Goal: Task Accomplishment & Management: Contribute content

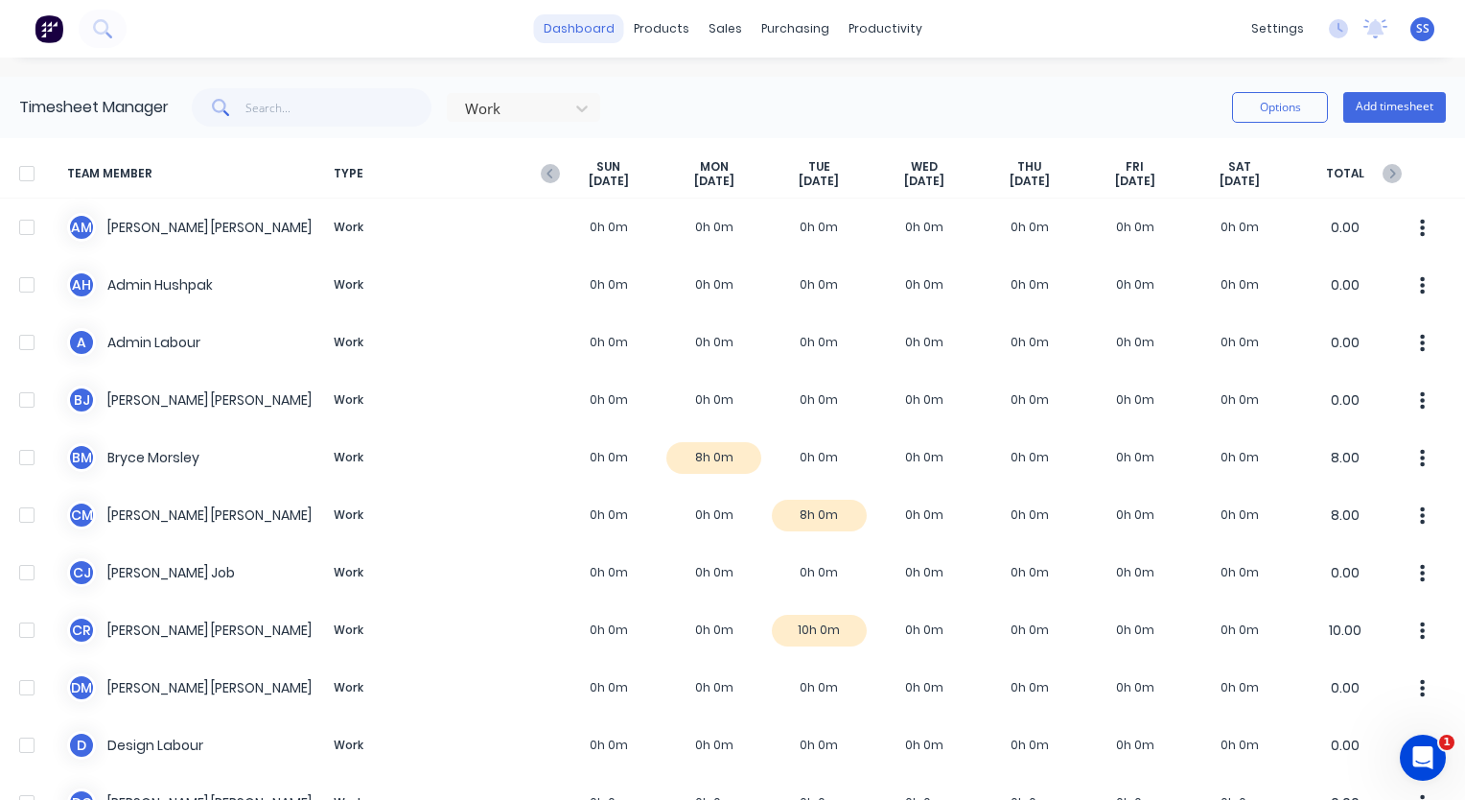
click at [579, 26] on link "dashboard" at bounding box center [579, 28] width 90 height 29
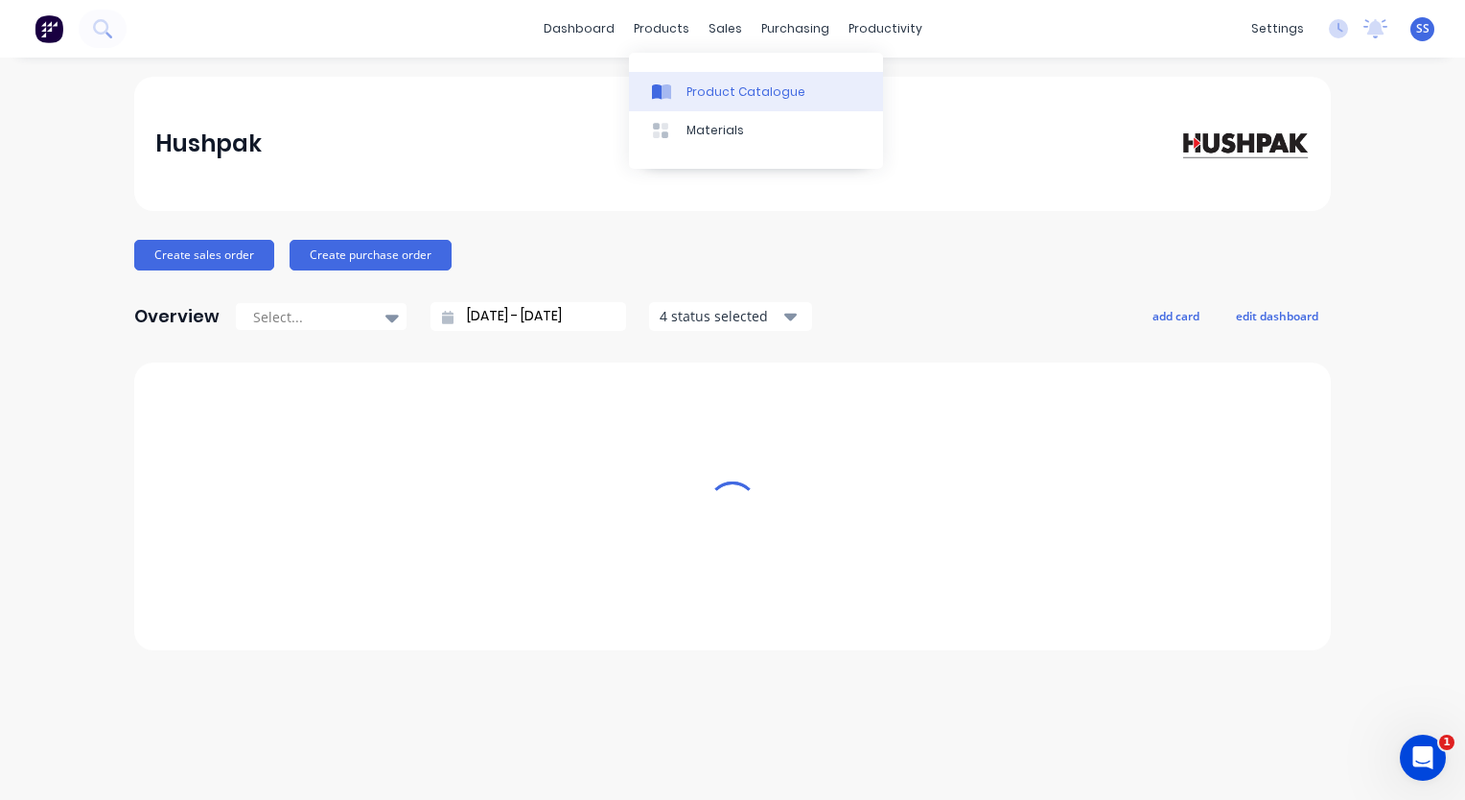
click at [742, 98] on div "Product Catalogue" at bounding box center [745, 91] width 119 height 17
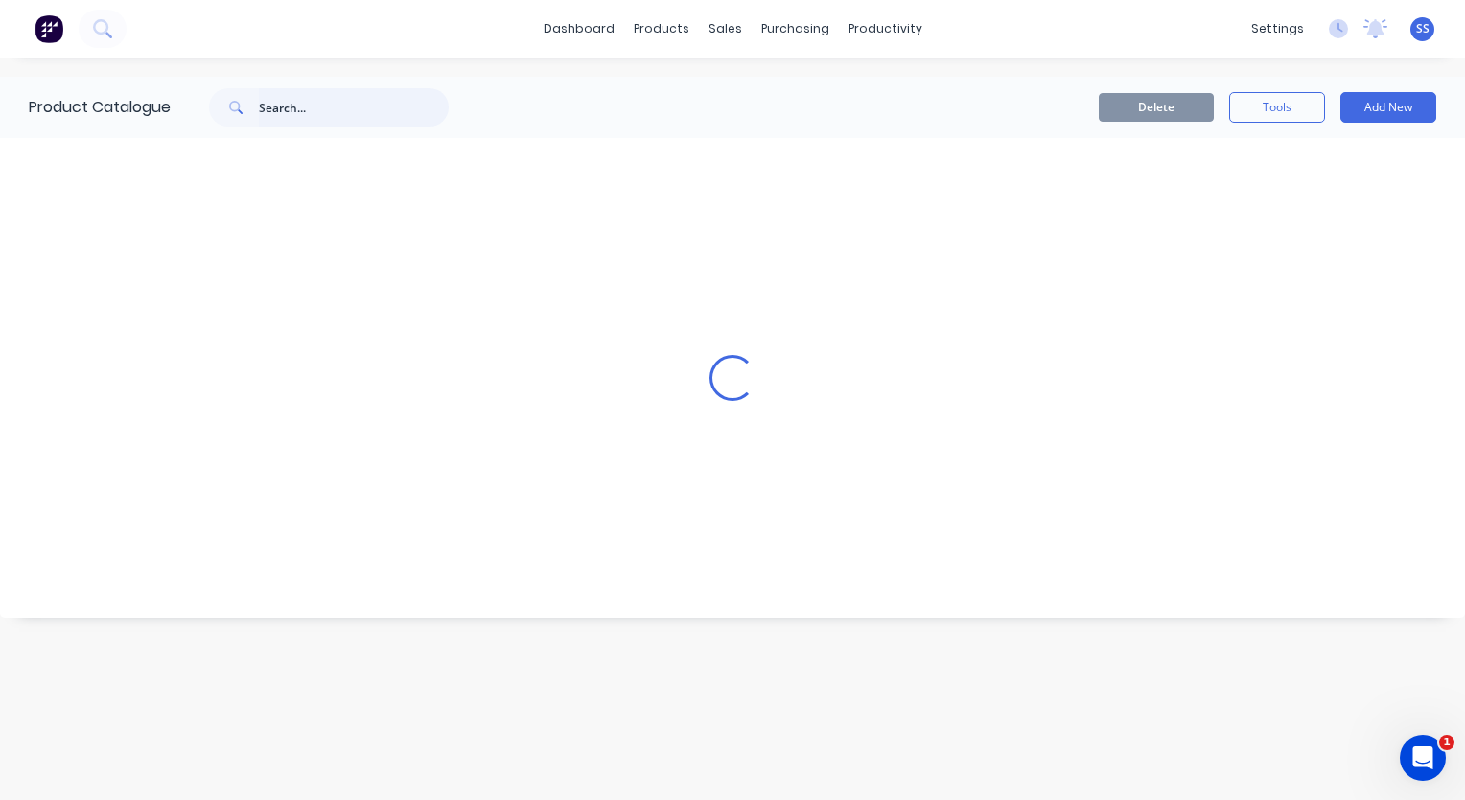
click at [351, 116] on input "text" at bounding box center [354, 107] width 190 height 38
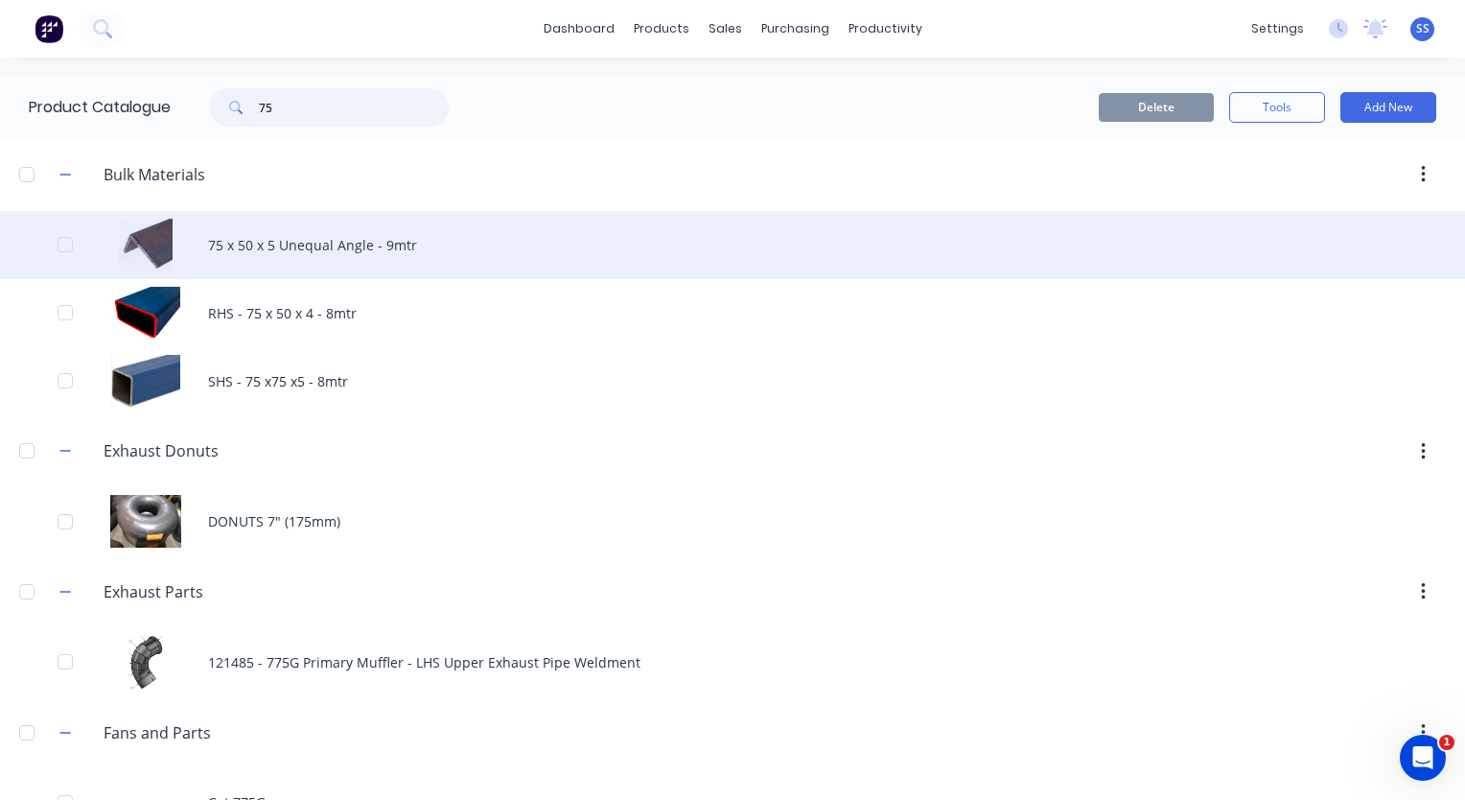
type input "75"
click at [363, 238] on div "75 x 50 x 5 Unequal Angle - 9mtr" at bounding box center [732, 245] width 1465 height 68
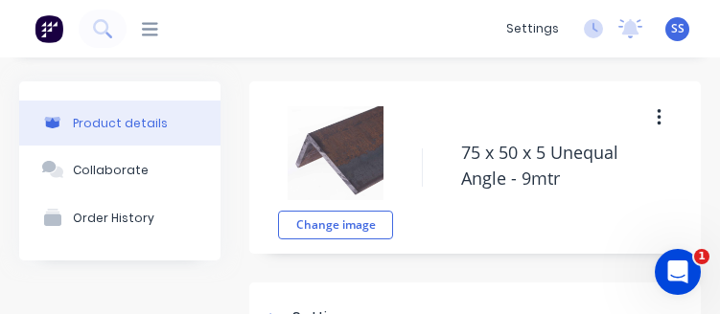
type textarea "x"
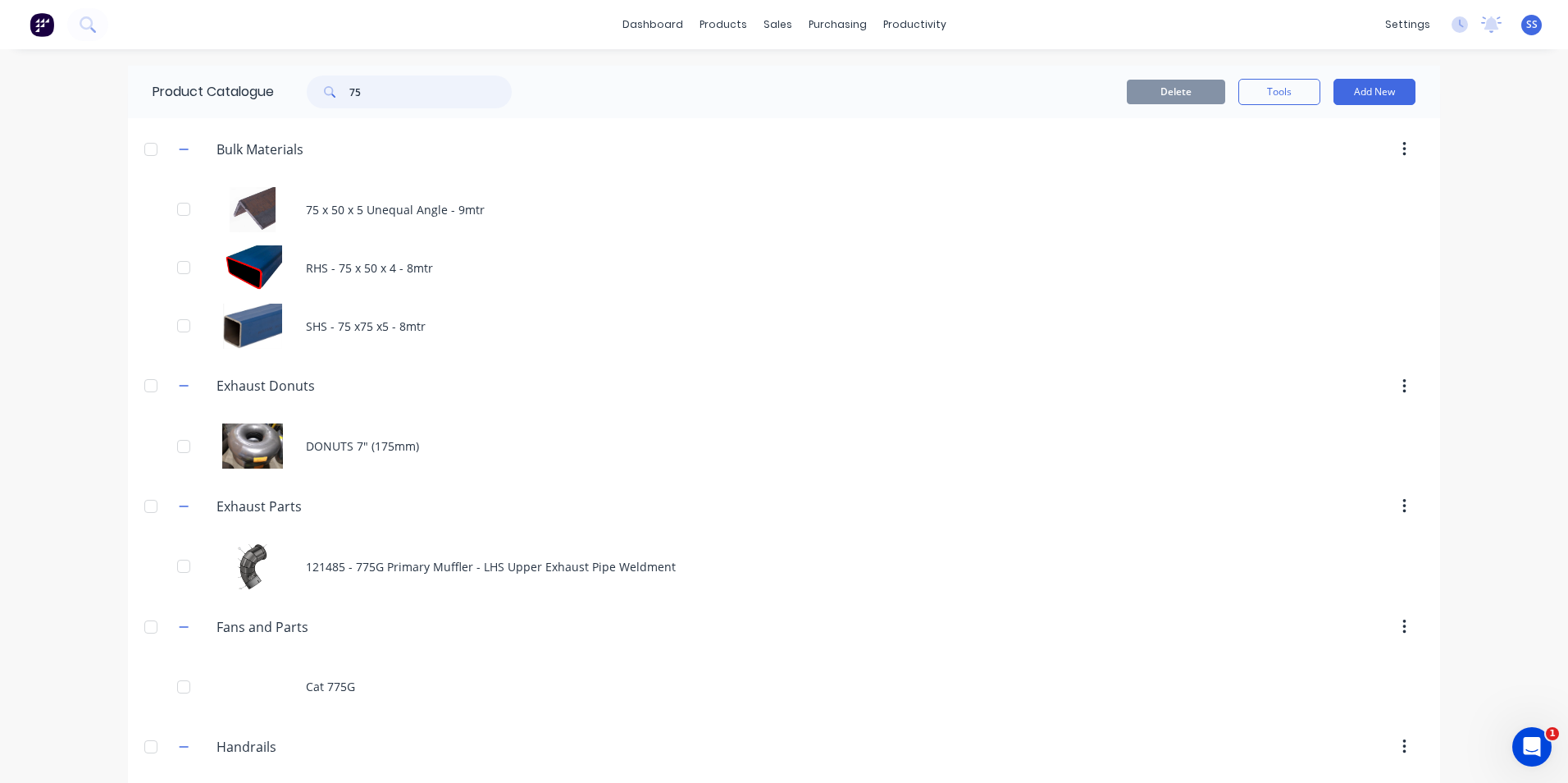
drag, startPoint x: 382, startPoint y: 85, endPoint x: 277, endPoint y: 90, distance: 105.1
click at [277, 90] on div "75" at bounding box center [405, 92] width 263 height 33
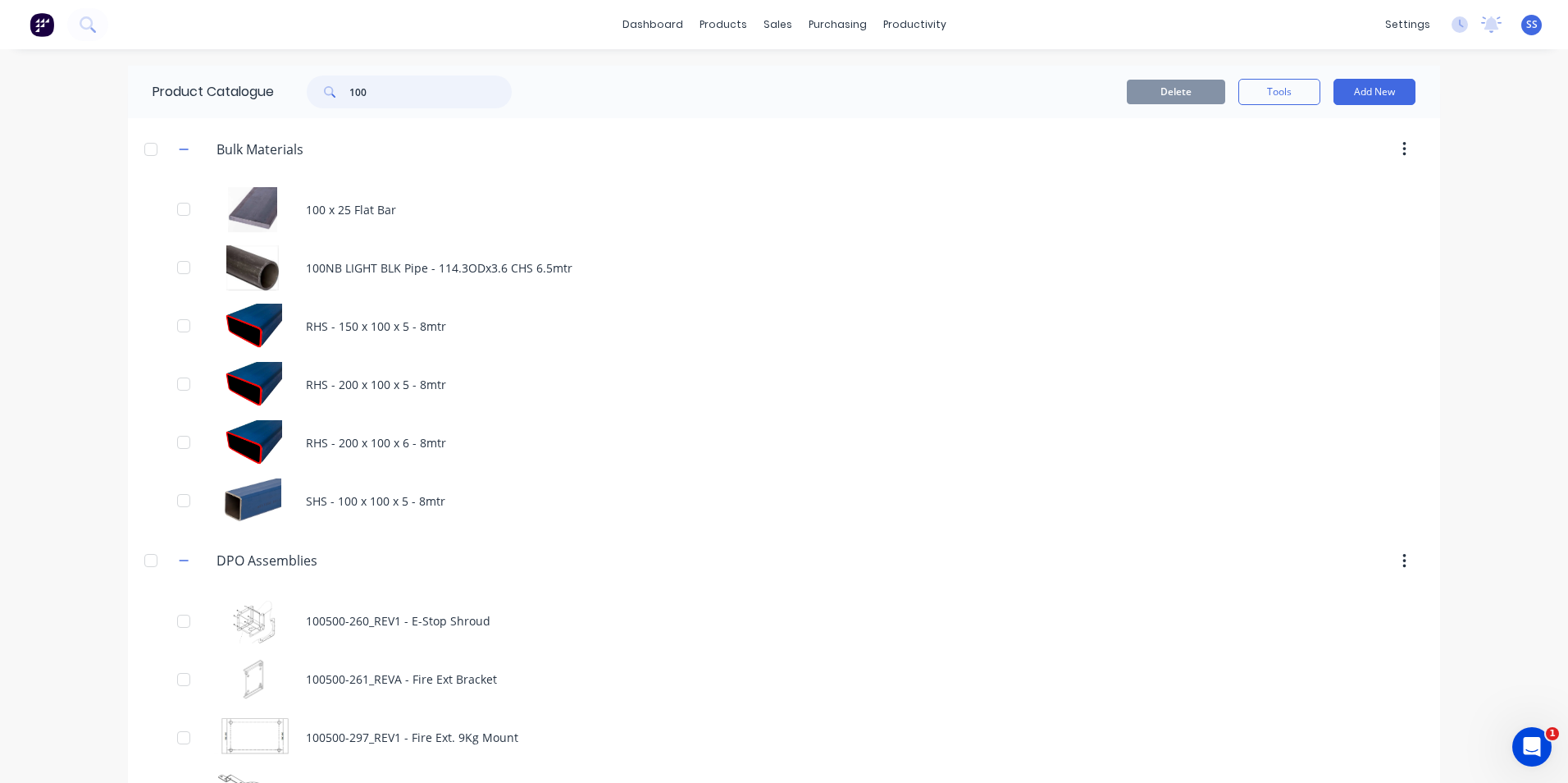
drag, startPoint x: 386, startPoint y: 80, endPoint x: 321, endPoint y: 106, distance: 70.0
click at [321, 106] on div "100" at bounding box center [410, 92] width 205 height 33
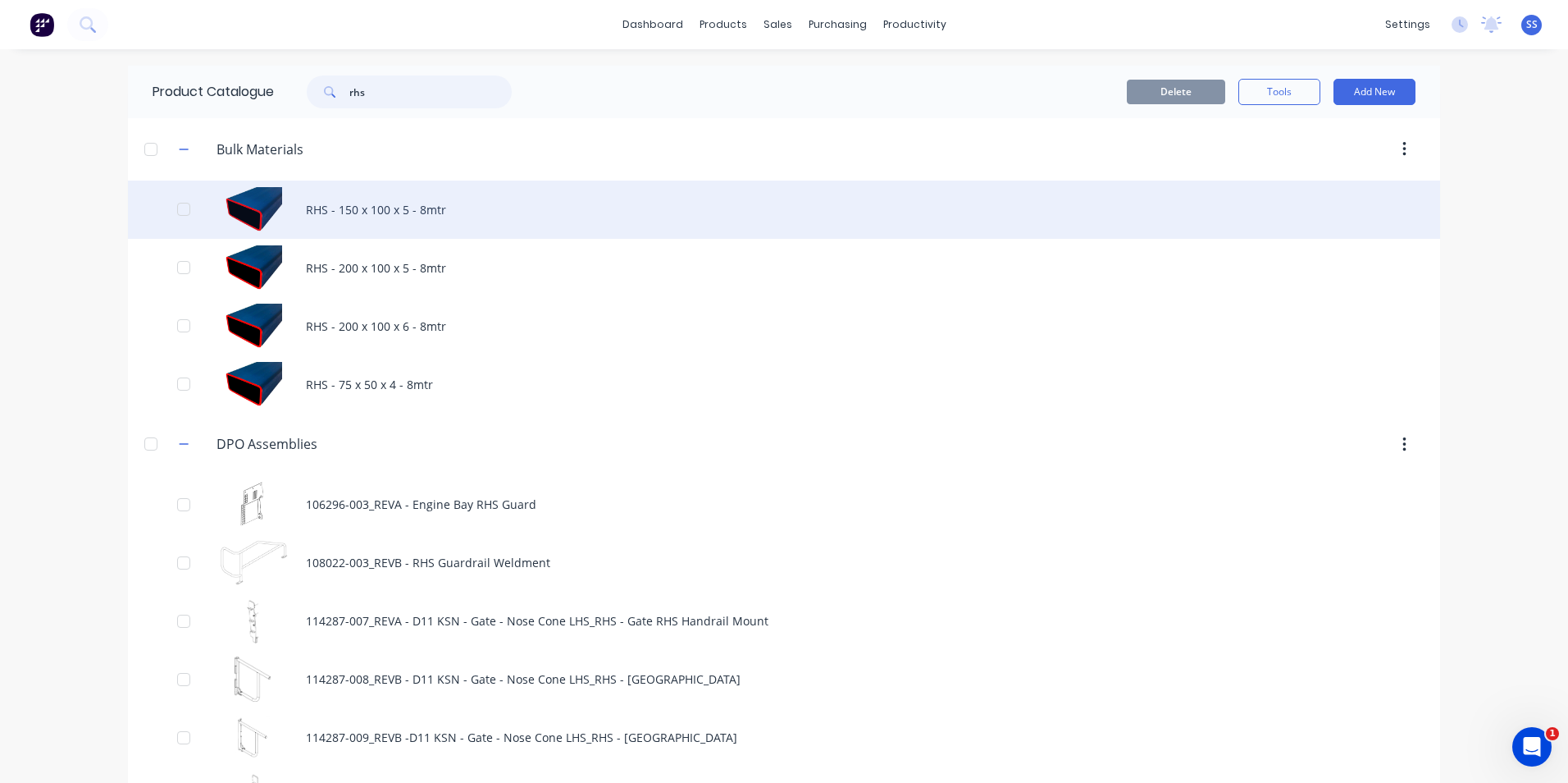
type input "rhs"
click at [250, 210] on div "RHS - 150 x 100 x 5 - 8mtr" at bounding box center [784, 210] width 1312 height 58
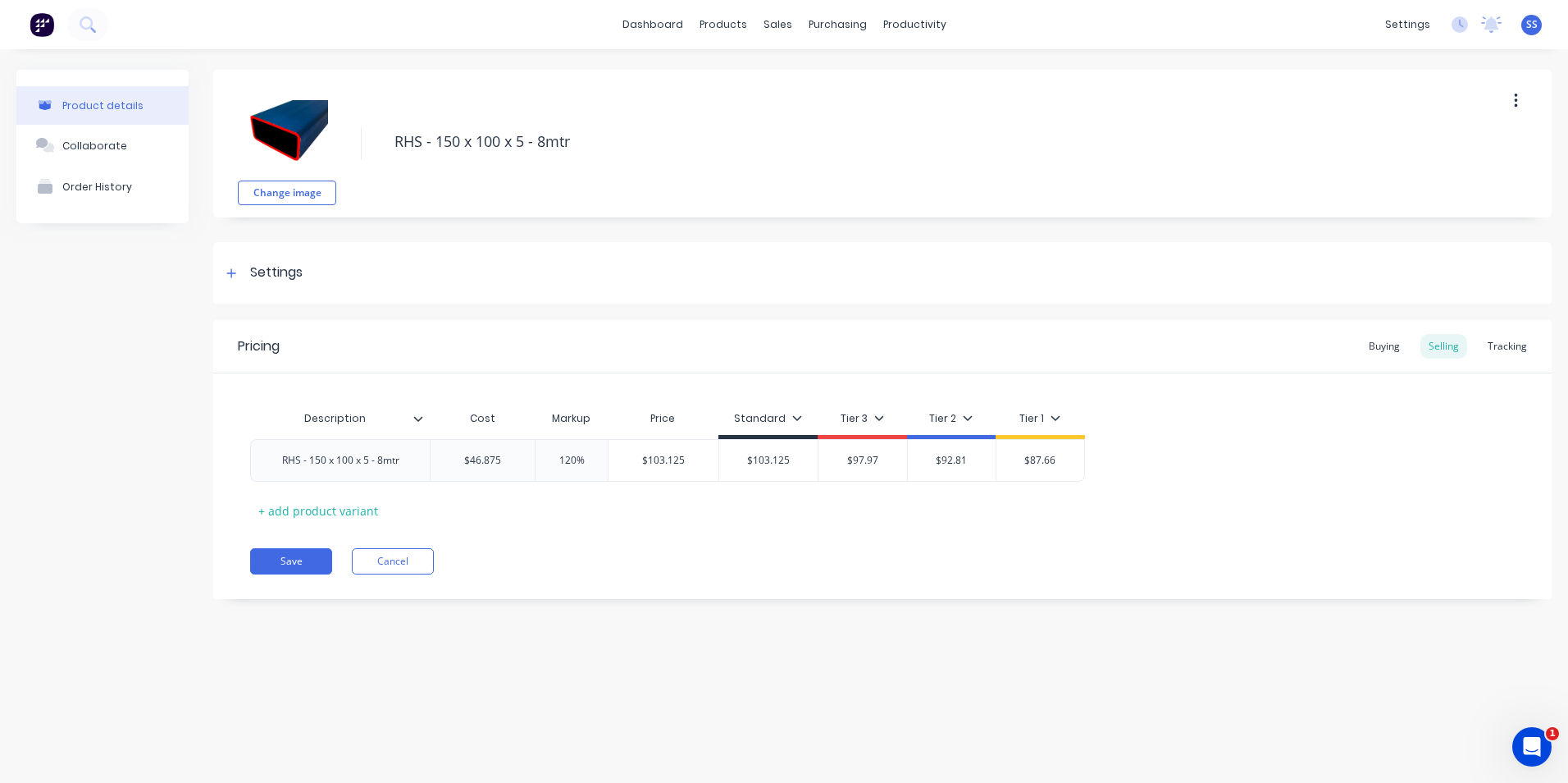
click at [281, 128] on img at bounding box center [287, 131] width 82 height 82
click at [288, 132] on img at bounding box center [287, 131] width 82 height 82
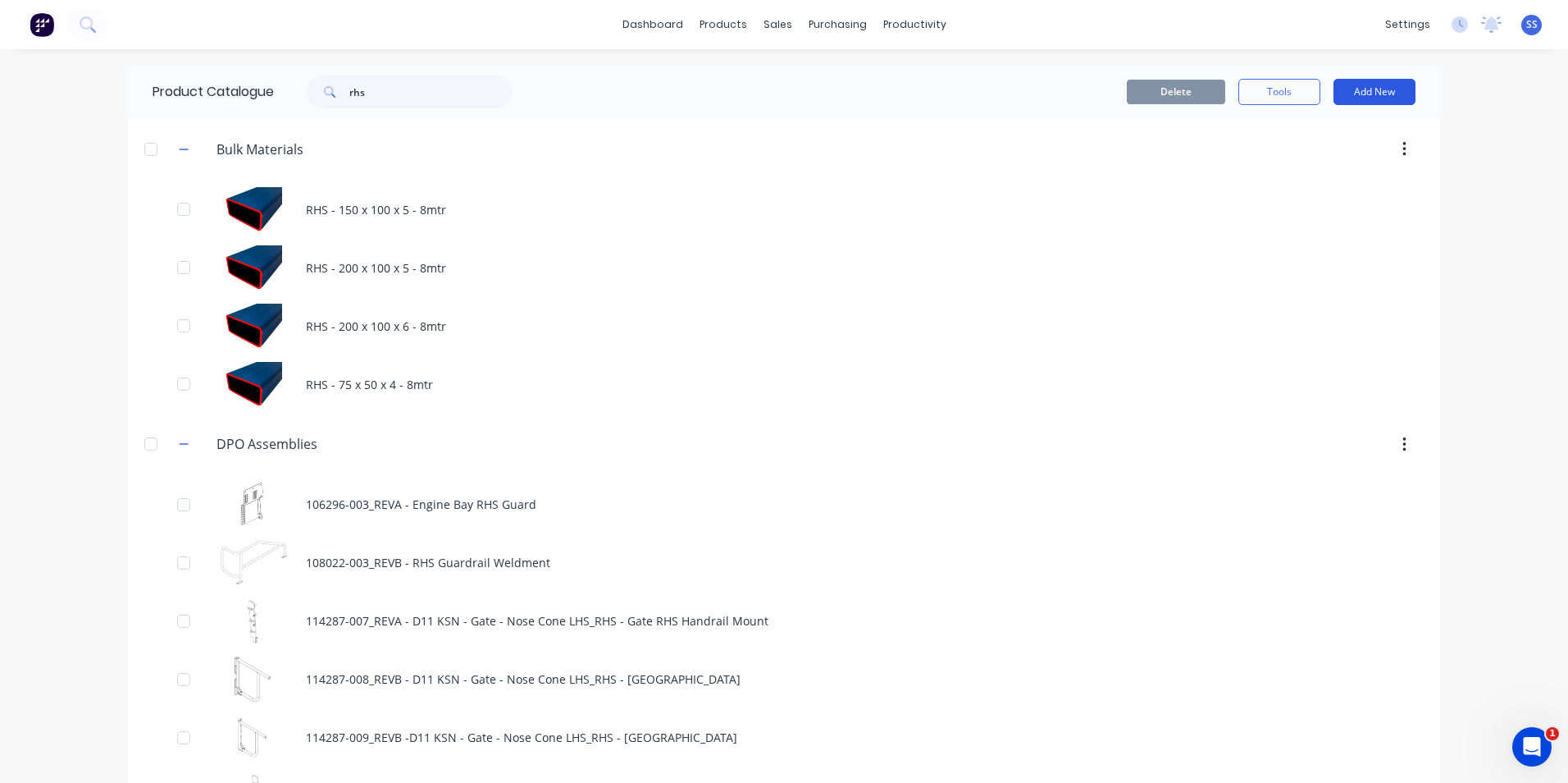
click at [1252, 90] on button "Add New" at bounding box center [1375, 92] width 82 height 27
click at [1252, 160] on div "Product" at bounding box center [1338, 167] width 127 height 24
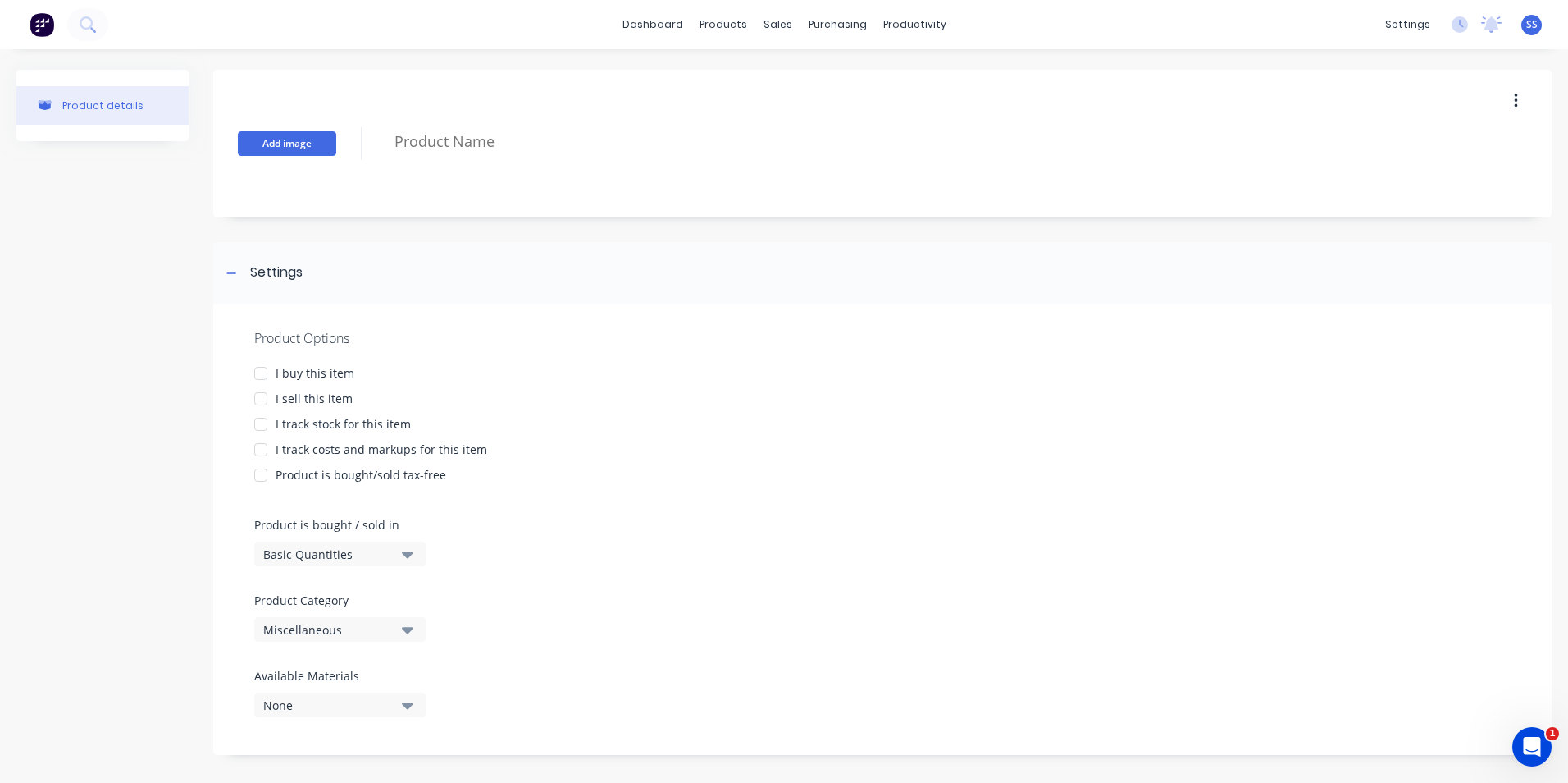
click at [268, 142] on button "Add image" at bounding box center [287, 143] width 98 height 25
click at [287, 134] on button "Add image" at bounding box center [287, 143] width 98 height 25
click at [276, 138] on button "Add image" at bounding box center [287, 143] width 98 height 25
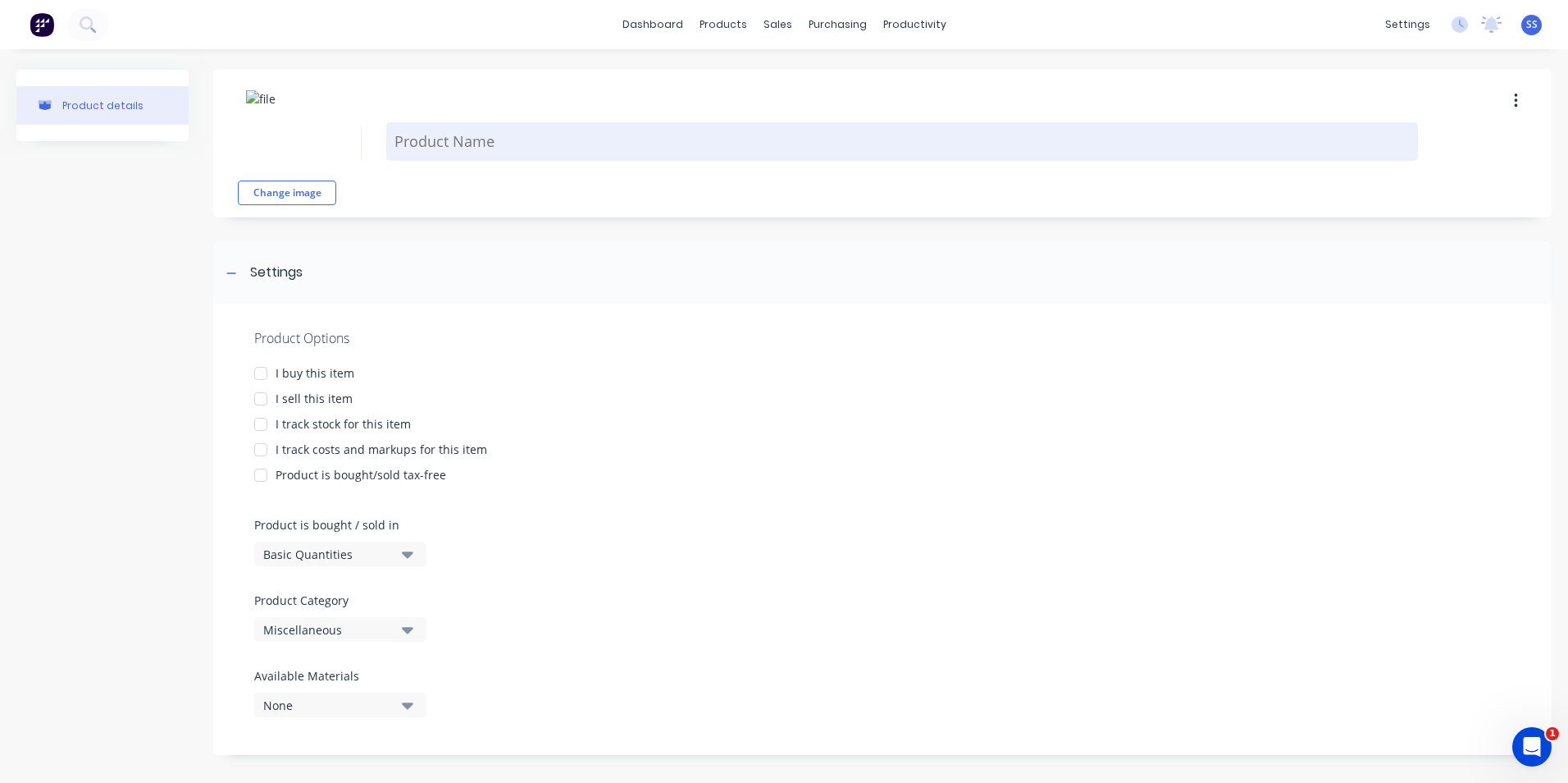
type textarea "x"
click at [428, 139] on textarea at bounding box center [902, 141] width 1032 height 39
type textarea "1"
type textarea "x"
type textarea "10"
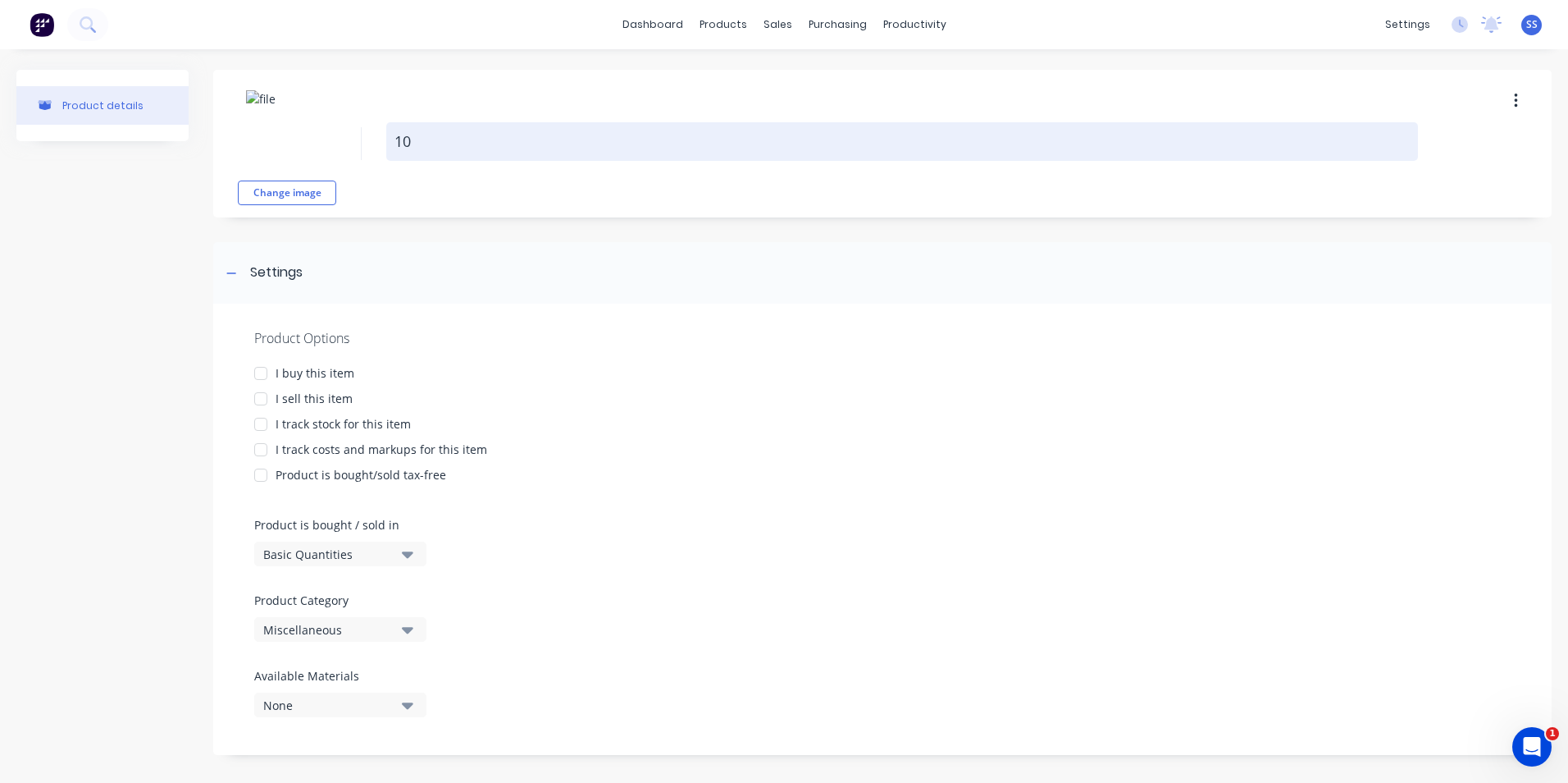
type textarea "x"
type textarea "100"
type textarea "x"
type textarea "100"
type textarea "x"
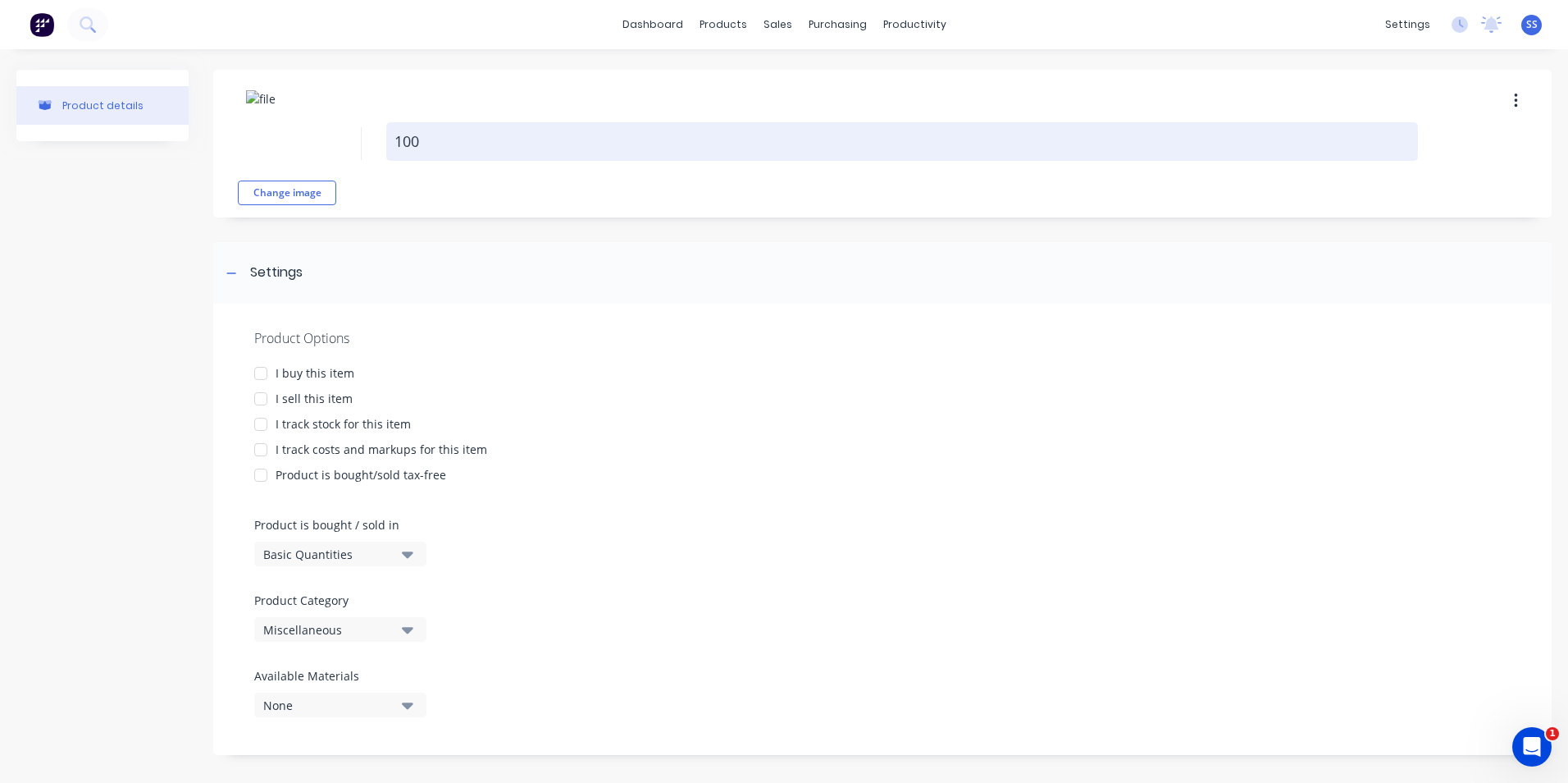
type textarea "100 x"
type textarea "x"
type textarea "100 x"
type textarea "x"
type textarea "100 x 5"
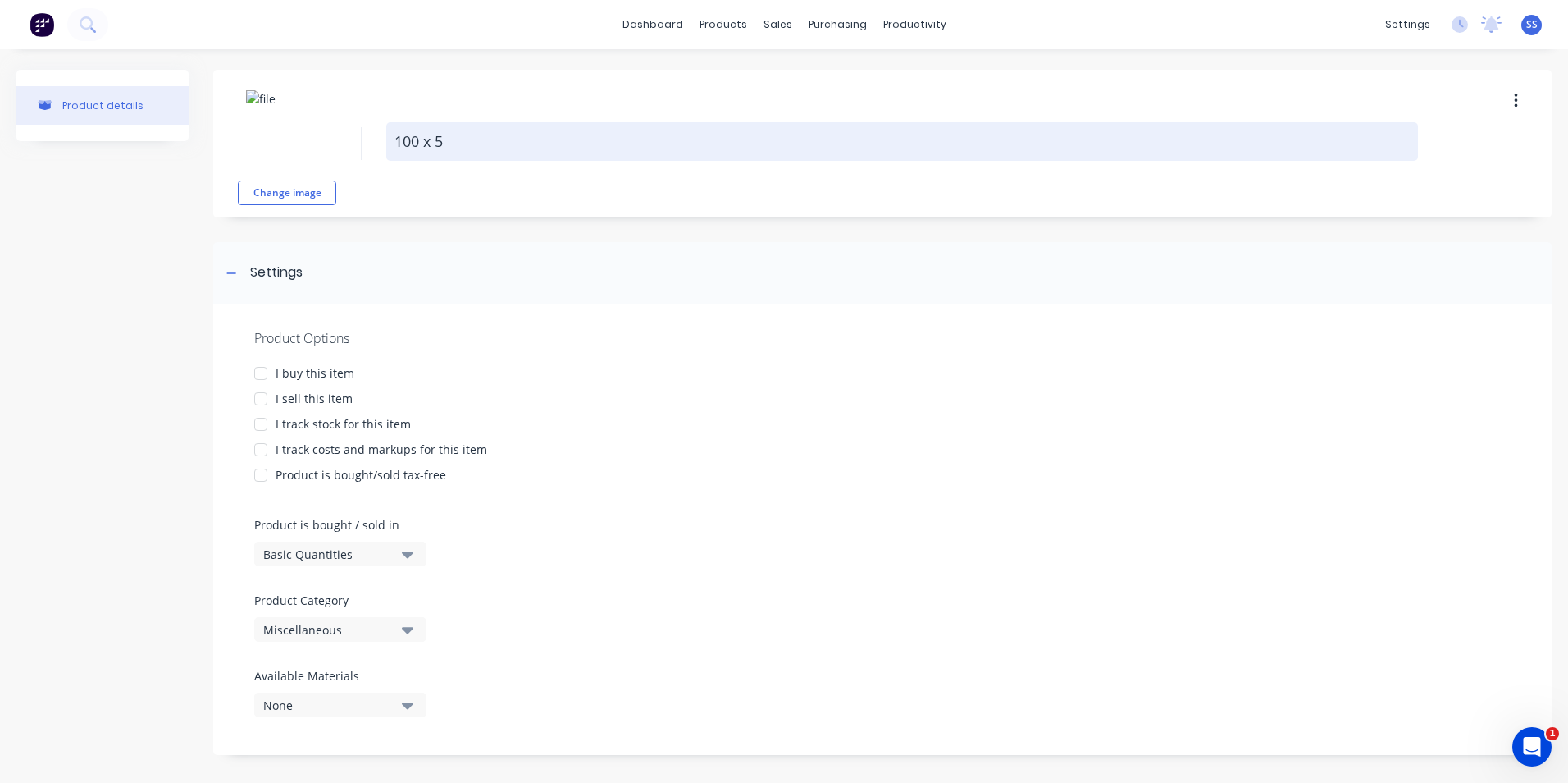
type textarea "x"
type textarea "100 x 50"
type textarea "x"
type textarea "100 x 50x"
type textarea "x"
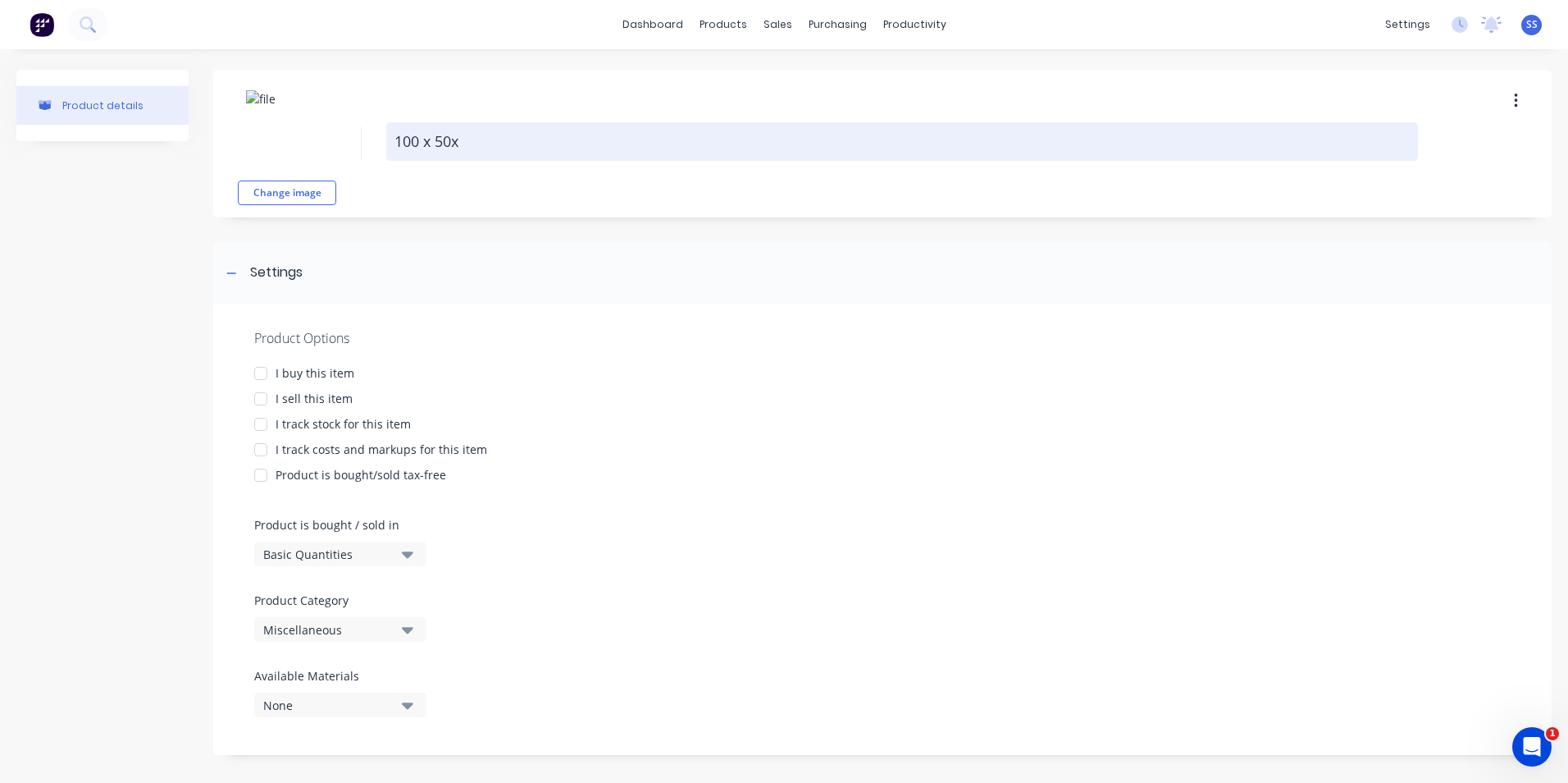
type textarea "100 x 50x3"
type textarea "x"
type textarea "100 x 50x3m"
type textarea "x"
type textarea "100 x 50x3mm"
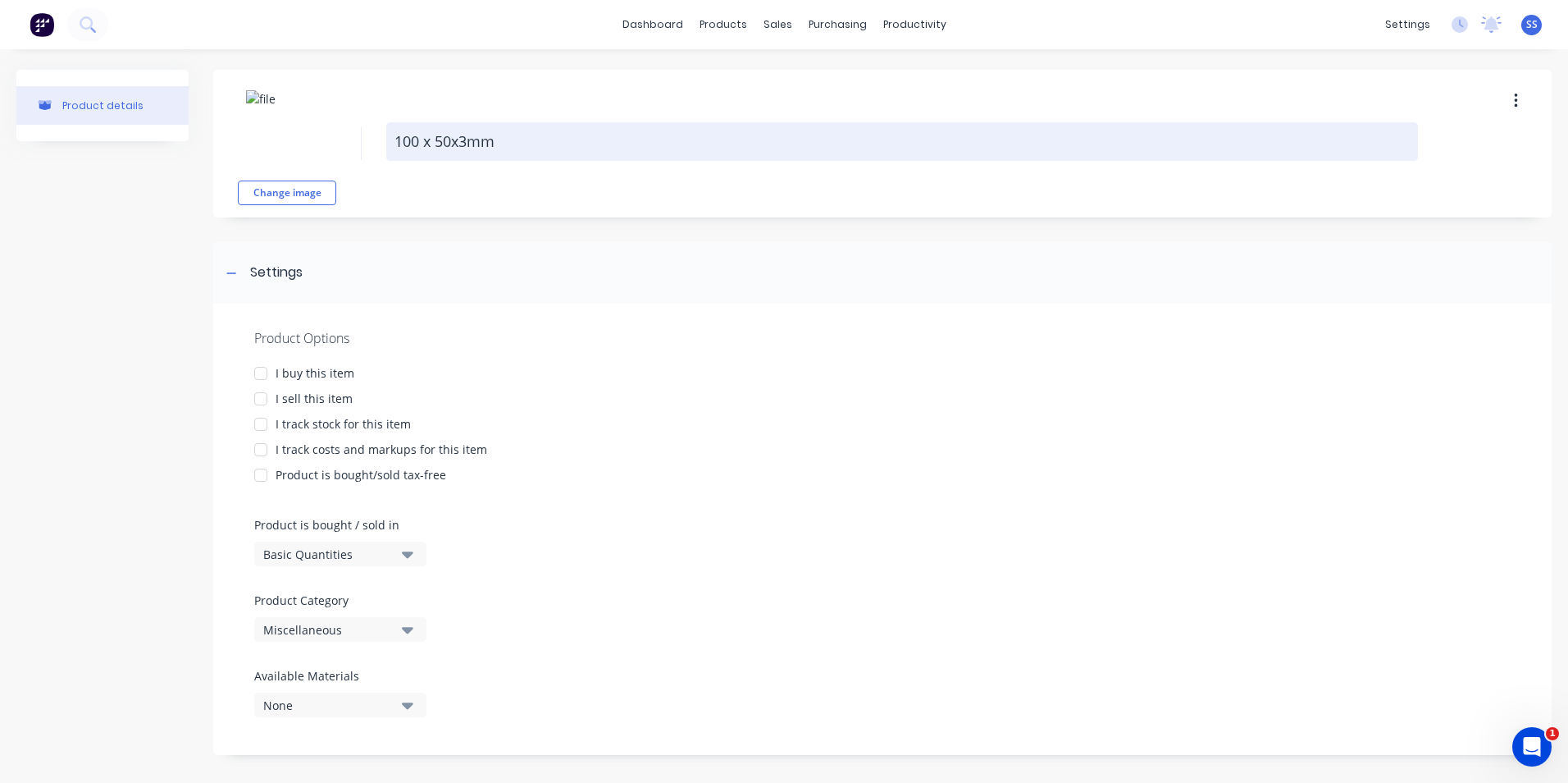
type textarea "x"
type textarea "100 x 50x3mm"
type textarea "x"
type textarea "100 x 50x3mm"
type textarea "x"
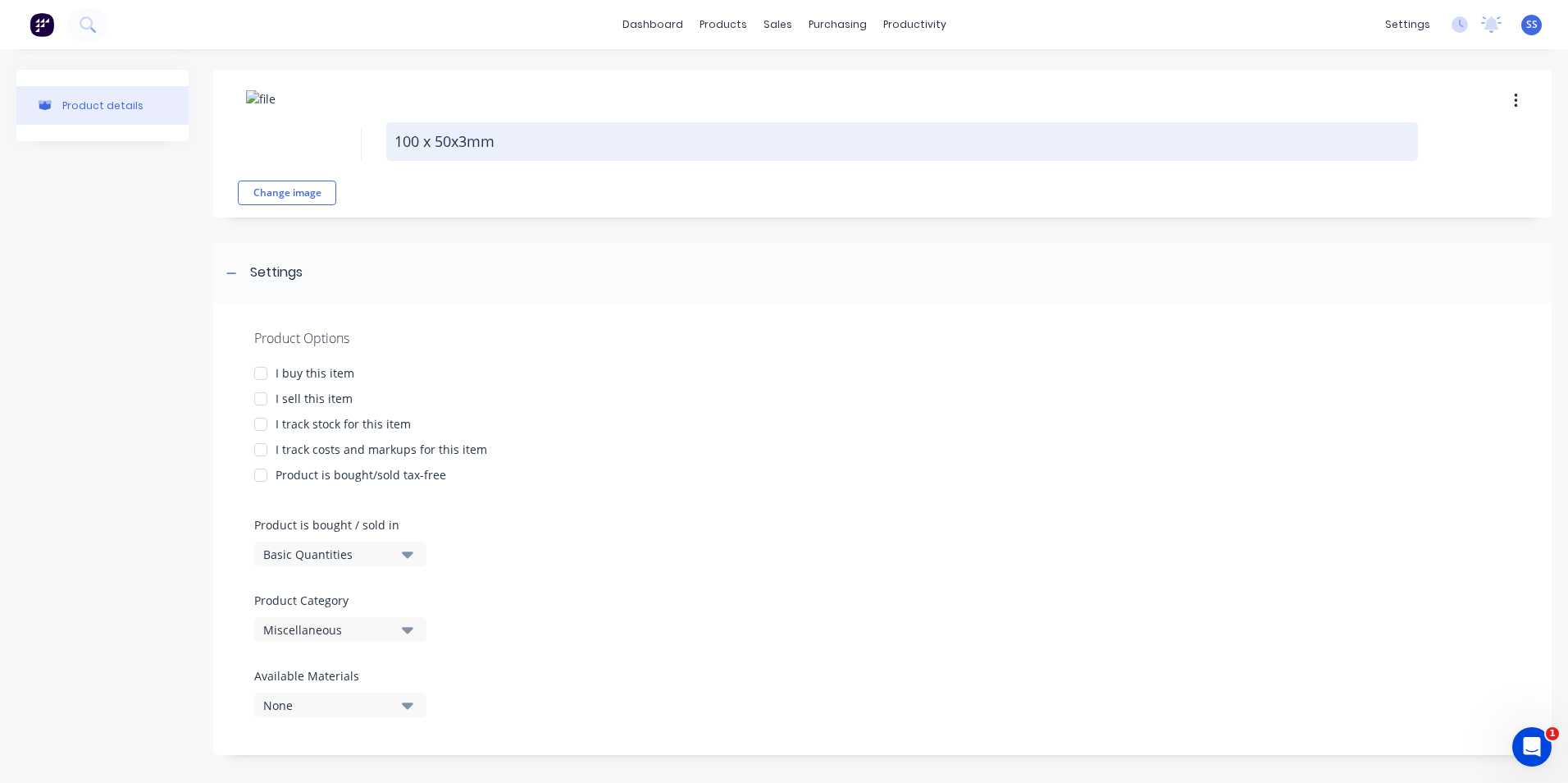
type textarea "100 x 50x3m"
type textarea "x"
type textarea "100 x 50x3"
type textarea "x"
type textarea "100 x 50x3"
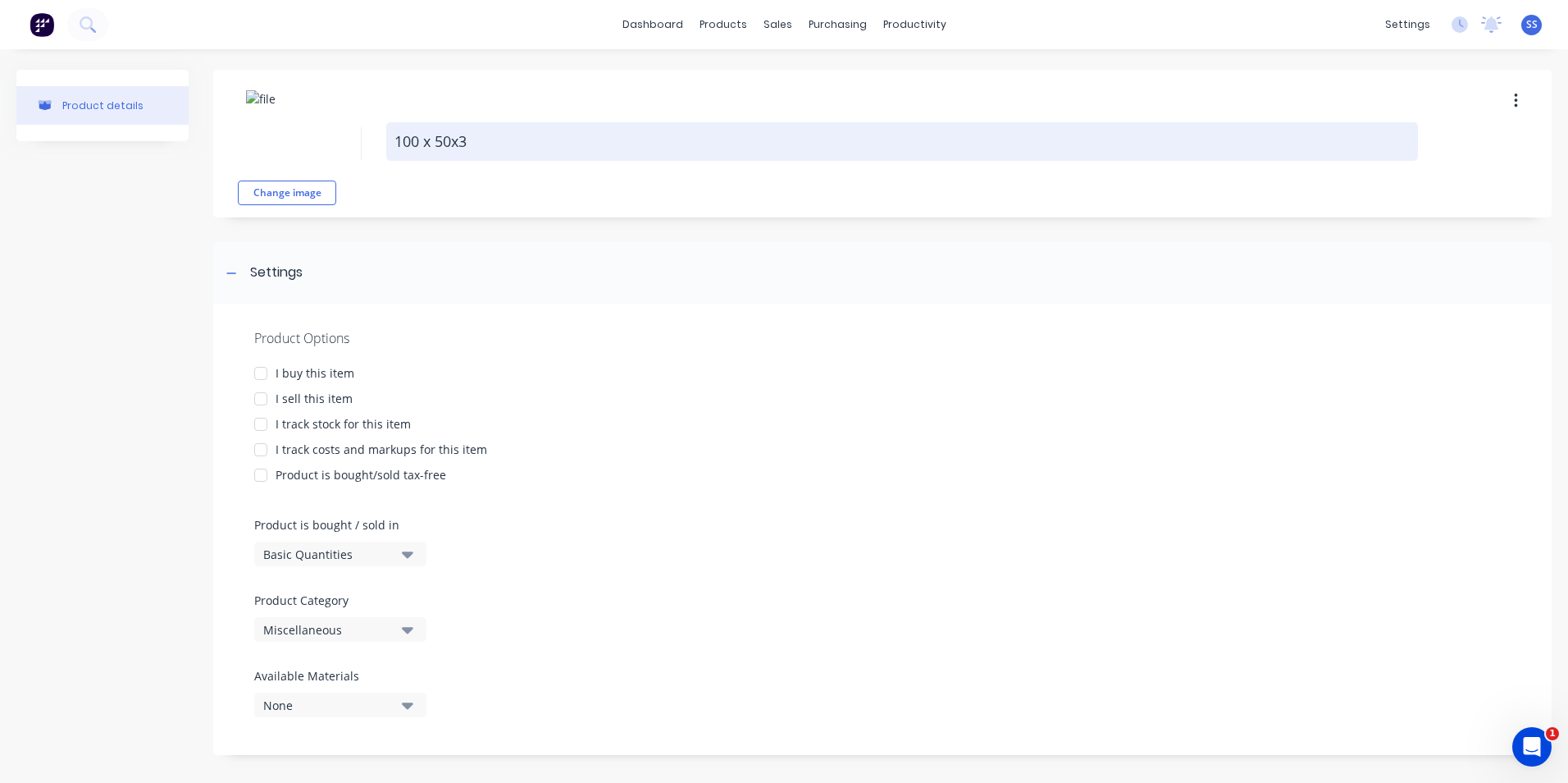
type textarea "x"
type textarea "100 x 50x3 R"
type textarea "x"
type textarea "100 x 50x3 RH"
type textarea "x"
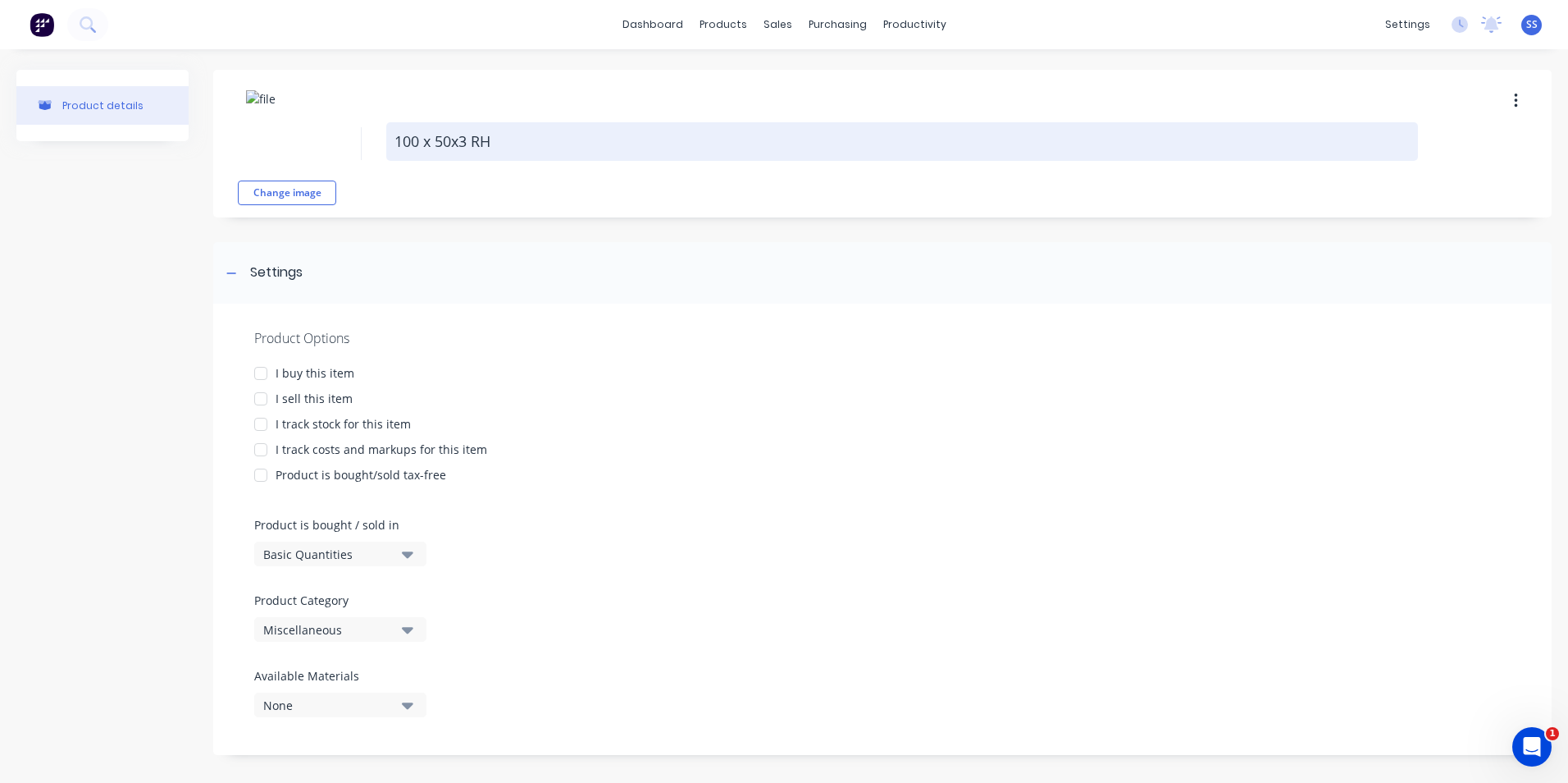
type textarea "100 x 50x3 RHS"
type textarea "x"
type textarea "100 x 50x3 RHS"
type textarea "x"
type textarea "100 x 50x3 RHS -"
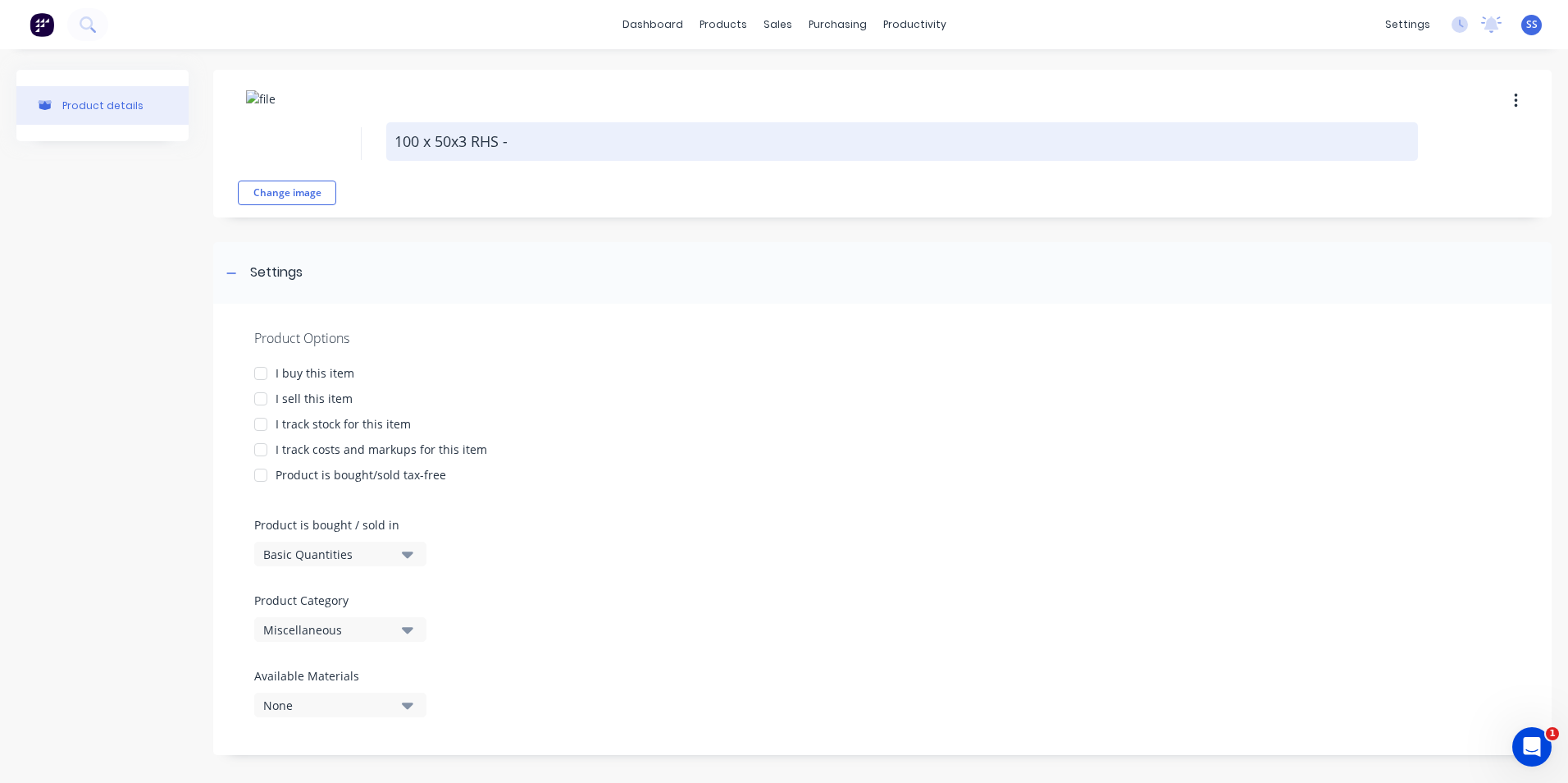
type textarea "x"
type textarea "100 x 50x3 RHS -"
type textarea "x"
type textarea "100 x 50x3 RHS - 8"
type textarea "x"
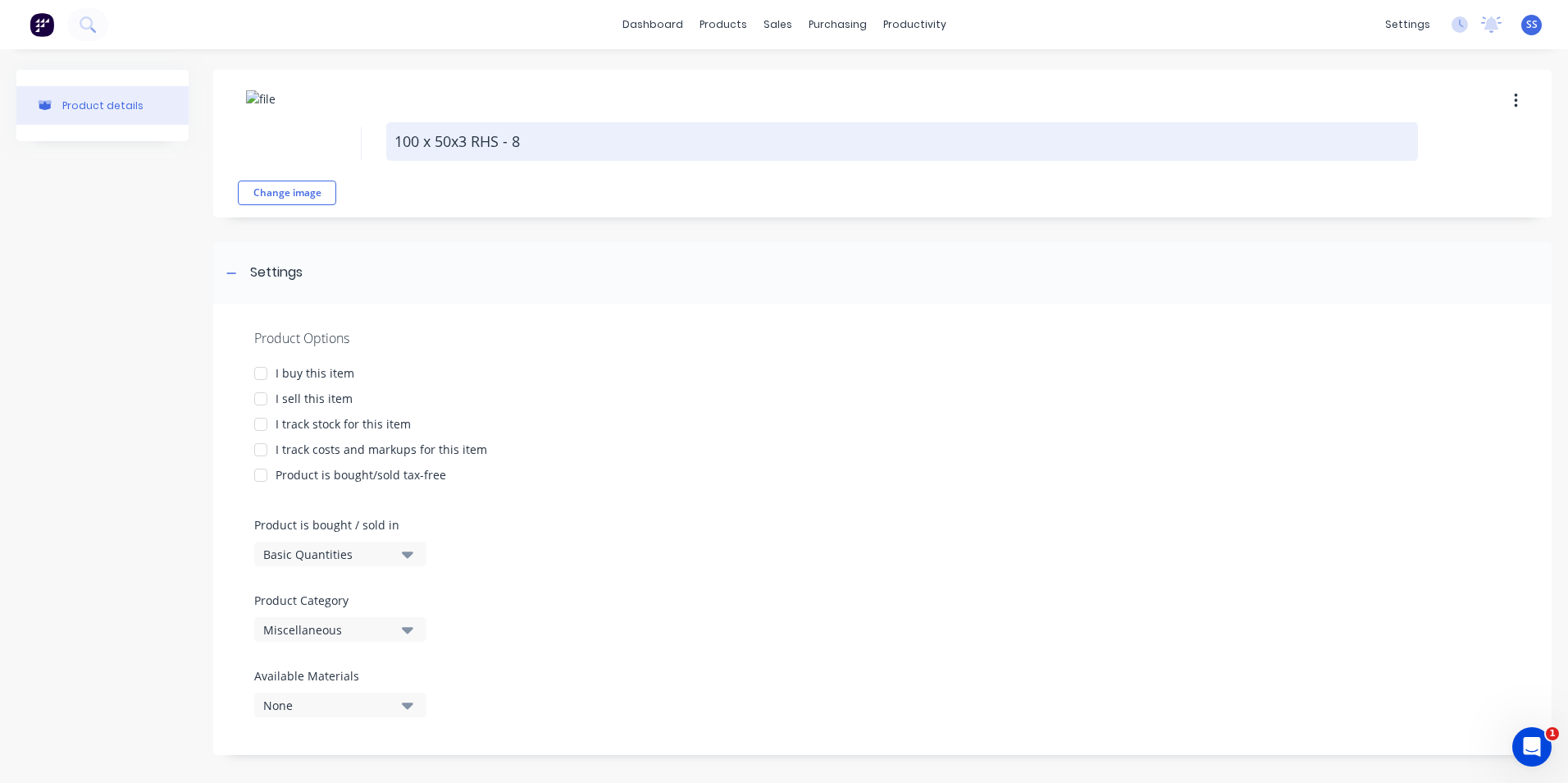
type textarea "100 x 50x3 RHS - 8m"
type textarea "x"
type textarea "100 x 50x3 RHS - 8mt"
type textarea "x"
type textarea "100 x 50x3 RHS - 8mtr"
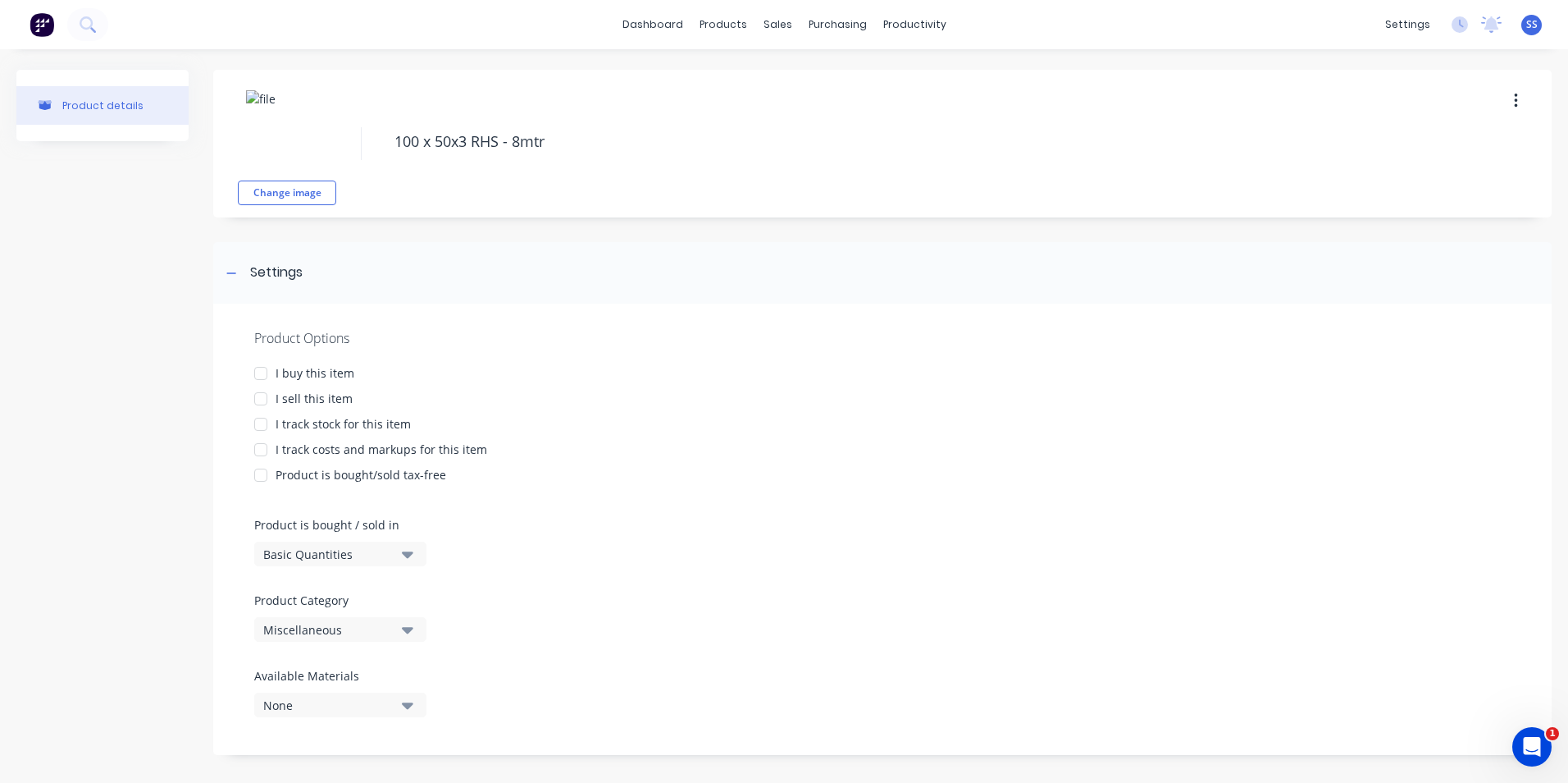
click at [263, 366] on div at bounding box center [261, 373] width 33 height 33
click at [258, 400] on div at bounding box center [261, 399] width 33 height 33
click at [264, 423] on div at bounding box center [261, 424] width 33 height 33
click at [263, 449] on div at bounding box center [261, 449] width 33 height 33
type textarea "x"
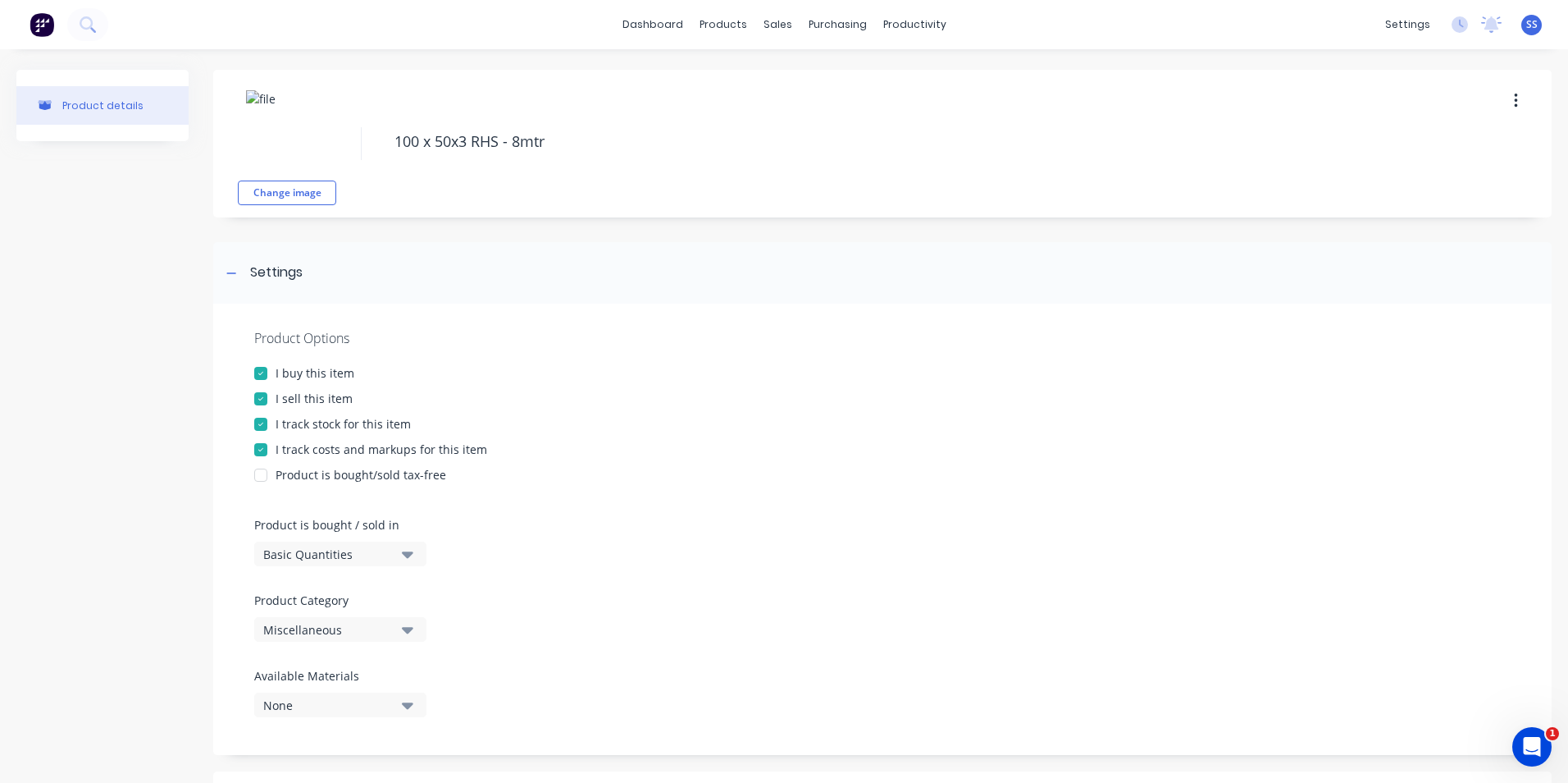
type textarea "100 x 50x3 RHS - 8mtr"
type textarea "x"
type textarea "100 x 50x3 RHS - 8mtr"
click at [393, 551] on div "Basic Quantities" at bounding box center [328, 555] width 131 height 17
click at [325, 620] on div "Lineal Metres" at bounding box center [377, 627] width 246 height 33
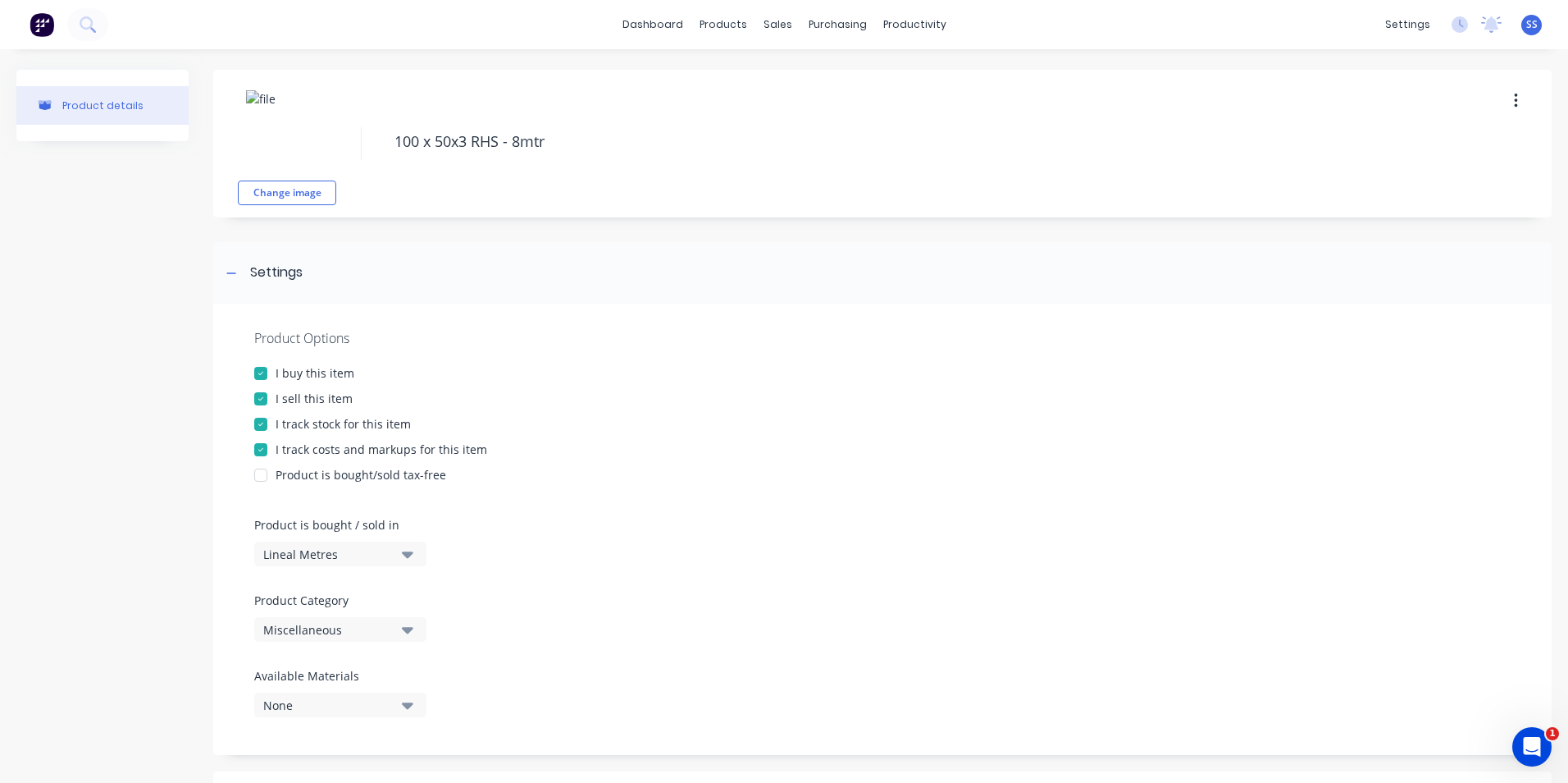
click at [326, 632] on div "Miscellaneous" at bounding box center [328, 630] width 131 height 17
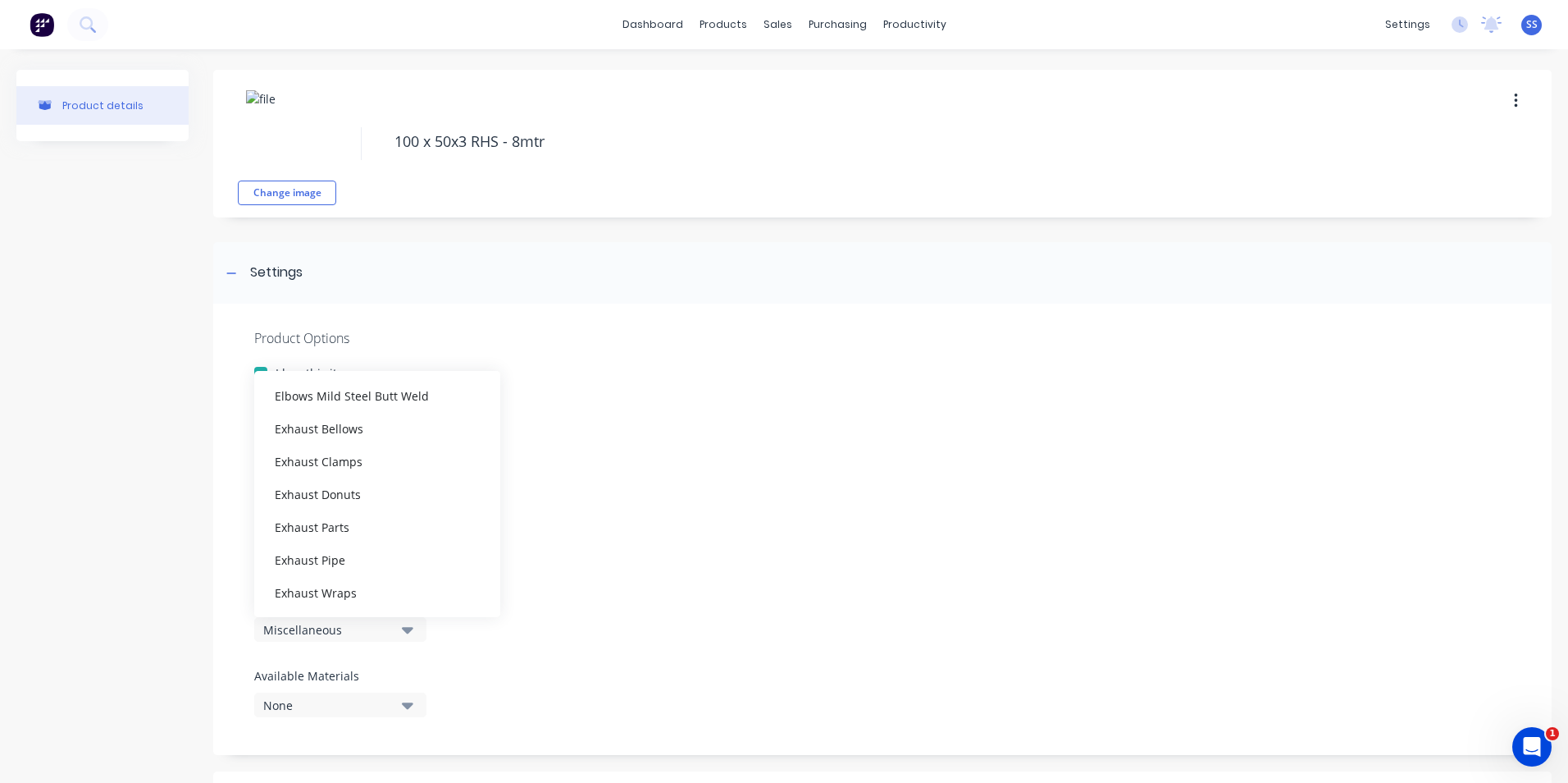
scroll to position [82, 0]
click at [349, 464] on div "Bulk Materials" at bounding box center [377, 461] width 246 height 33
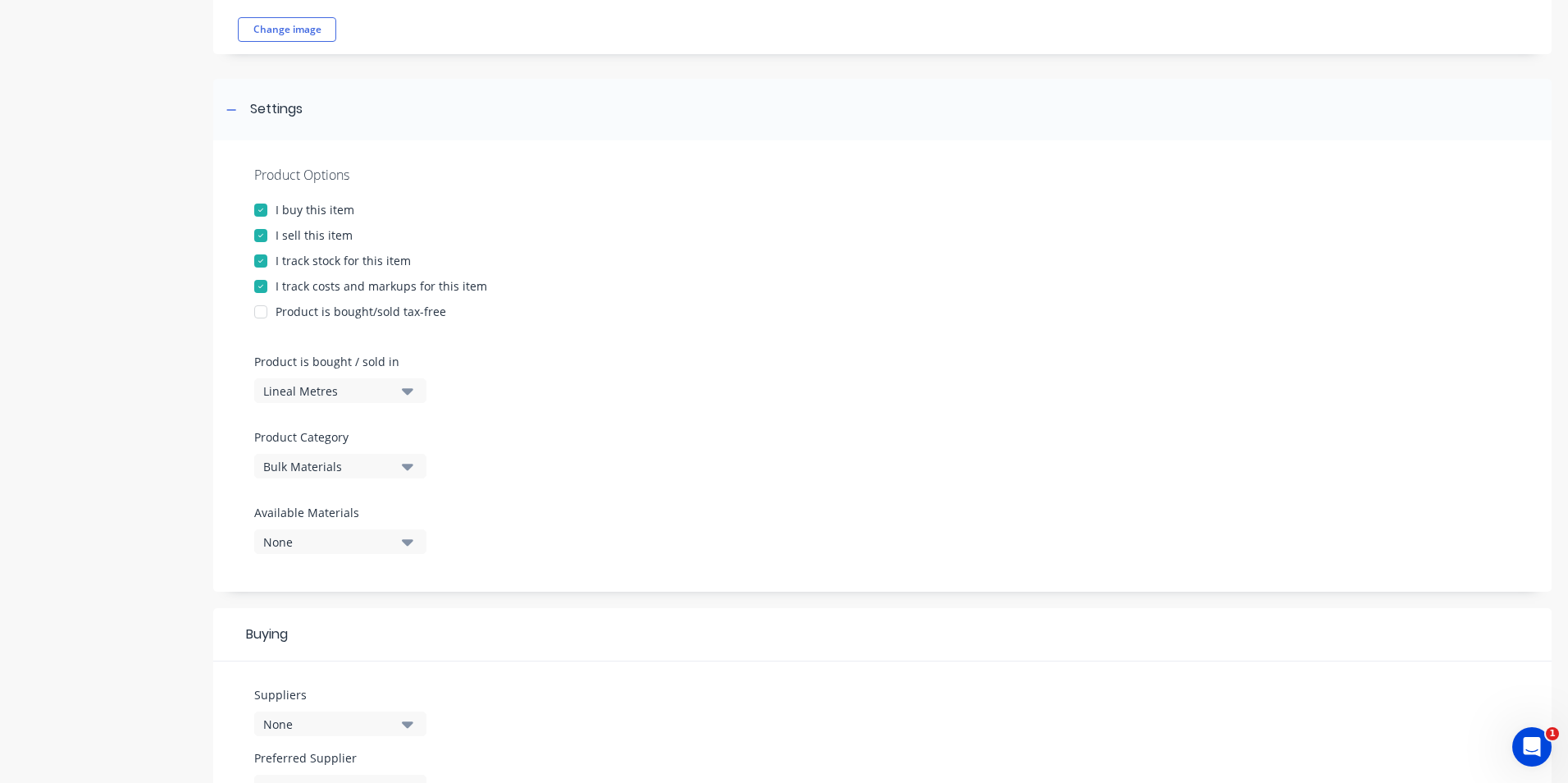
scroll to position [164, 0]
click at [307, 536] on div "None" at bounding box center [328, 541] width 131 height 17
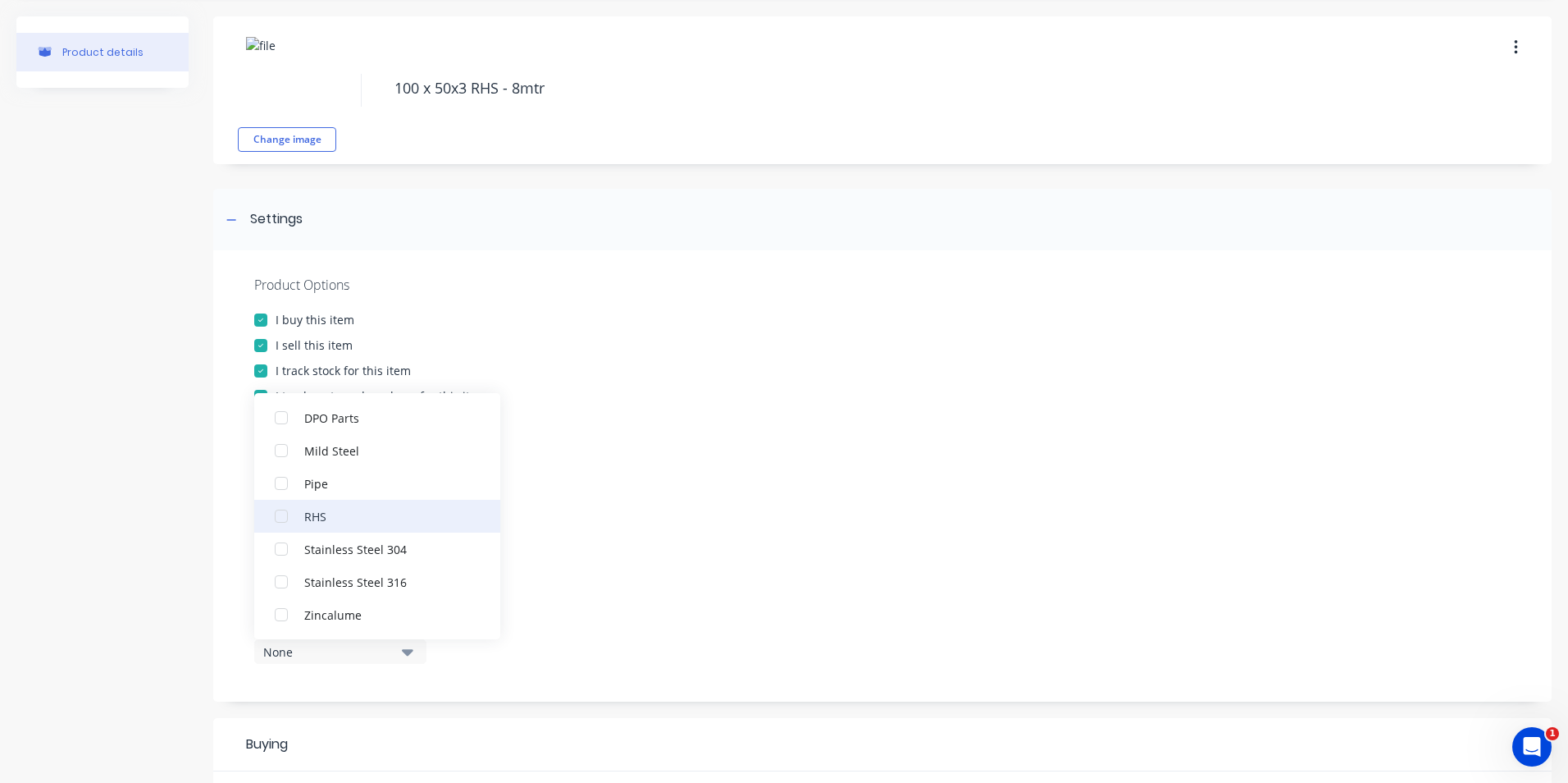
scroll to position [82, 0]
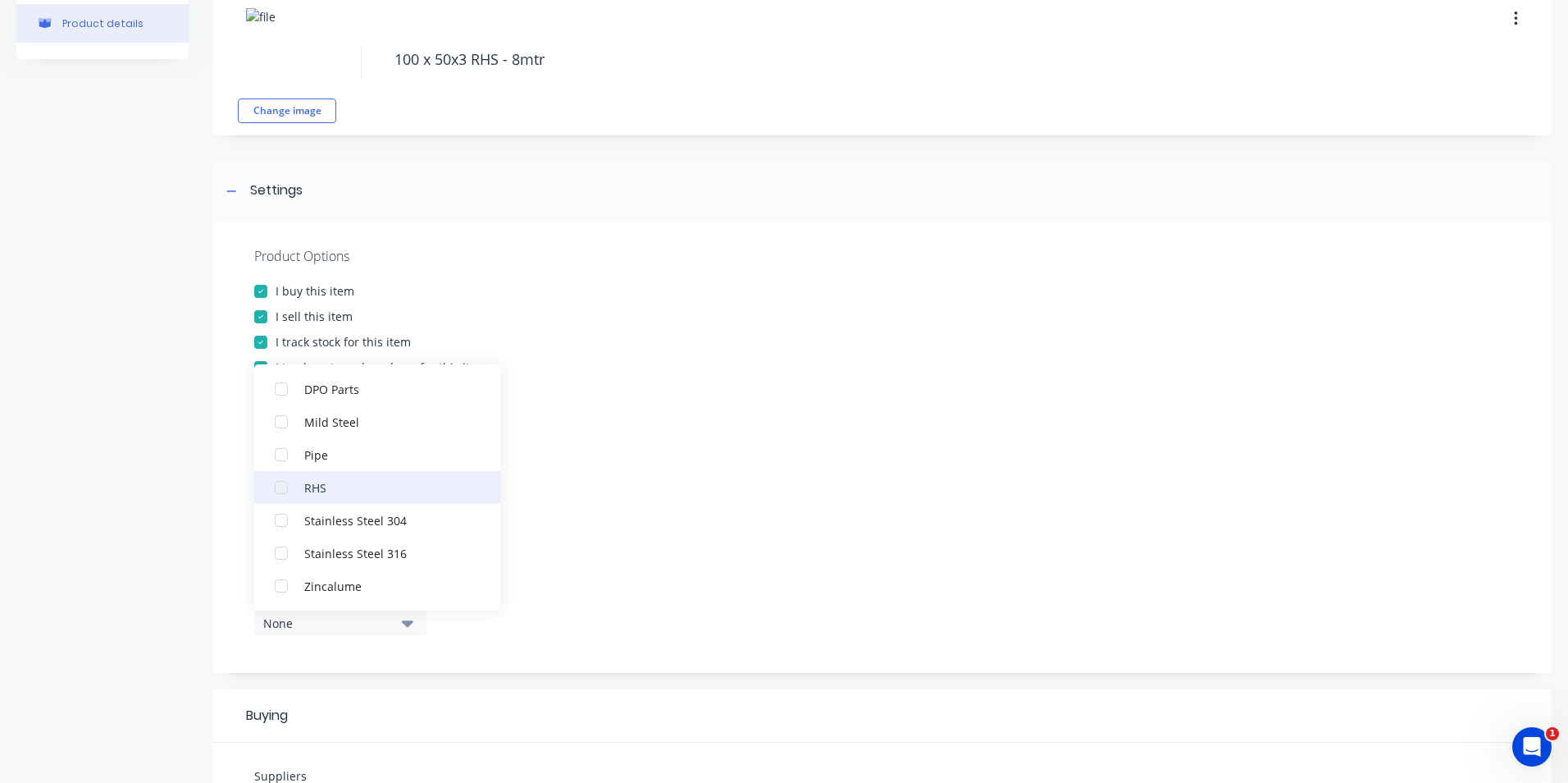
click at [286, 481] on div "button" at bounding box center [281, 487] width 33 height 33
type textarea "x"
click at [133, 545] on div "Product details" at bounding box center [102, 636] width 172 height 1296
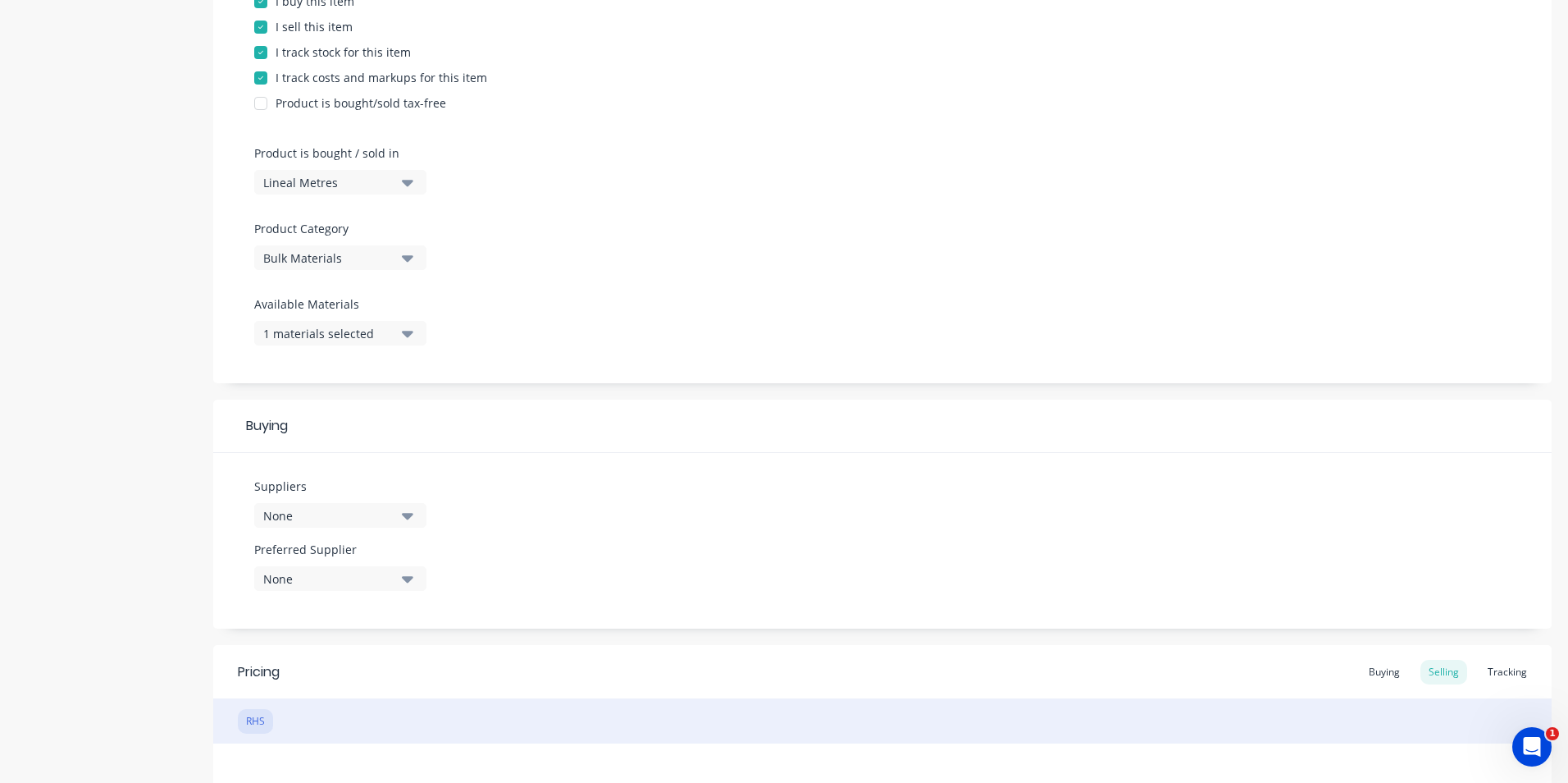
scroll to position [410, 0]
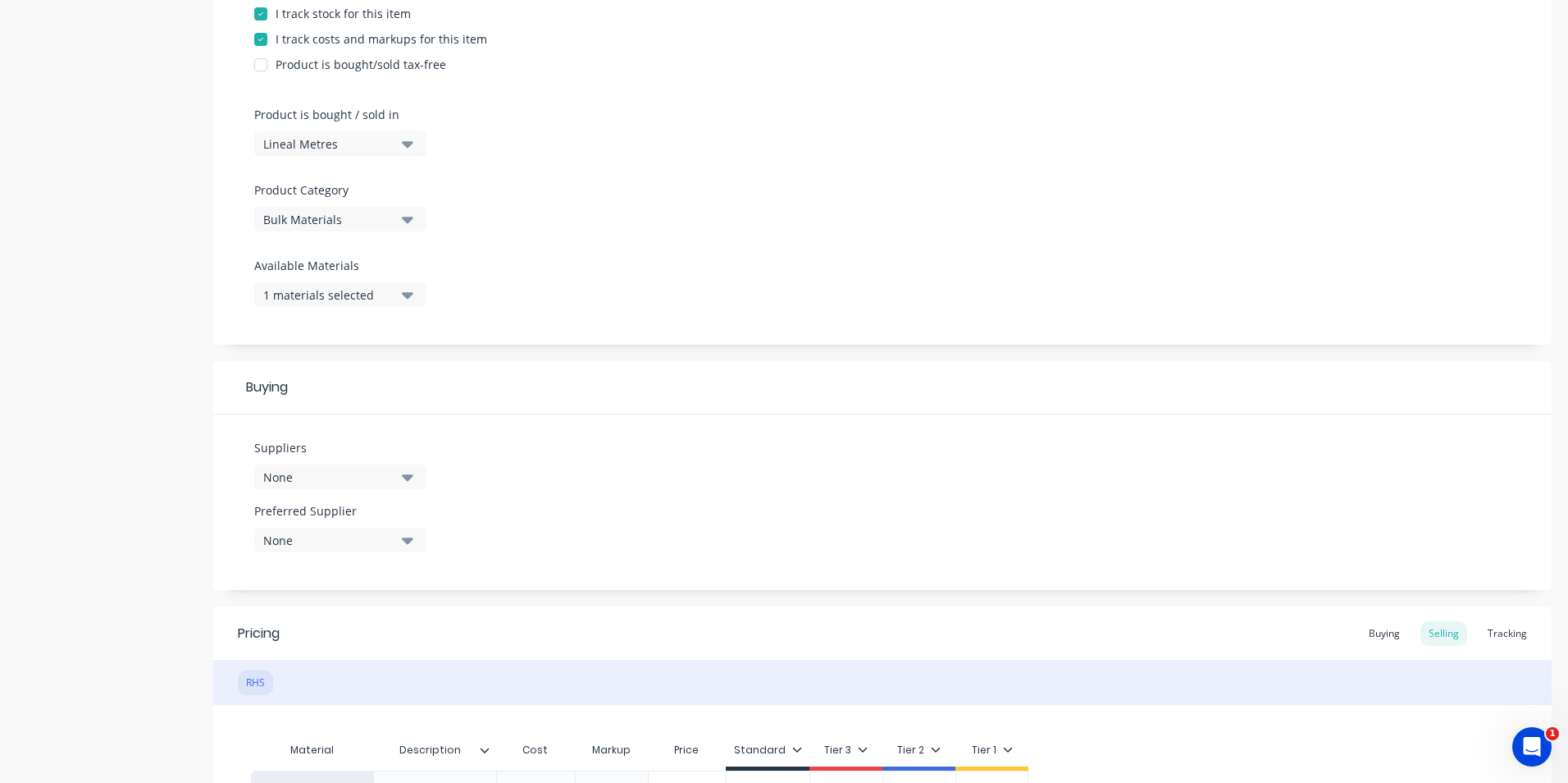
click at [355, 474] on div "None" at bounding box center [328, 477] width 131 height 17
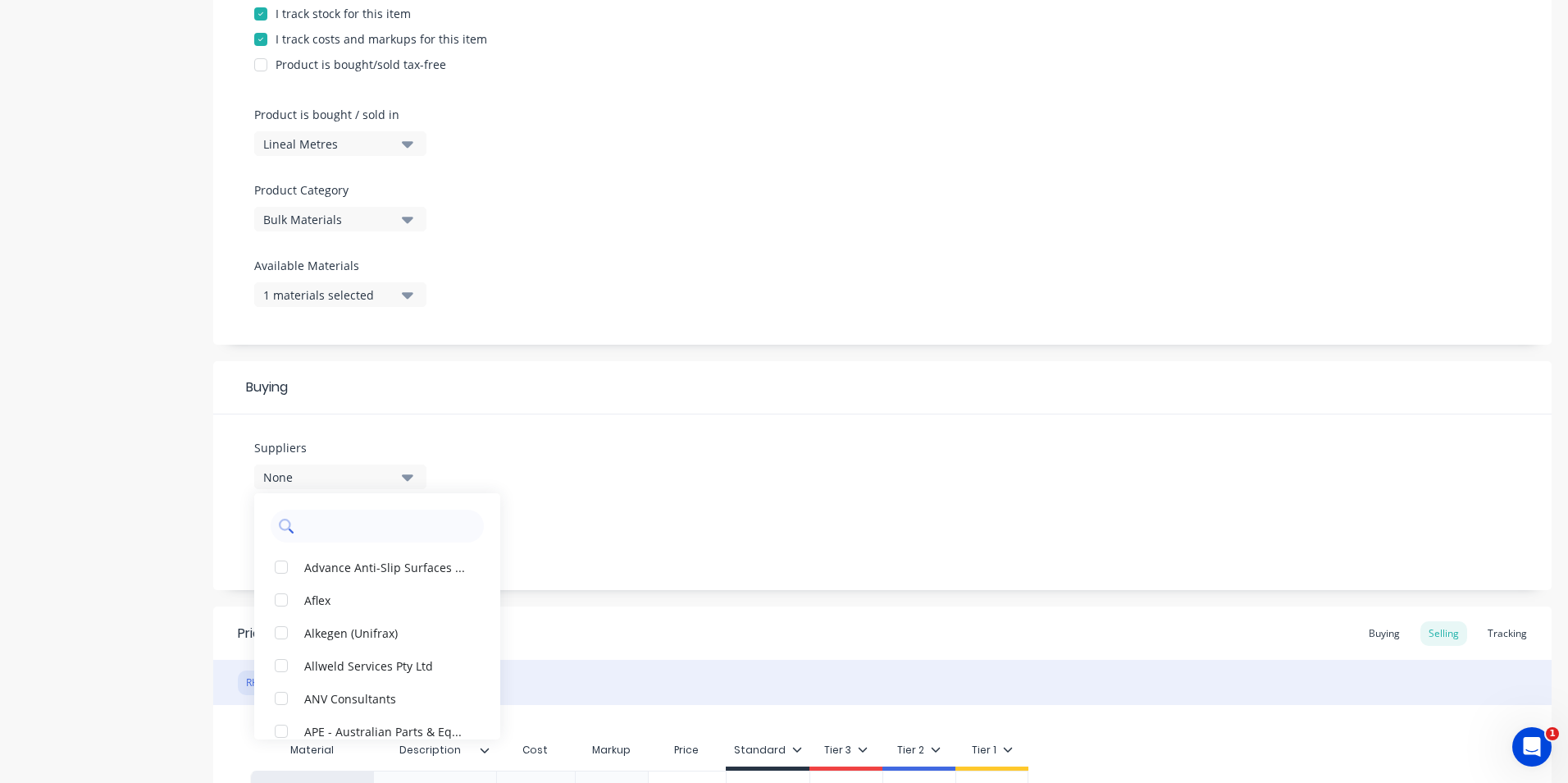
click at [340, 519] on input "text" at bounding box center [388, 525] width 174 height 33
type input "south"
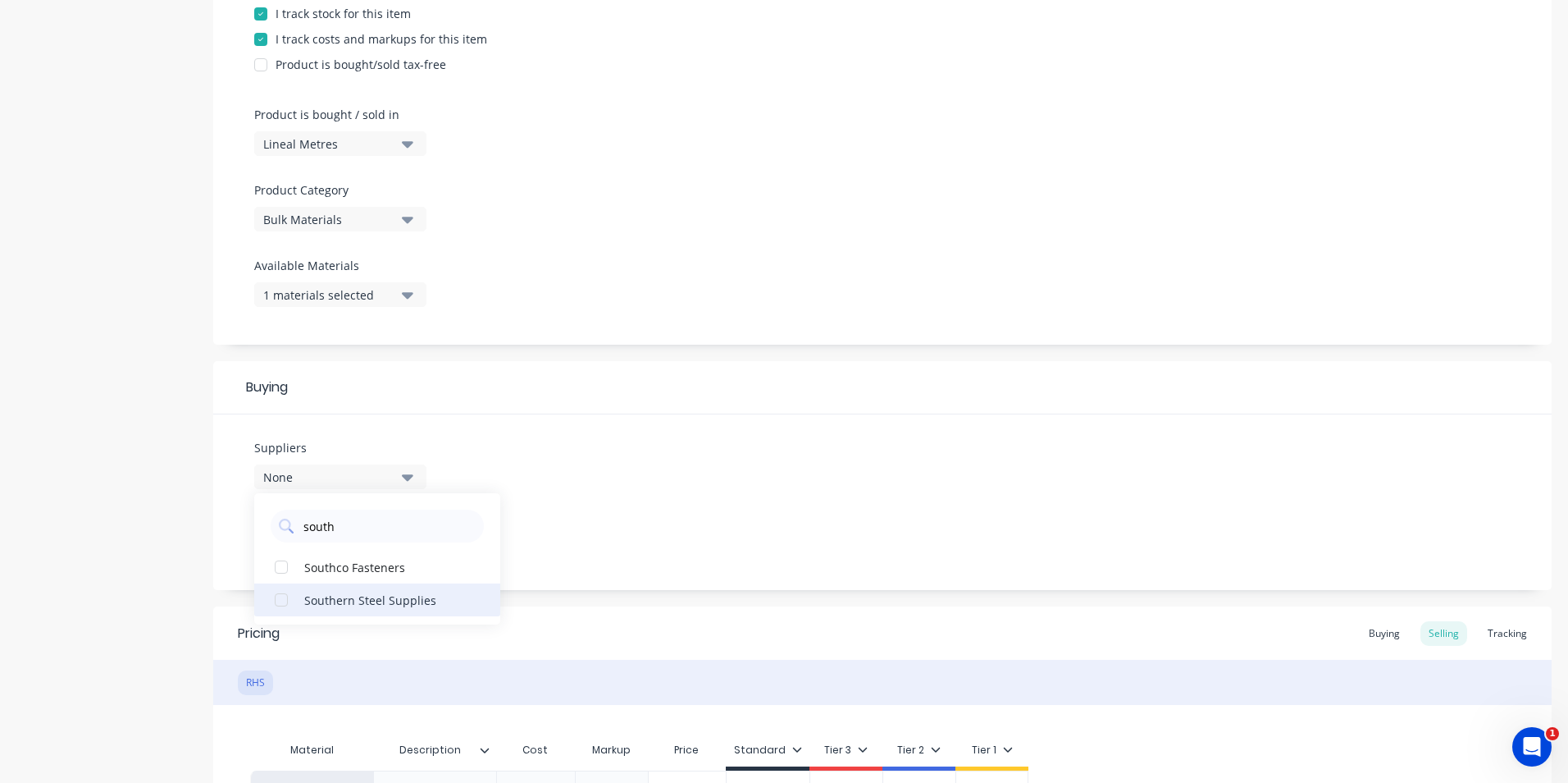
click at [280, 600] on div "button" at bounding box center [281, 600] width 33 height 33
type textarea "x"
type input "south"
click at [136, 586] on div "Product details" at bounding box center [102, 307] width 172 height 1296
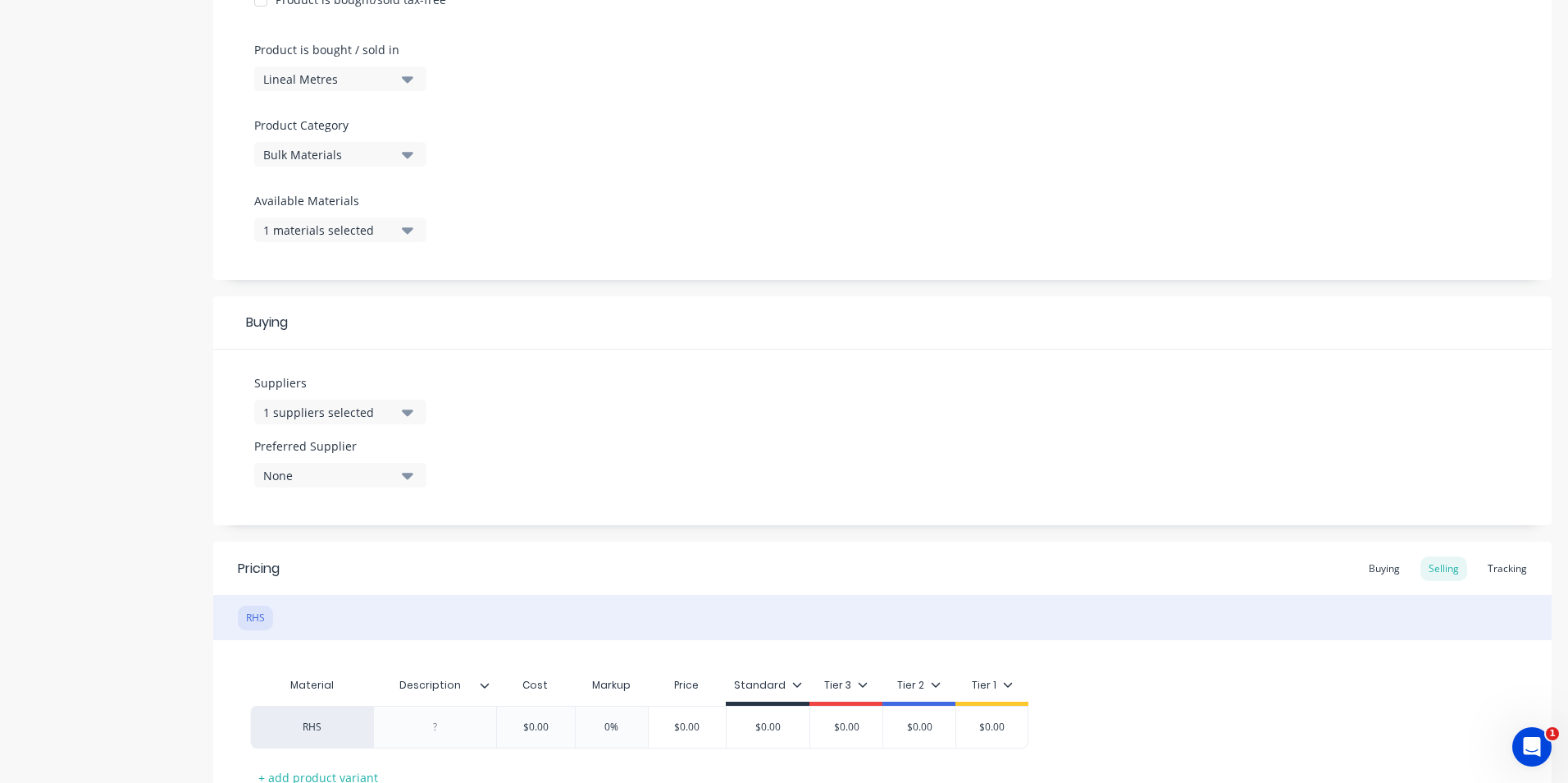
scroll to position [574, 0]
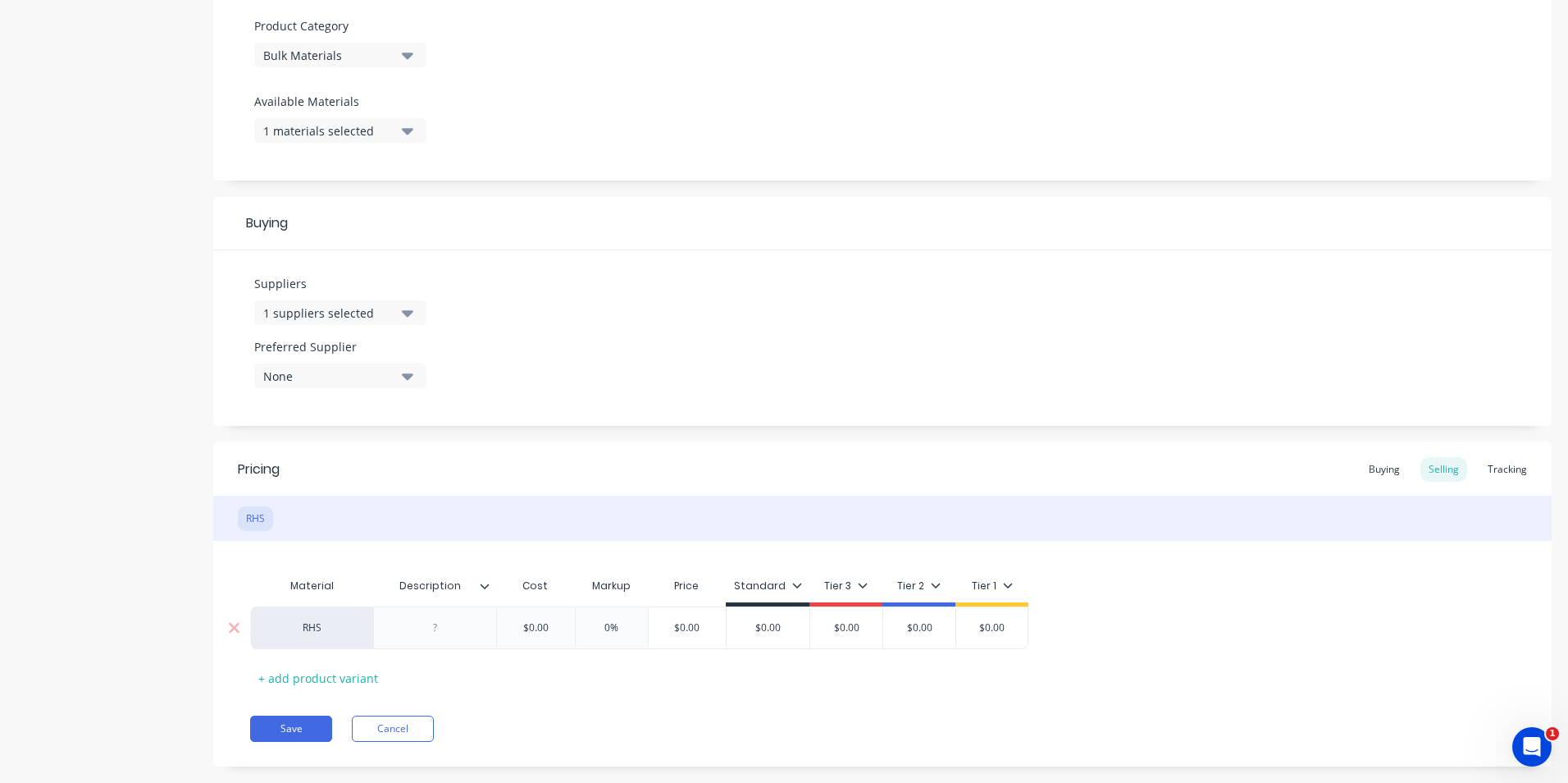
click at [315, 632] on div "RHS" at bounding box center [311, 628] width 123 height 43
click at [317, 634] on div "RHS" at bounding box center [311, 628] width 123 height 43
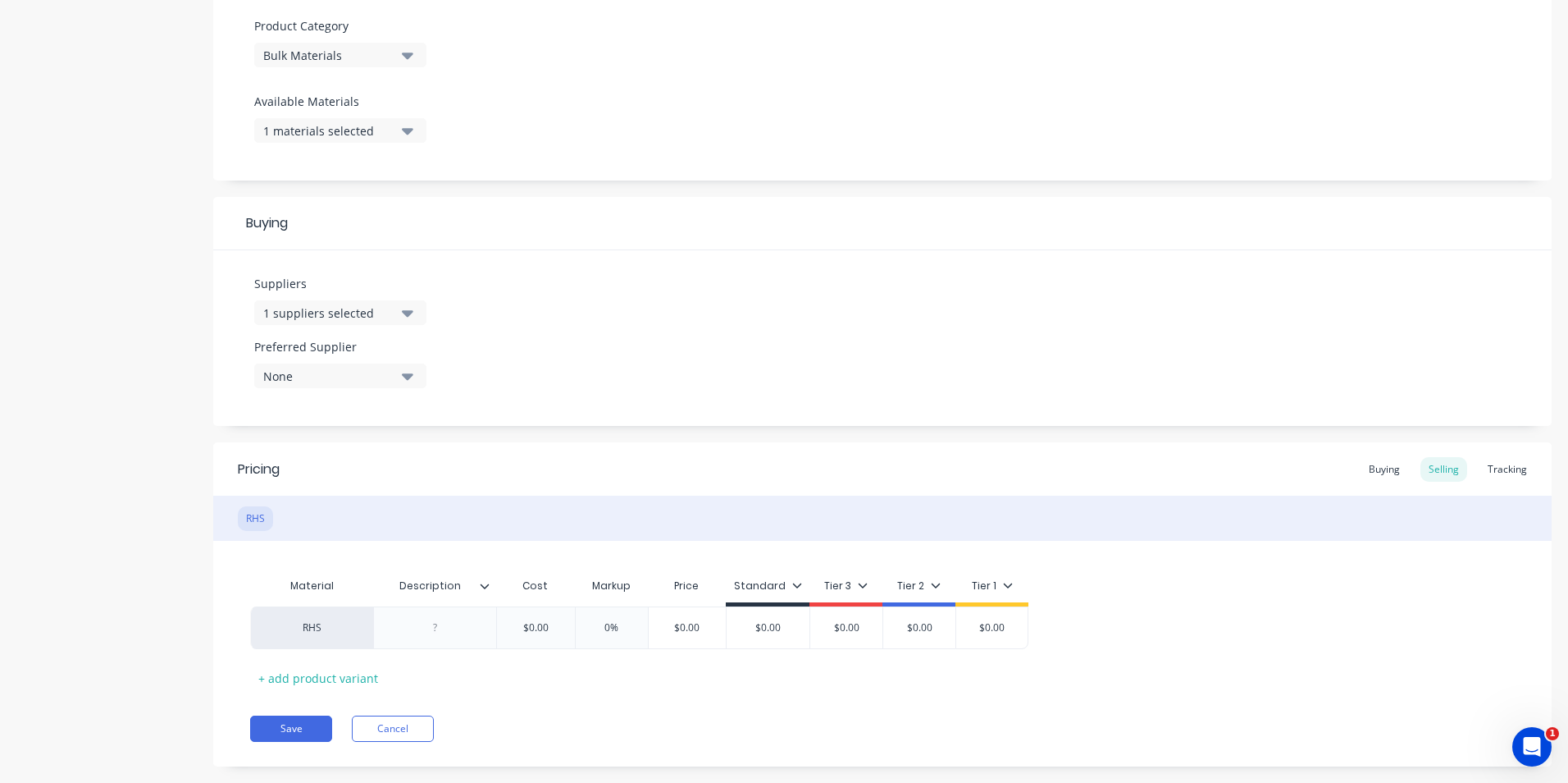
drag, startPoint x: 309, startPoint y: 633, endPoint x: 144, endPoint y: 608, distance: 166.9
click at [121, 596] on div "Product details" at bounding box center [102, 143] width 172 height 1296
click at [304, 634] on div "RHS" at bounding box center [311, 628] width 123 height 43
click at [311, 632] on div "RHS" at bounding box center [311, 628] width 123 height 43
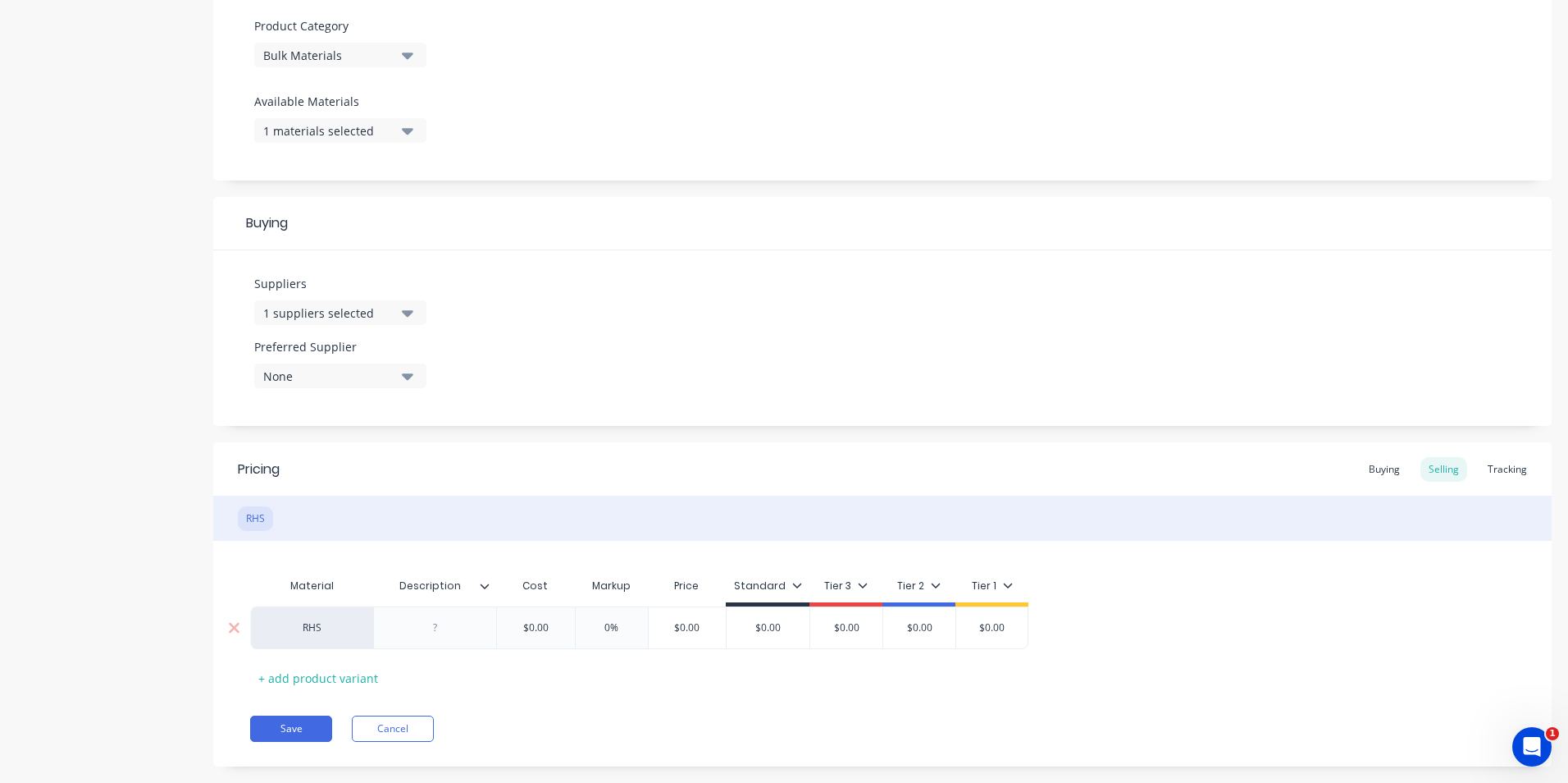
click at [311, 632] on div "RHS" at bounding box center [311, 628] width 123 height 43
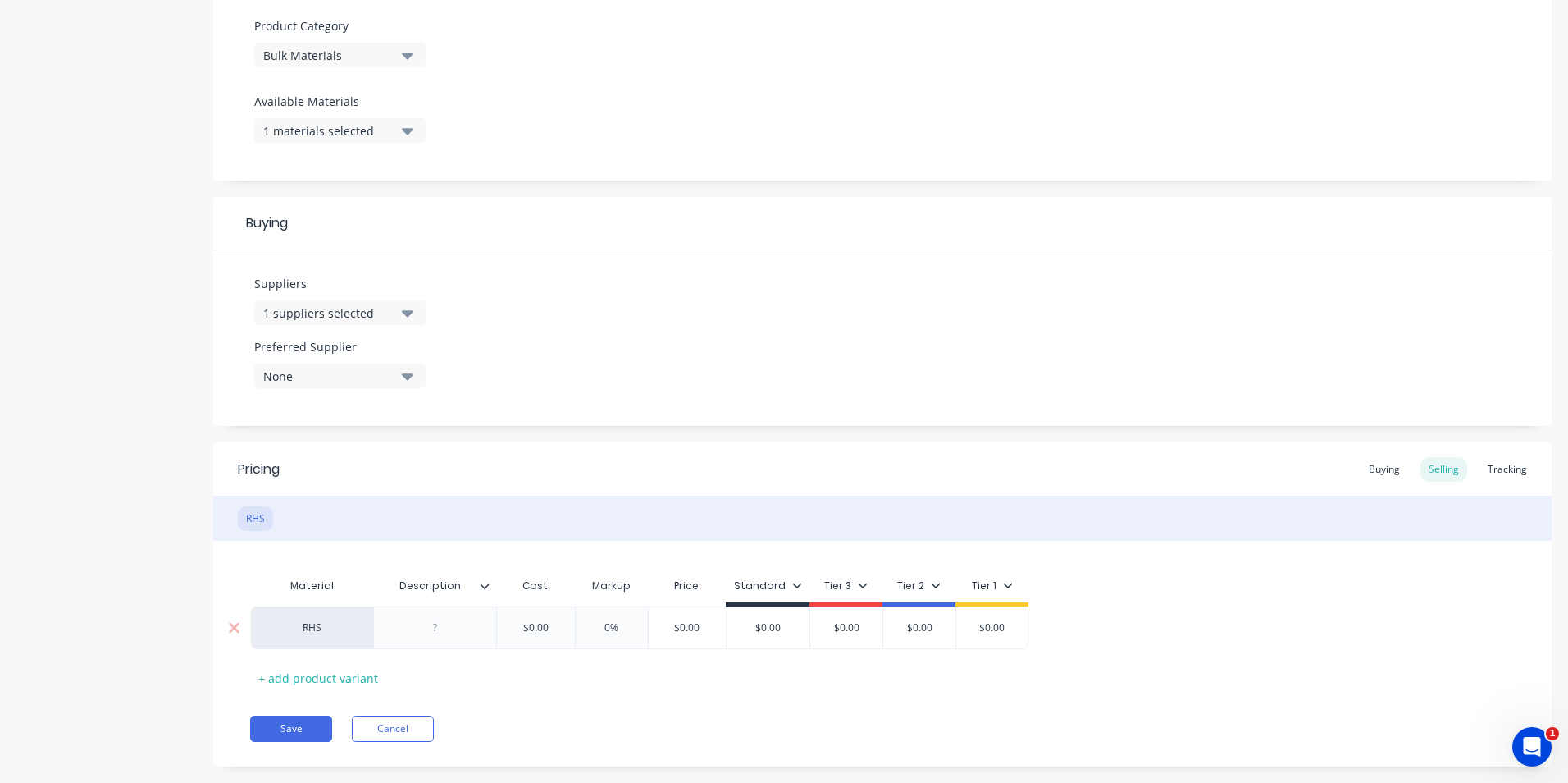
click at [331, 635] on div "RHS" at bounding box center [311, 628] width 123 height 43
click at [334, 635] on div "RHS" at bounding box center [311, 628] width 123 height 43
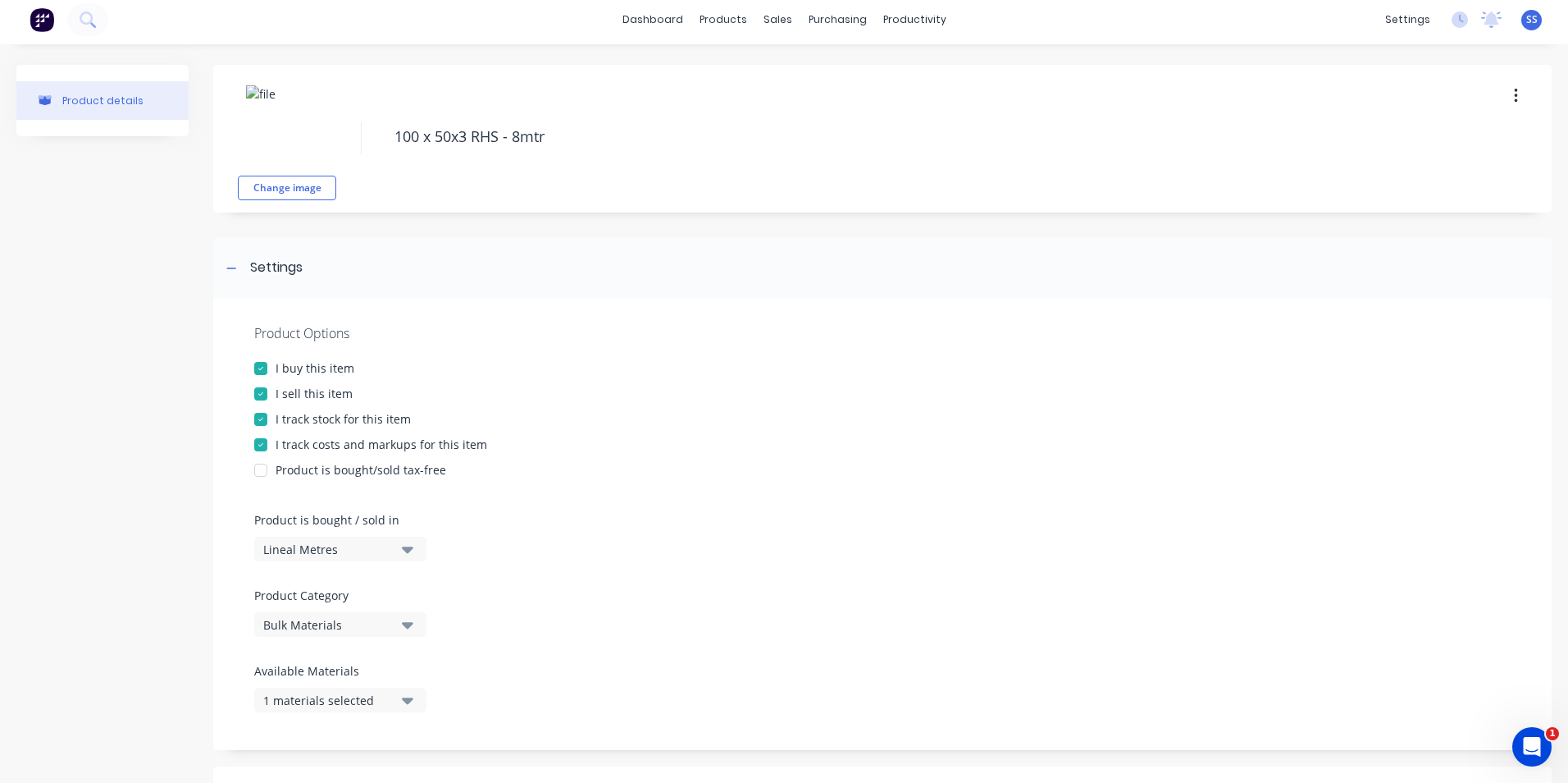
scroll to position [0, 0]
click at [406, 684] on icon "button" at bounding box center [407, 706] width 11 height 7
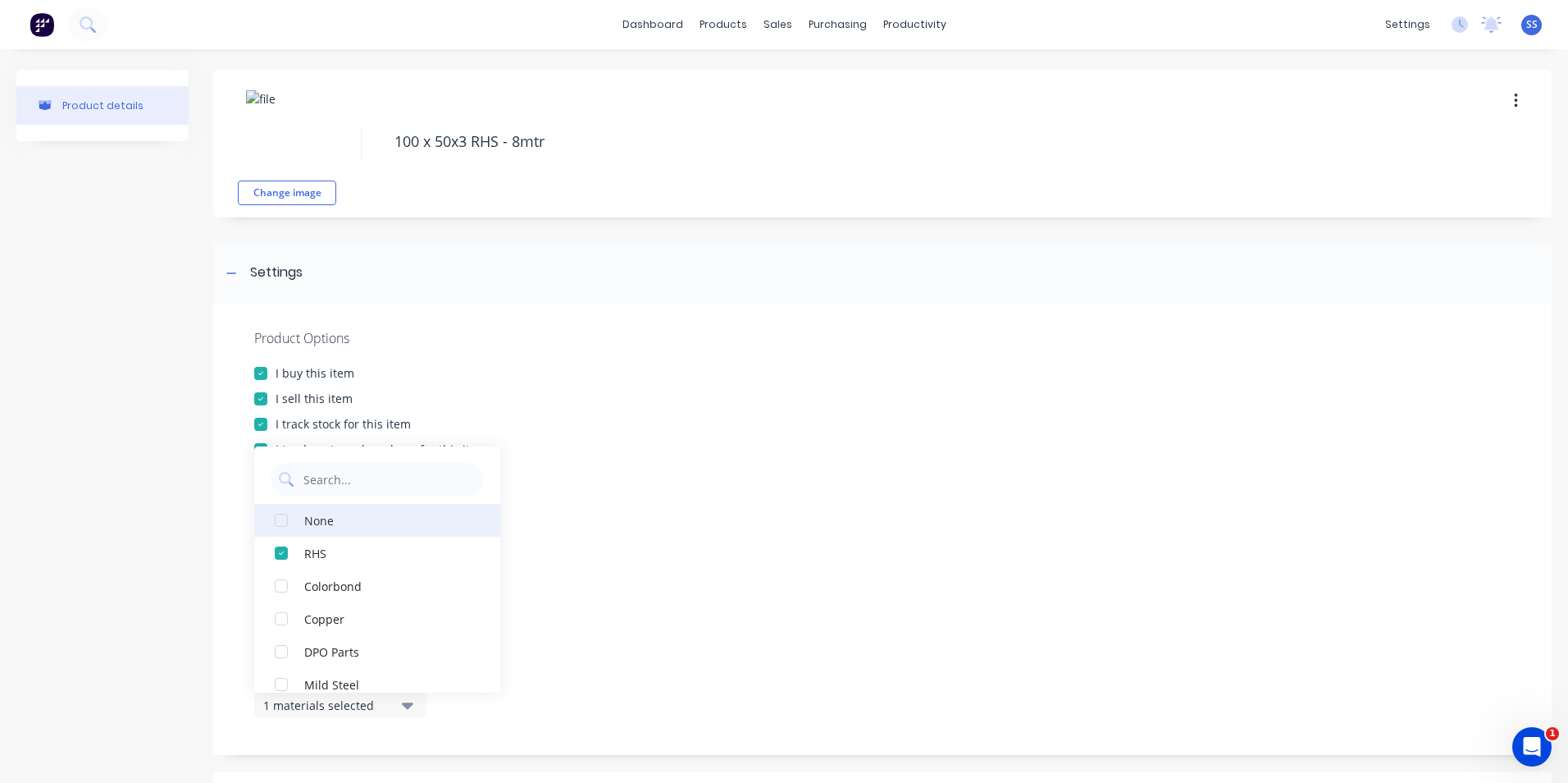
click at [279, 519] on div "button" at bounding box center [281, 520] width 33 height 33
type textarea "x"
click at [151, 608] on div "Product details" at bounding box center [102, 694] width 172 height 1250
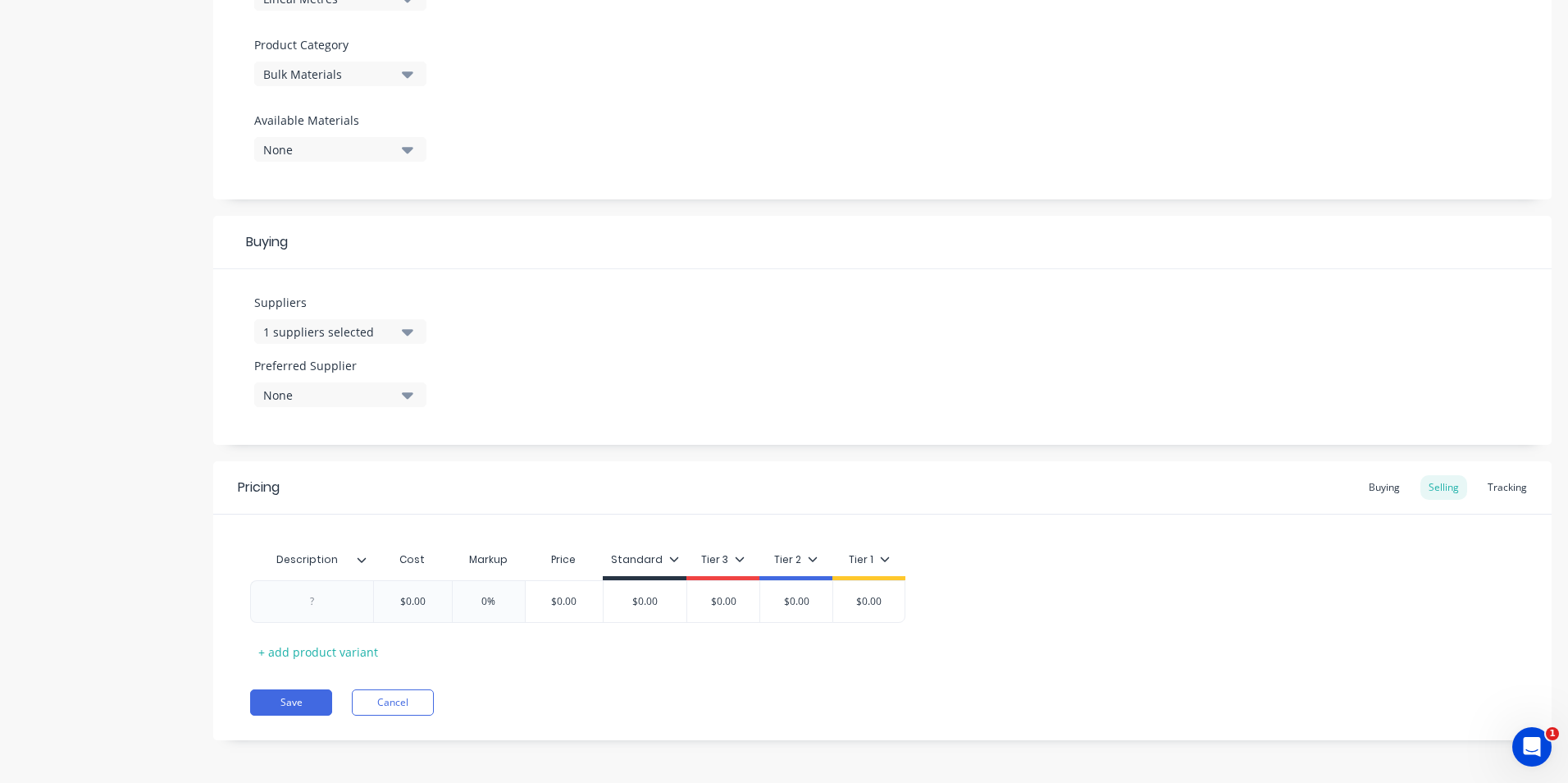
scroll to position [558, 0]
click at [317, 599] on div at bounding box center [312, 598] width 82 height 21
type textarea "x"
click at [115, 491] on div "Product details" at bounding box center [102, 141] width 172 height 1259
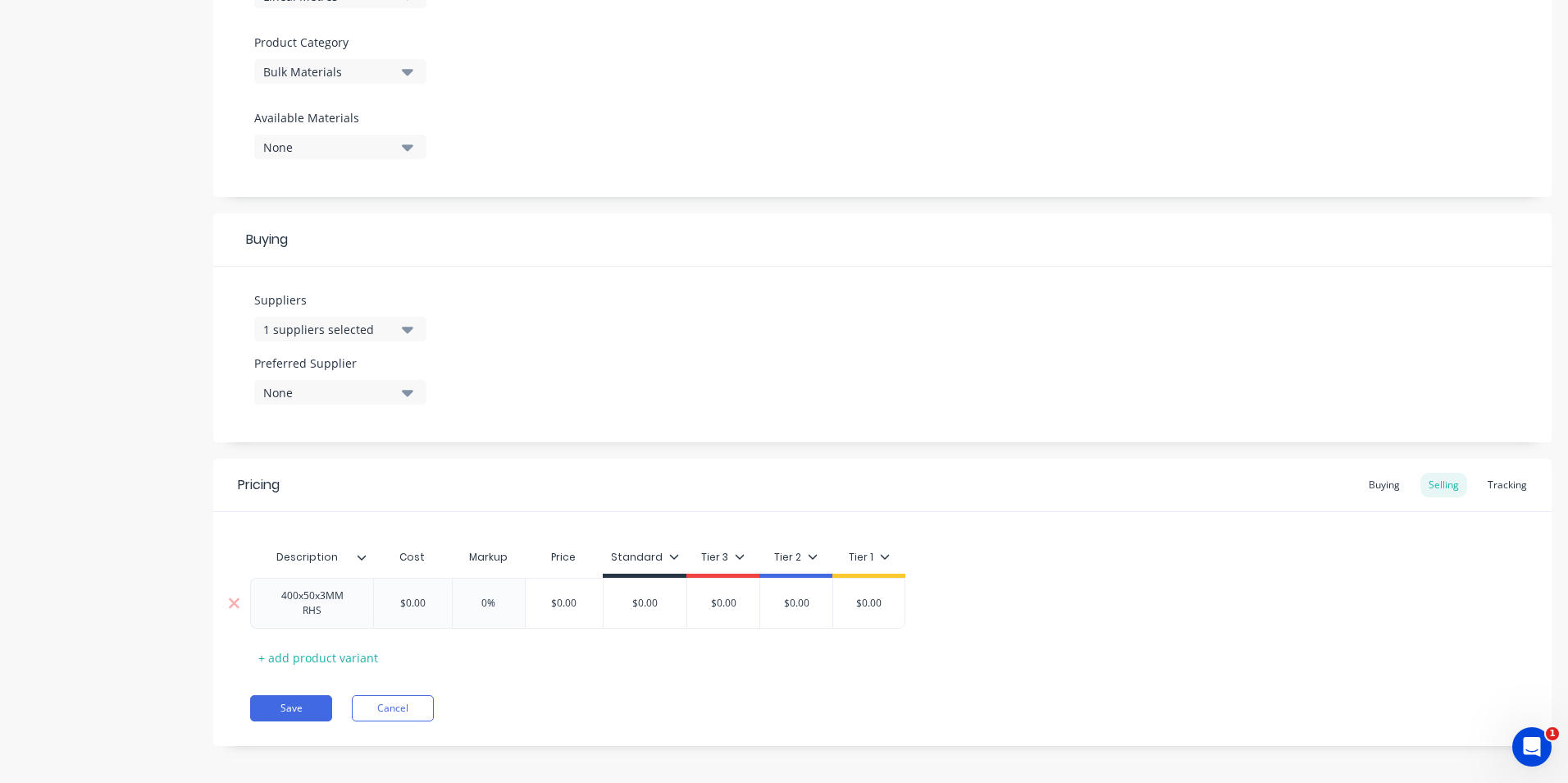
click at [414, 610] on div "$0.00" at bounding box center [412, 603] width 82 height 41
drag, startPoint x: 442, startPoint y: 606, endPoint x: 354, endPoint y: 595, distance: 88.7
click at [354, 595] on div "400x50x3MM RHS $0.00 $0.00 0% $0.00 $0.00 $0.00 $0.00 $0.00" at bounding box center [577, 602] width 655 height 50
click at [409, 607] on input "$0.00" at bounding box center [412, 602] width 82 height 15
type input "$01.00"
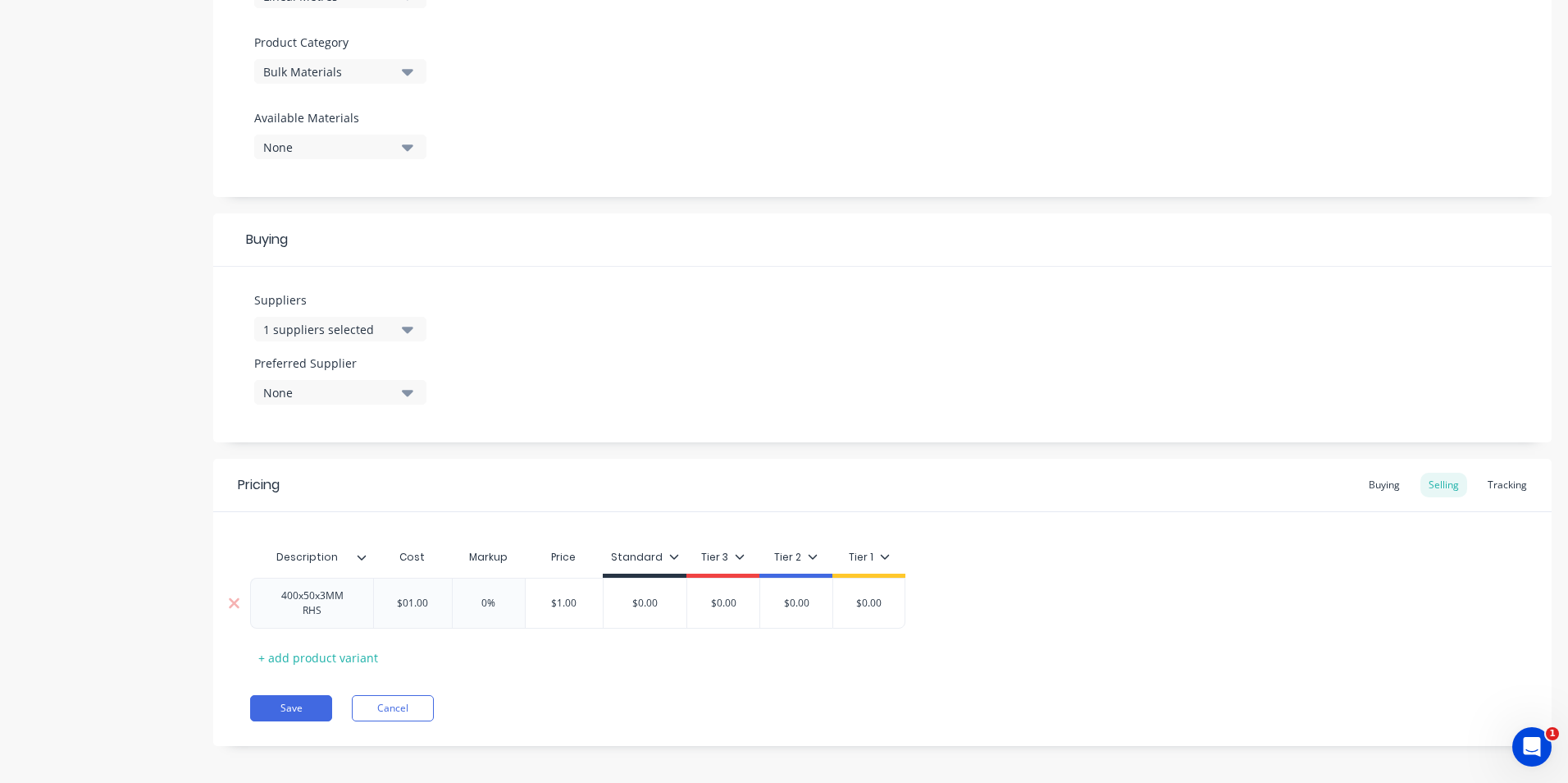
type textarea "x"
type input "$011.00"
type textarea "x"
type input "$0113..00"
type textarea "x"
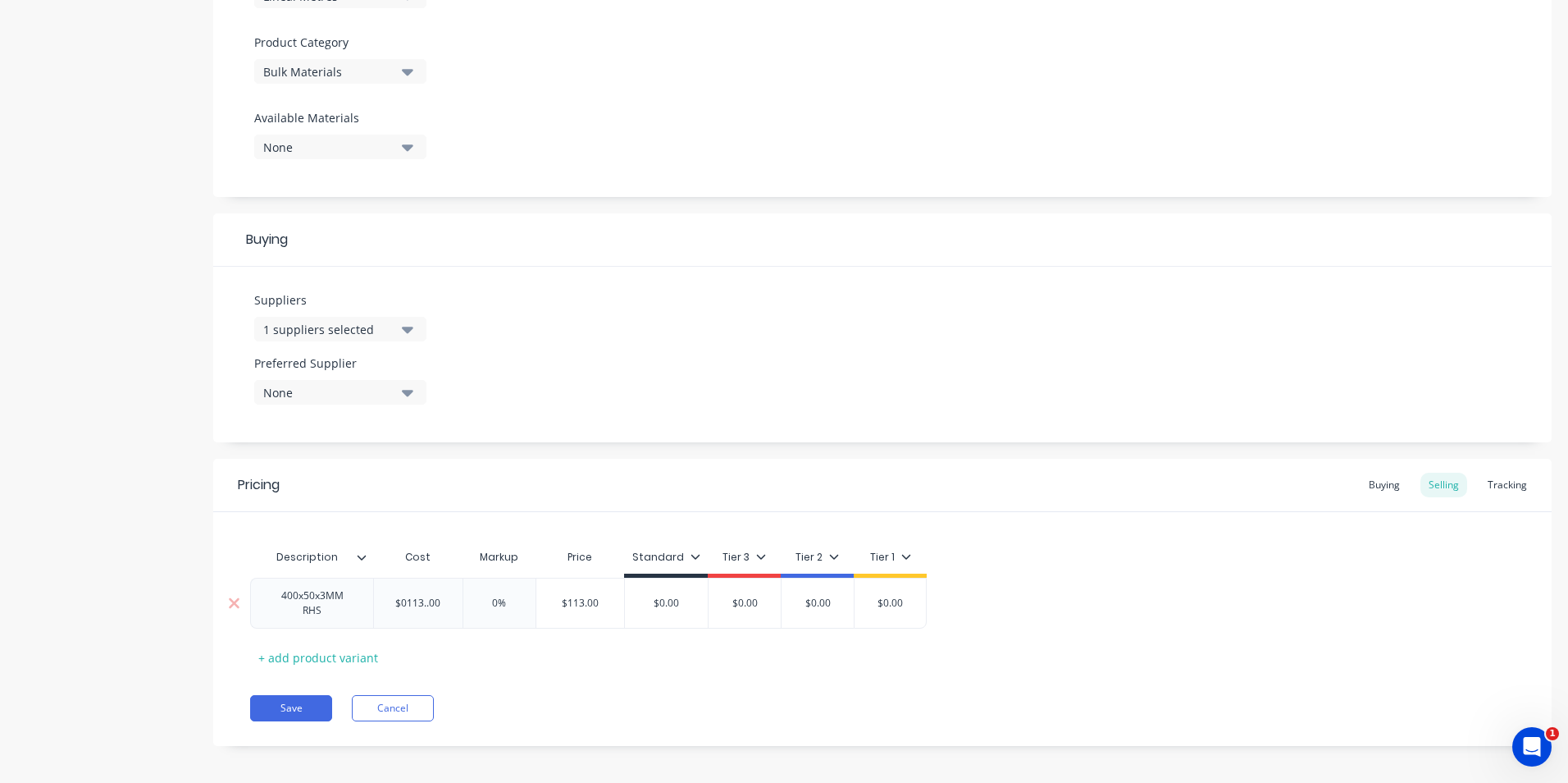
type input "$0113.2.00"
type textarea "x"
type input "$0113.25.00"
type textarea "x"
type input "$0113.2.00"
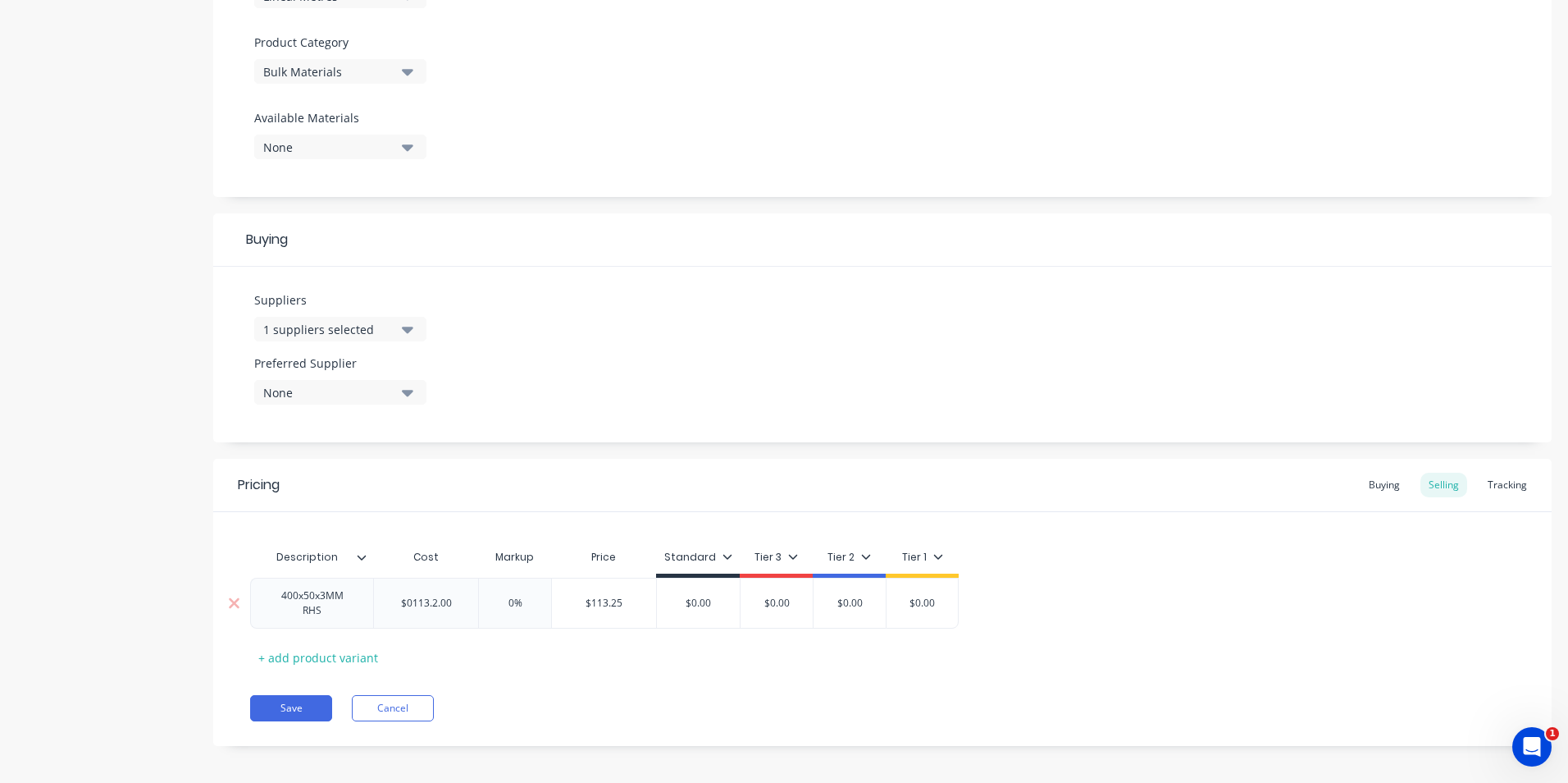
type textarea "x"
type input "$0113..00"
type textarea "x"
type input "$0113.1.00"
type textarea "x"
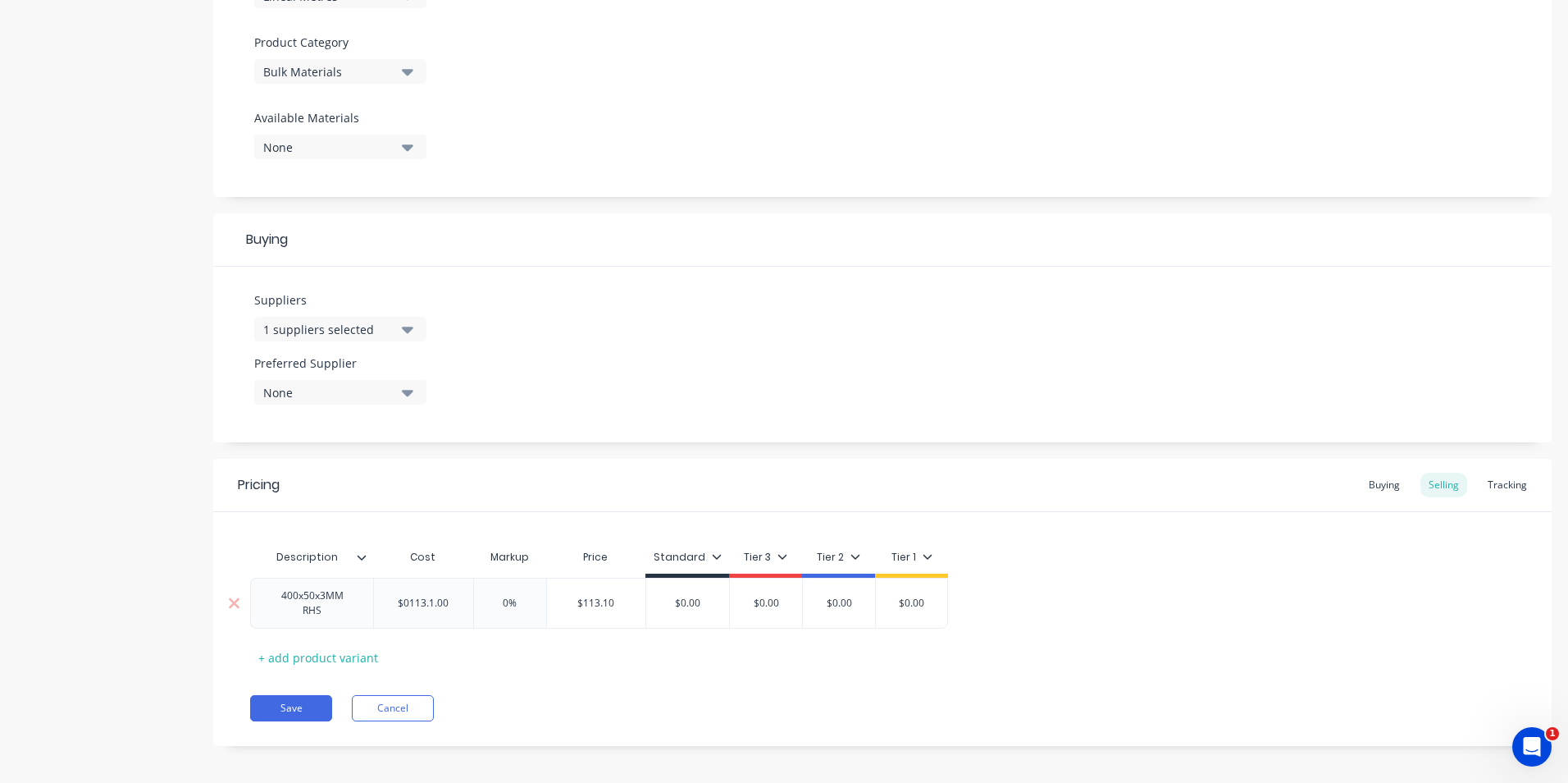
type input "$0113.12.00"
type textarea "x"
type input "$0113.12500"
type input "0%"
click at [516, 608] on input "0%" at bounding box center [521, 602] width 82 height 15
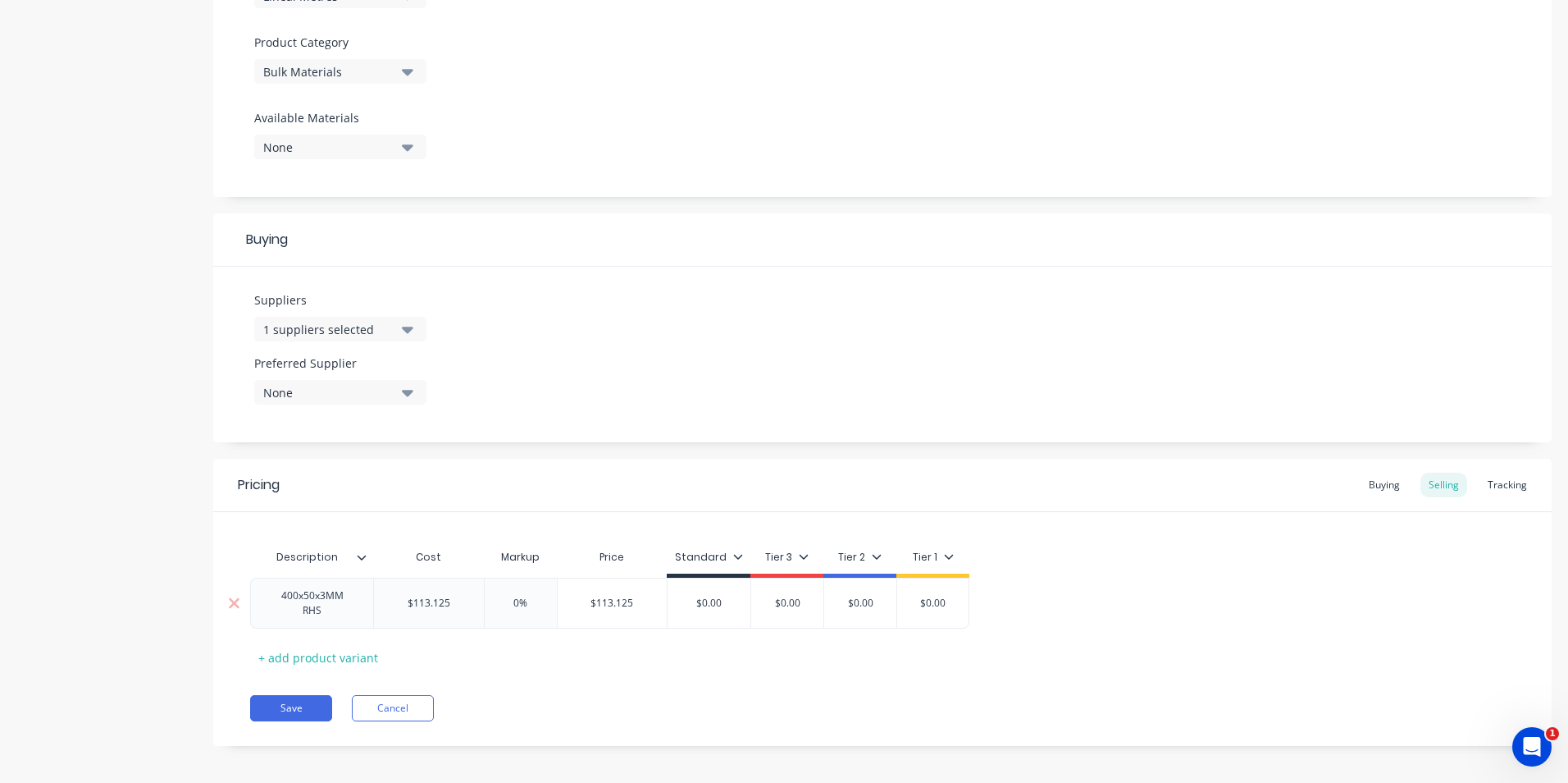
drag, startPoint x: 544, startPoint y: 603, endPoint x: 494, endPoint y: 599, distance: 50.2
click at [494, 599] on input "0%" at bounding box center [521, 602] width 82 height 15
type textarea "x"
type input "1"
type textarea "x"
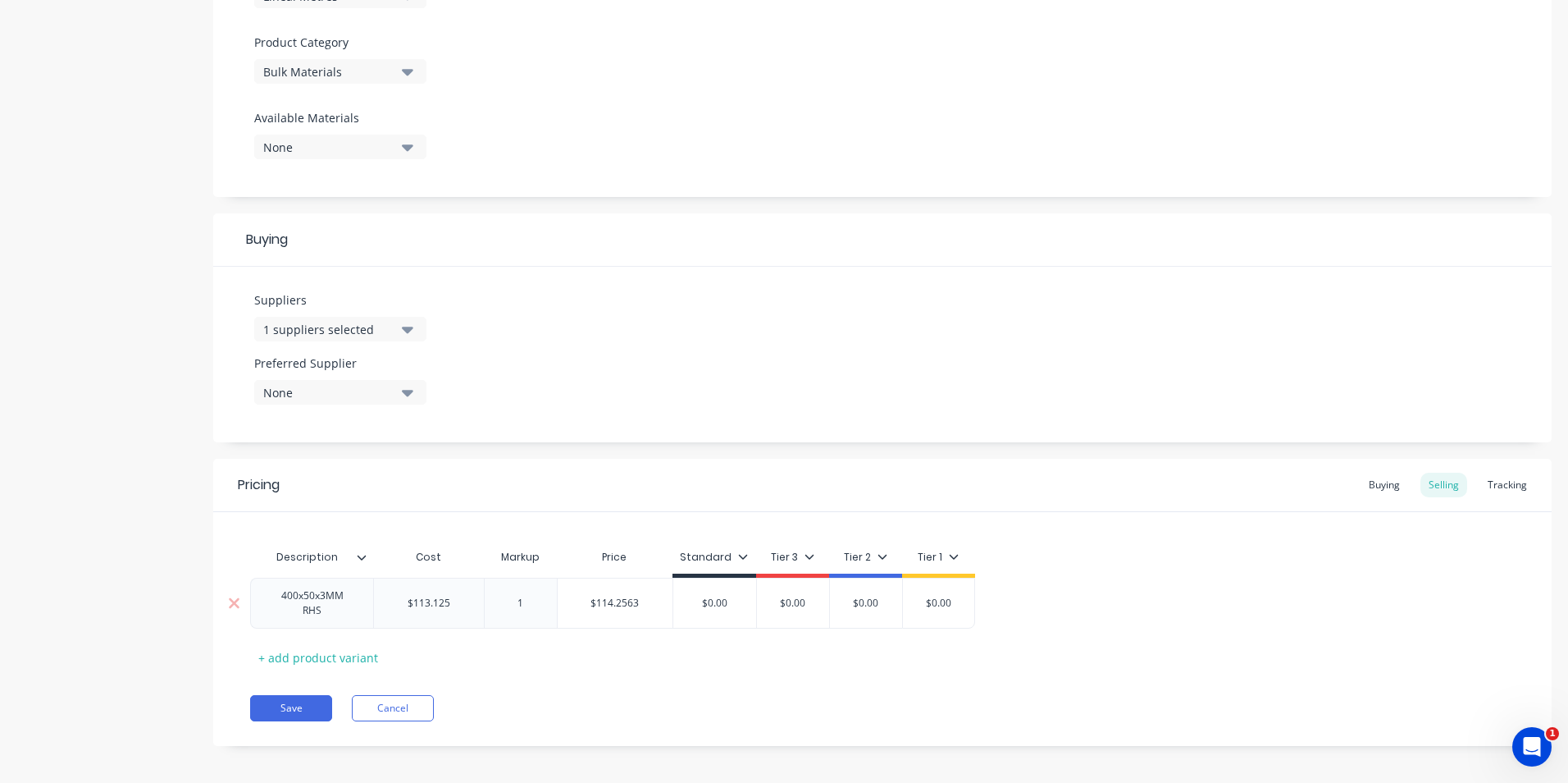
type input "12"
type textarea "x"
type input "120"
type input "$0.00"
click at [679, 608] on input "$0.00" at bounding box center [708, 602] width 83 height 15
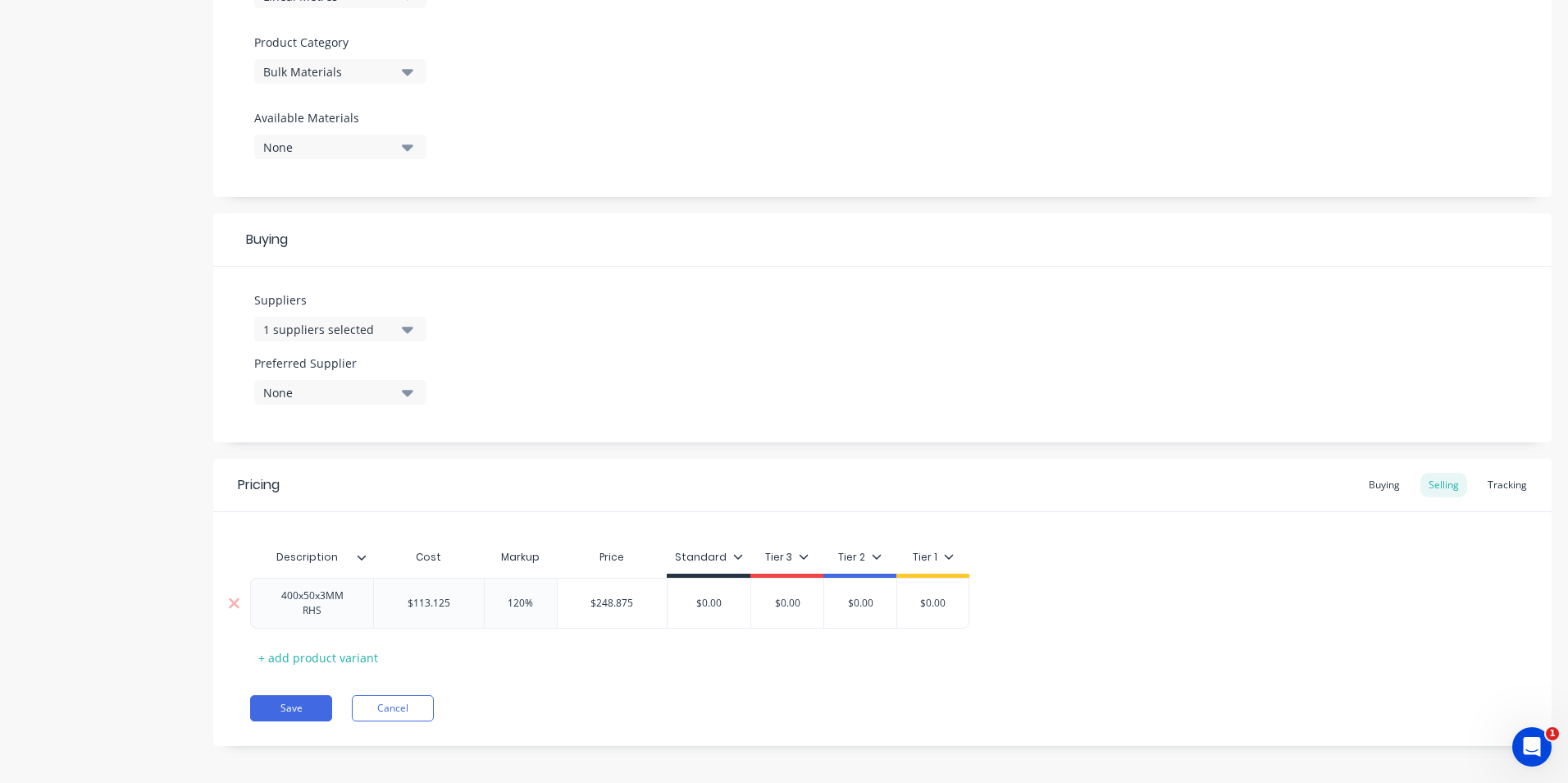
type input "$248.875"
drag, startPoint x: 640, startPoint y: 606, endPoint x: 579, endPoint y: 610, distance: 61.1
click at [579, 610] on div "$248.875 $248.875" at bounding box center [612, 603] width 109 height 41
click at [719, 595] on div "$0.00" at bounding box center [708, 603] width 83 height 41
drag, startPoint x: 728, startPoint y: 598, endPoint x: 681, endPoint y: 605, distance: 47.5
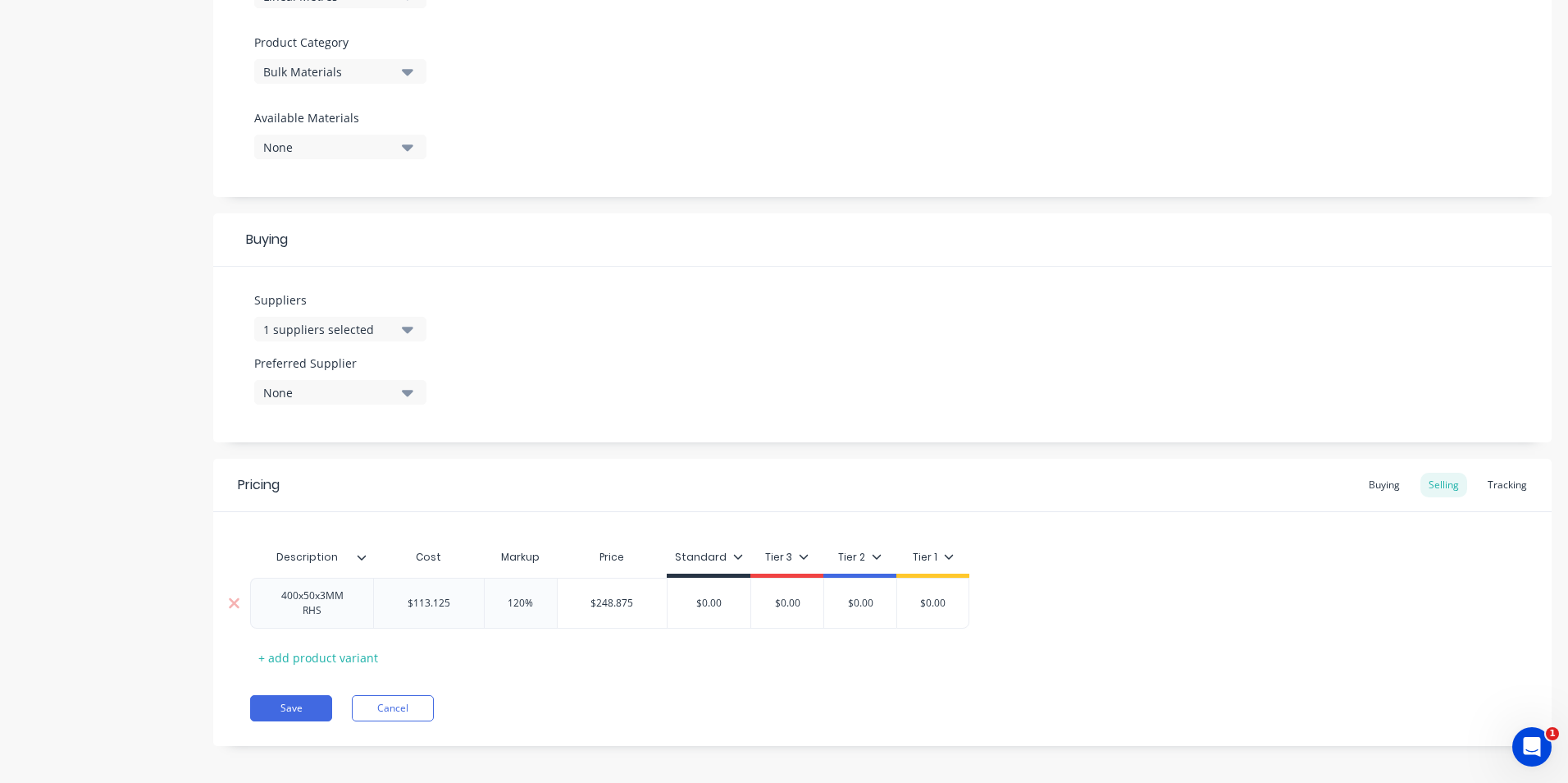
click at [681, 605] on input "$0.00" at bounding box center [708, 602] width 83 height 15
paste input "248.875"
type textarea "x"
type input "$248.875"
type input "$0.00"
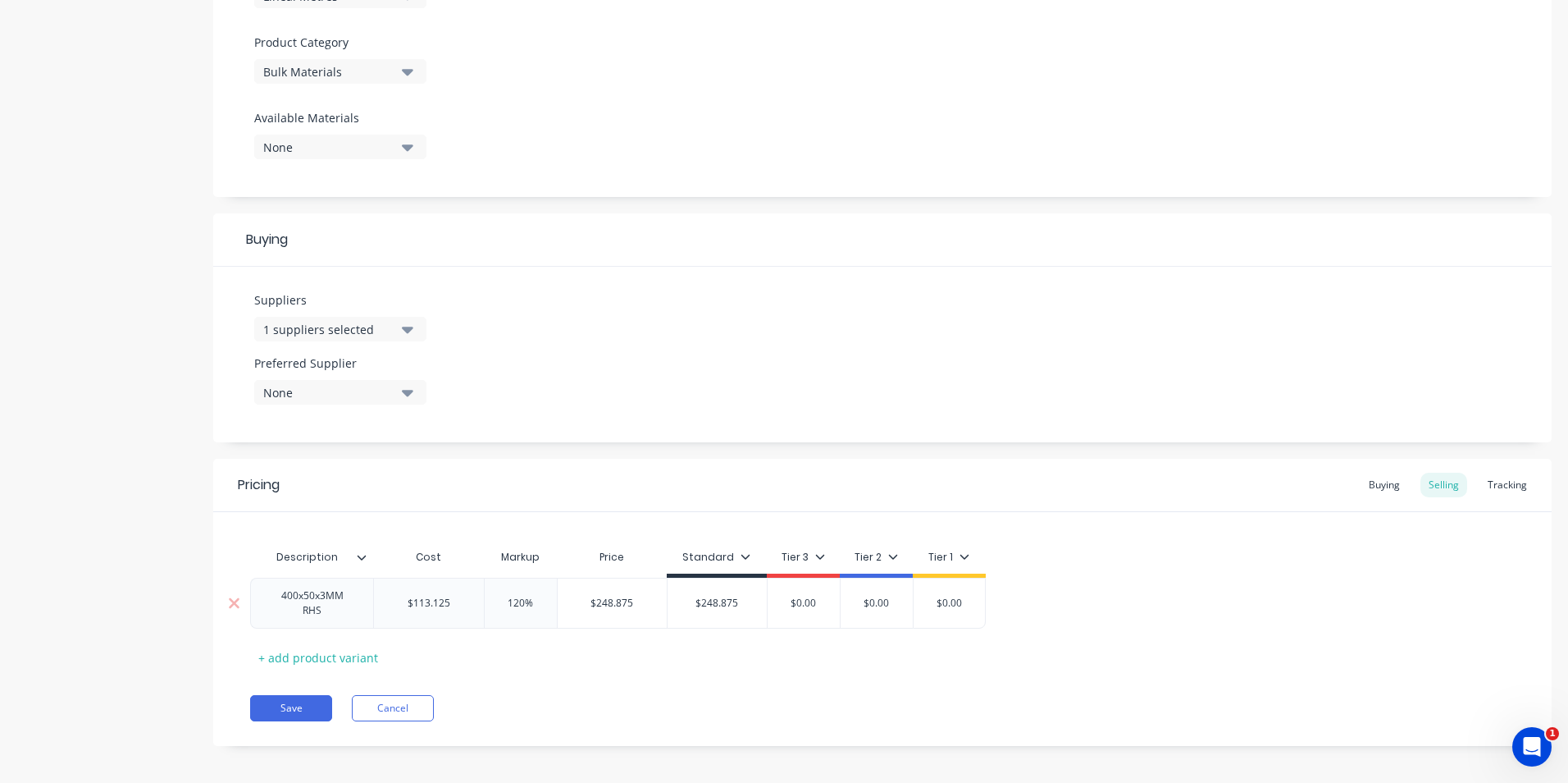
click at [823, 606] on input "$0.00" at bounding box center [804, 602] width 82 height 15
drag, startPoint x: 754, startPoint y: 603, endPoint x: 666, endPoint y: 608, distance: 88.1
click at [666, 608] on div "400x50x3MM RHS $113.125 $0113.12500 120% 120 $248.875 $248.875 $248.875 $248.87…" at bounding box center [618, 602] width 736 height 50
click at [747, 677] on div "Pricing Buying Selling Tracking Description Cost Markup Price Standard Tier 3 T…" at bounding box center [882, 602] width 1339 height 288
drag, startPoint x: 829, startPoint y: 604, endPoint x: 772, endPoint y: 602, distance: 57.0
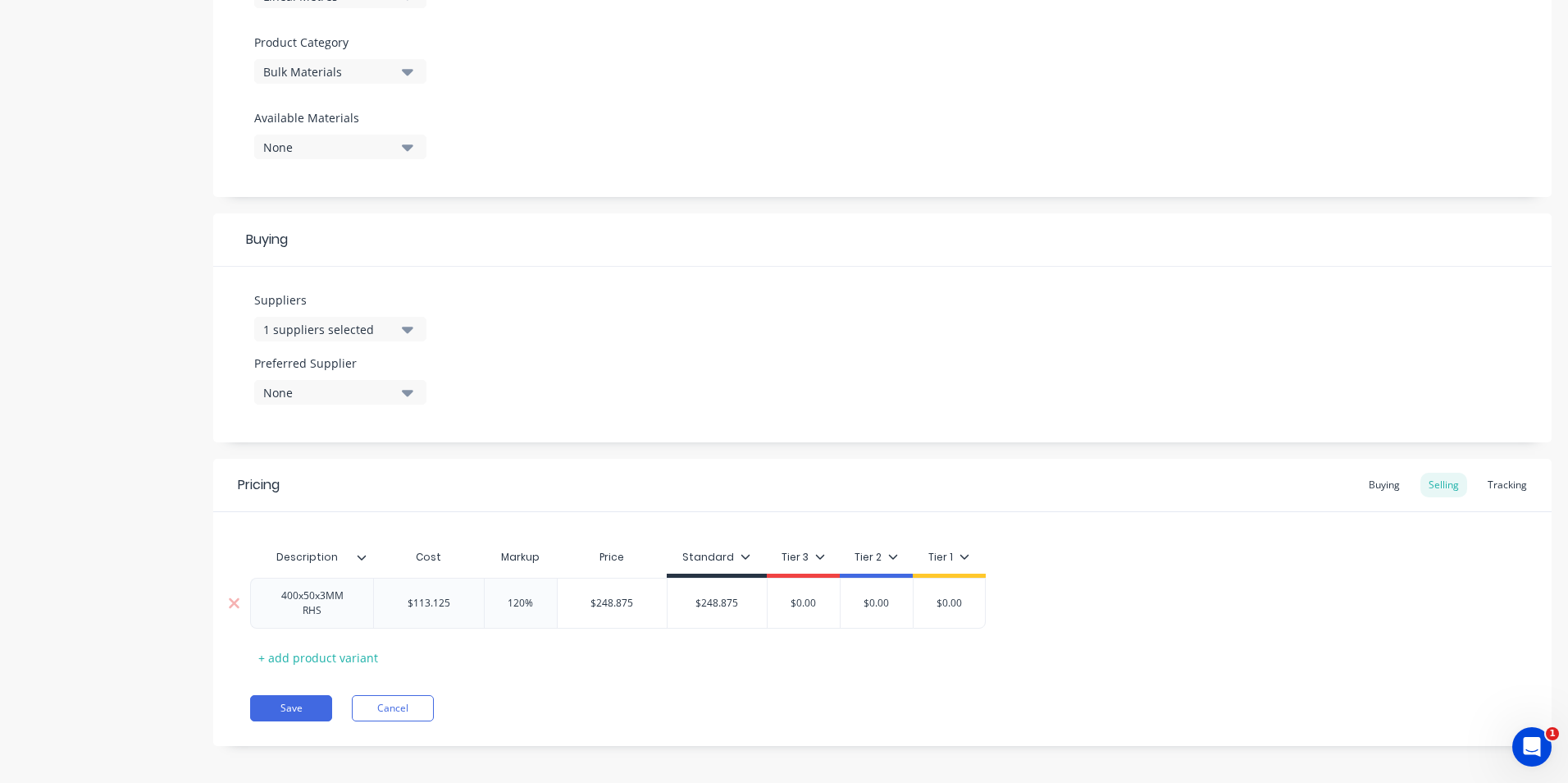
click at [772, 602] on input "$0.00" at bounding box center [804, 602] width 82 height 15
type textarea "x"
type input "2"
type textarea "x"
type input "23"
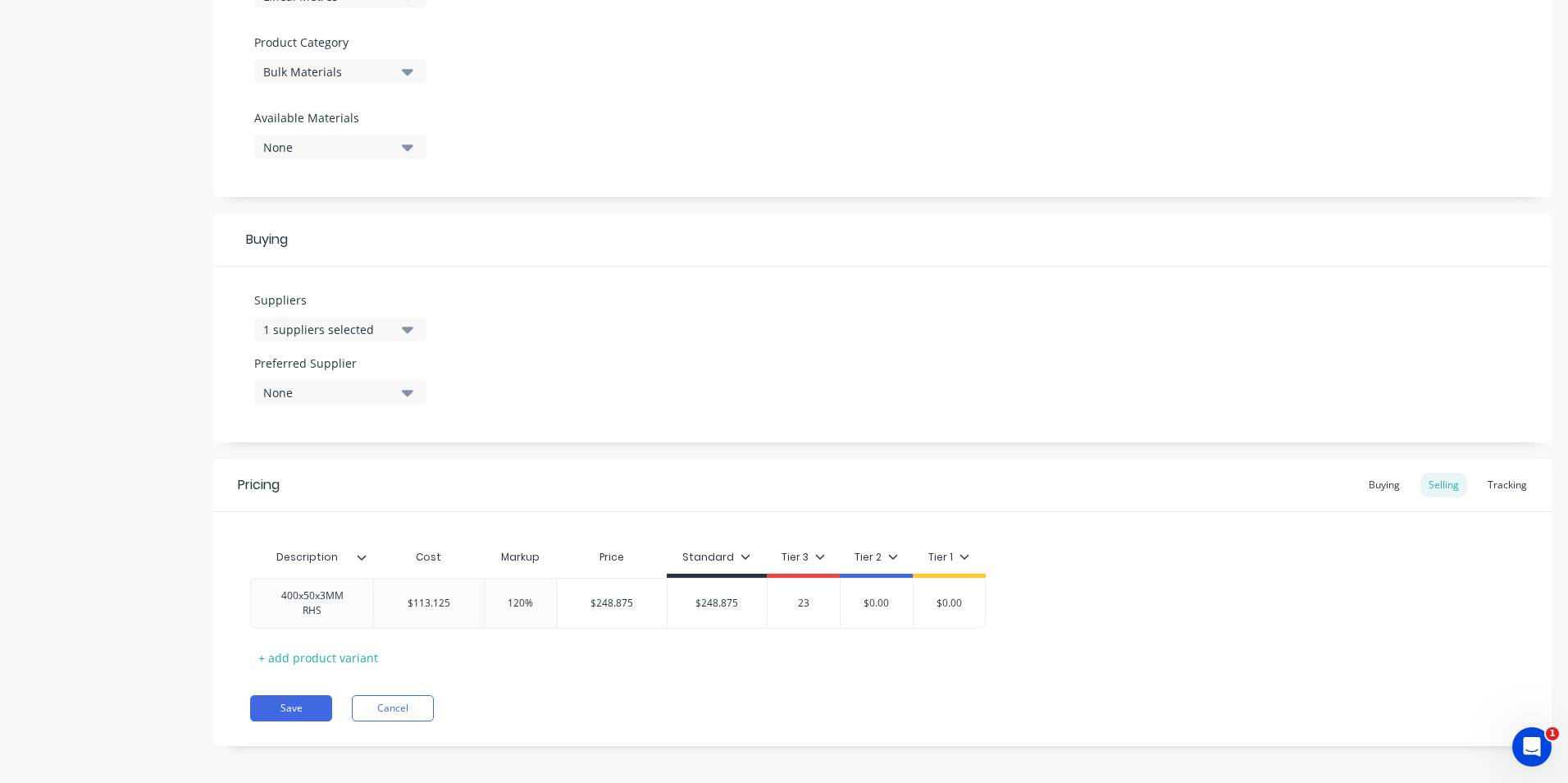
type textarea "x"
type input "236"
type textarea "x"
type input "236."
type textarea "x"
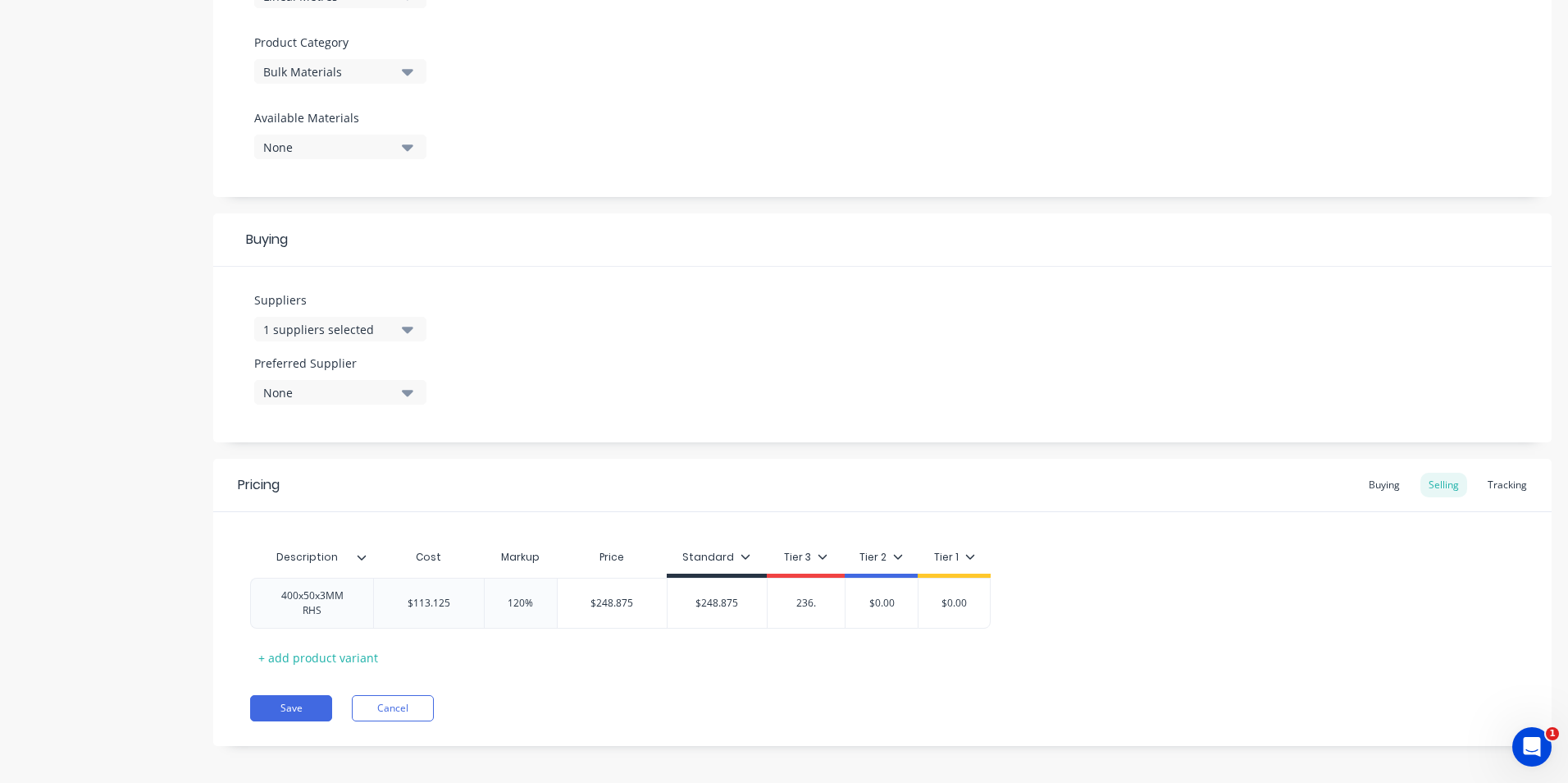
type input "236.4"
type textarea "x"
type input "236.43"
type input "$0.00"
type textarea "x"
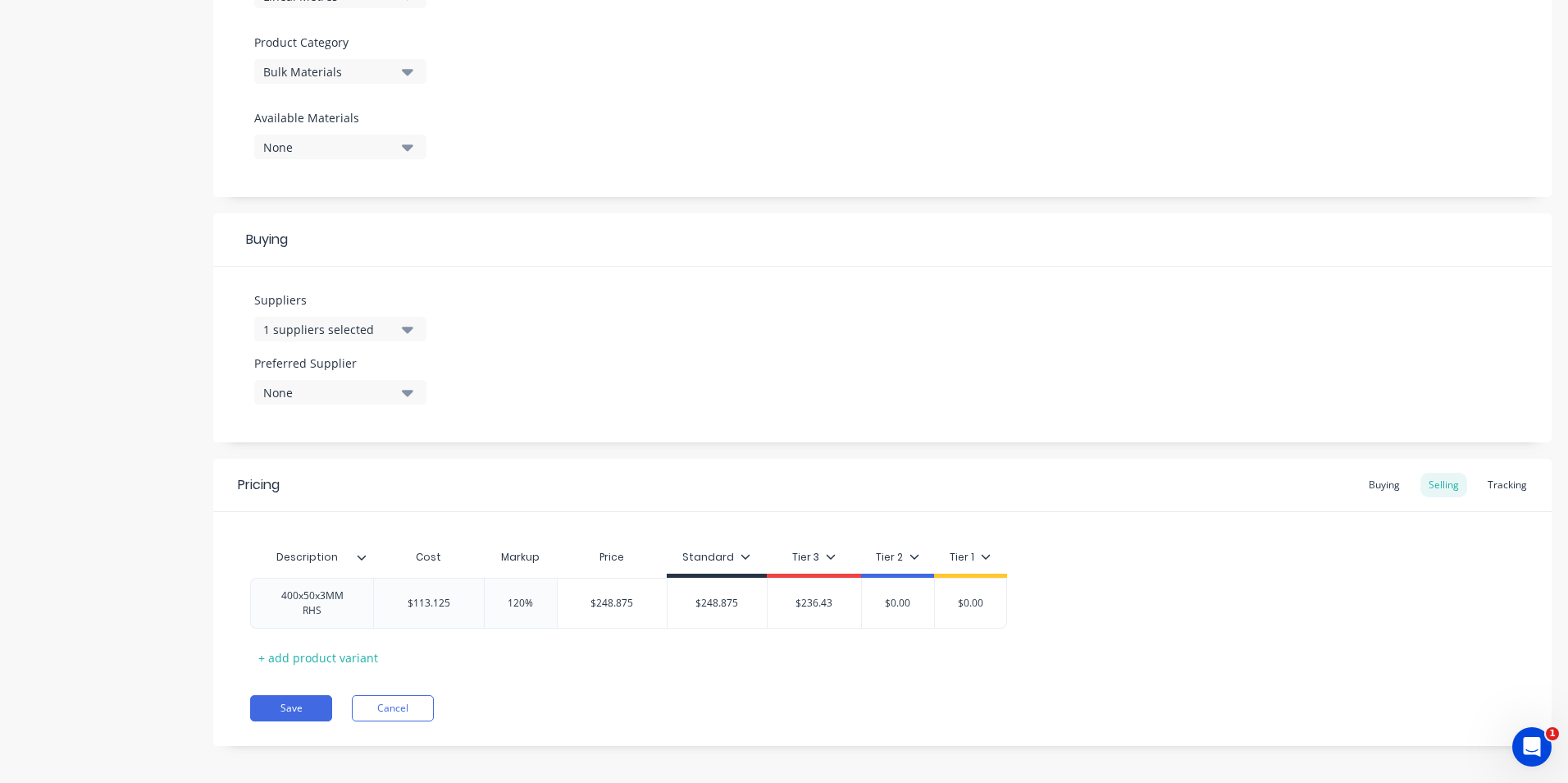
type input "$0.002"
type textarea "x"
type input "$0.0022"
type textarea "x"
type input "$0.00223"
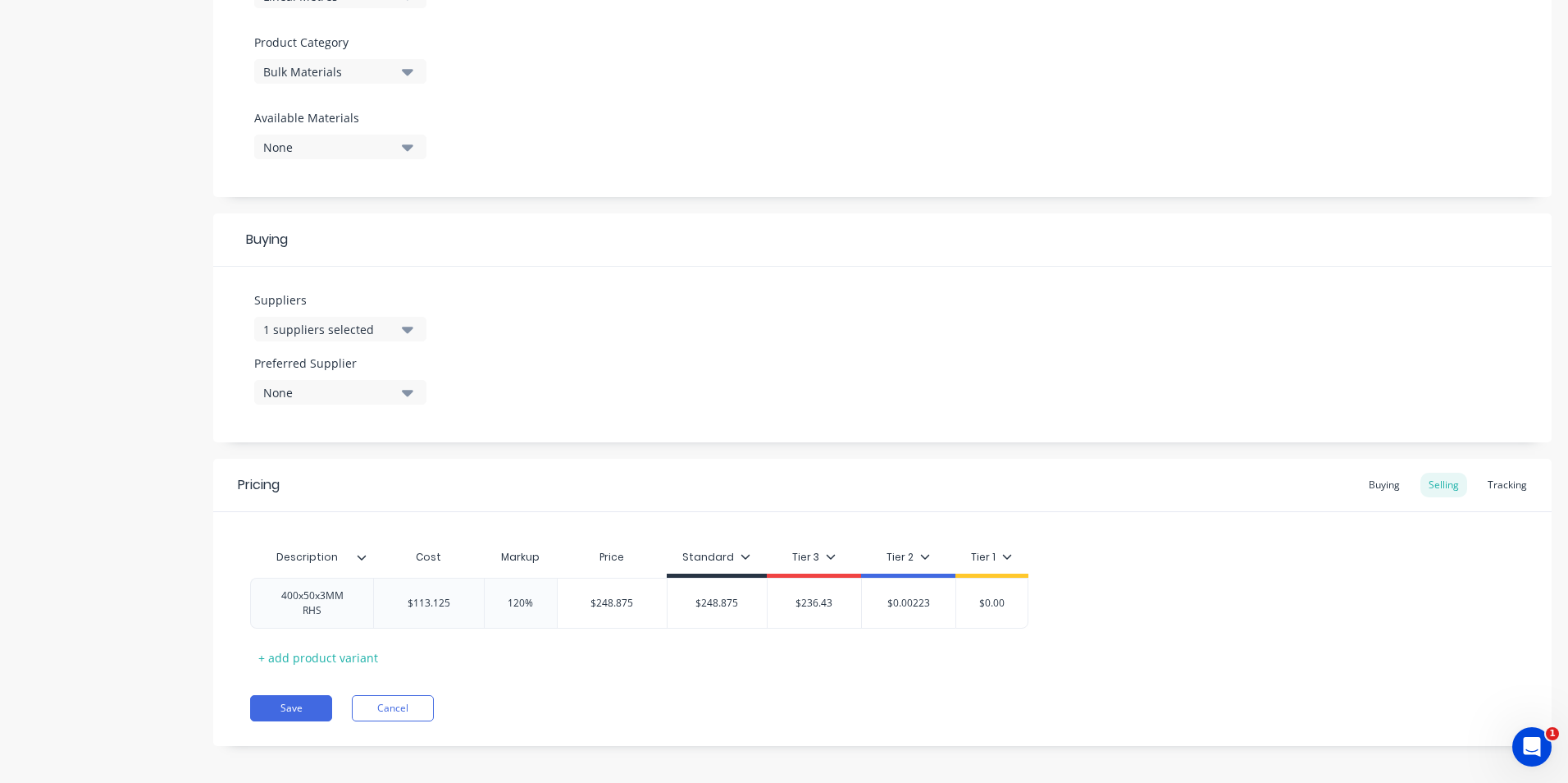
type textarea "x"
type input "$0.00223."
type textarea "x"
type input "$0.00223.9"
type textarea "x"
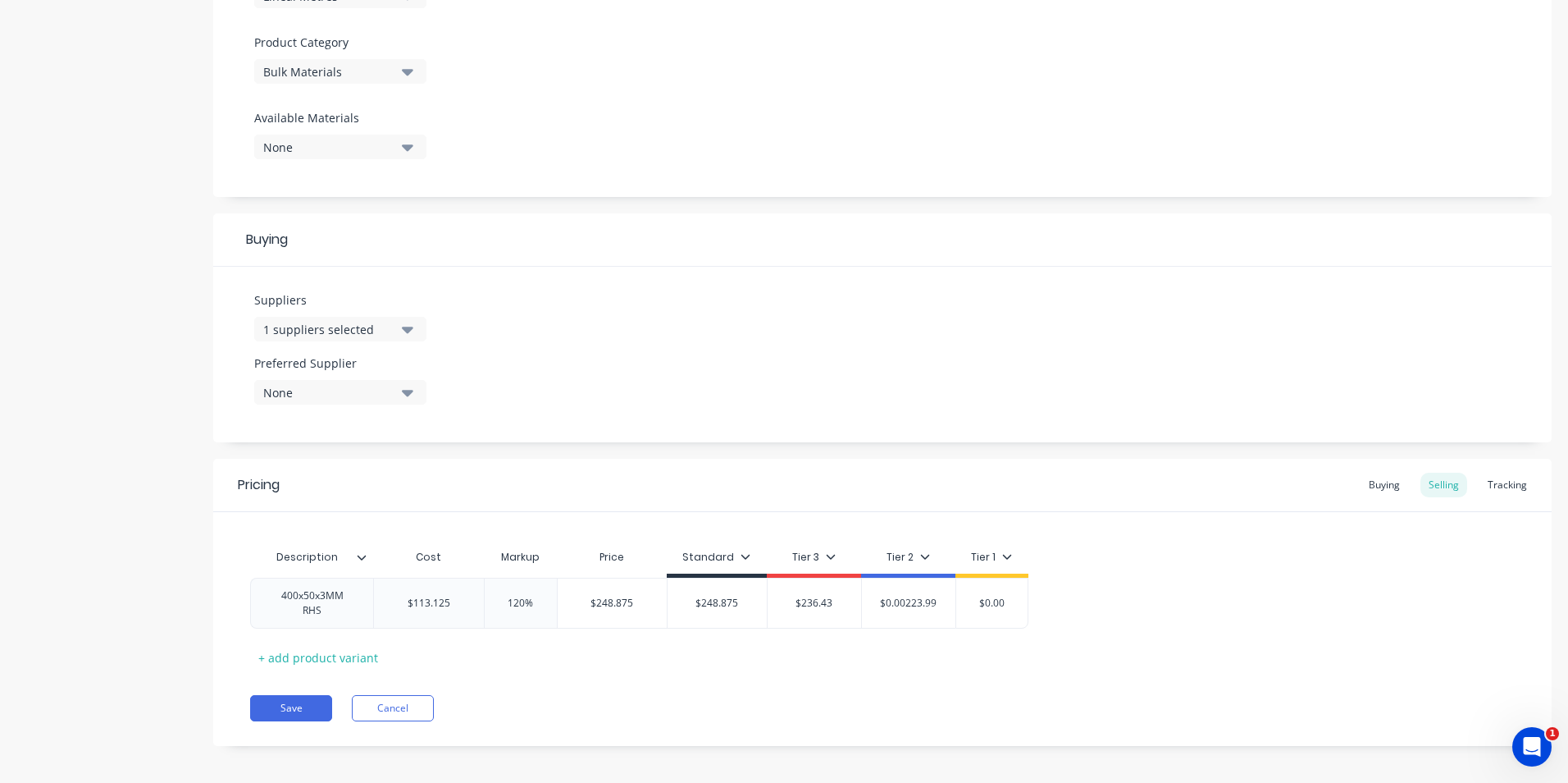
type input "$0.00223.99"
type input "$0.00"
type input "$0.0022"
drag, startPoint x: 931, startPoint y: 608, endPoint x: 864, endPoint y: 593, distance: 68.7
click at [864, 593] on div "$0.0022 $0.0022" at bounding box center [908, 603] width 93 height 41
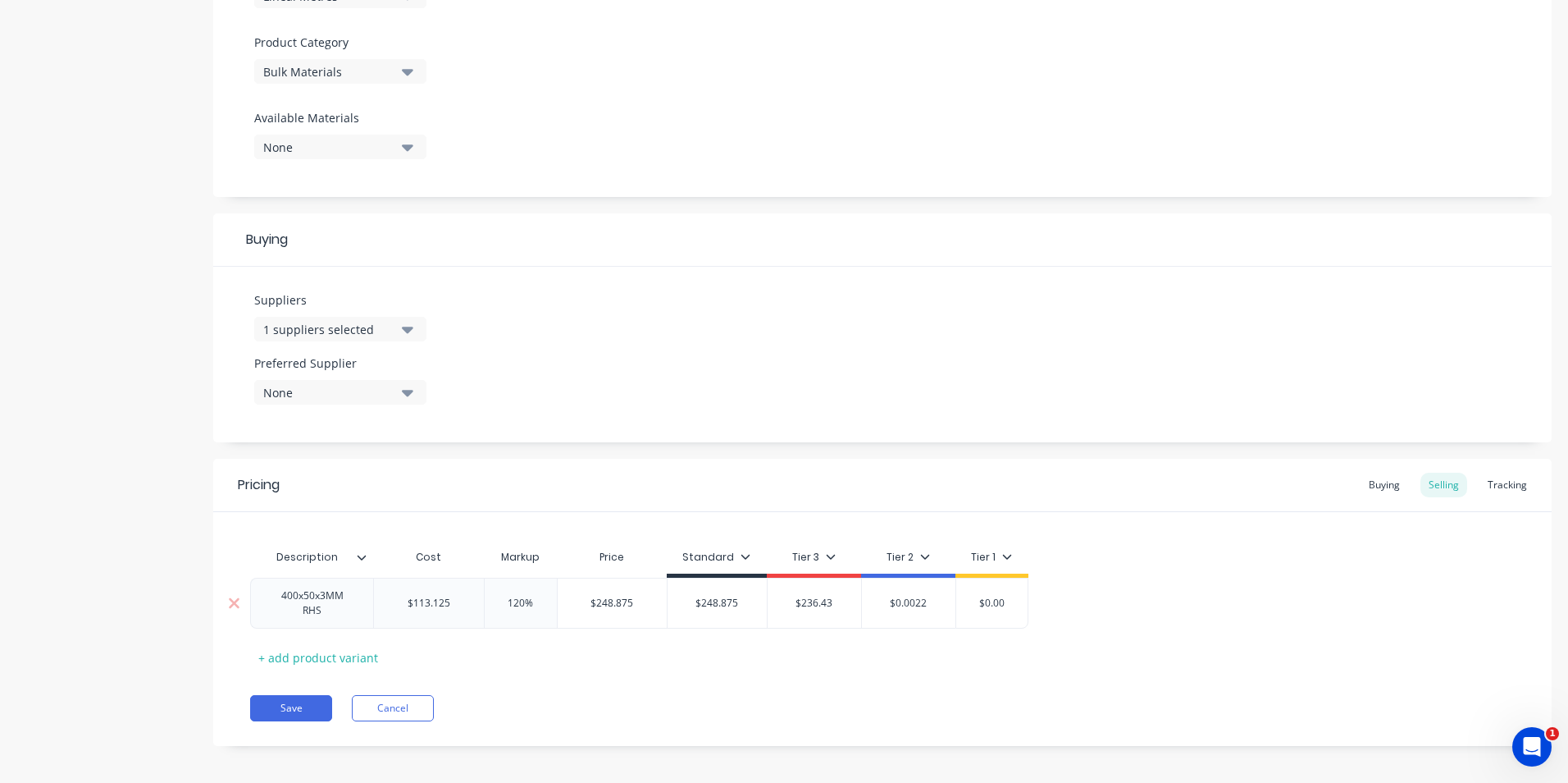
type textarea "x"
type input "2"
type textarea "x"
type input "22"
type textarea "x"
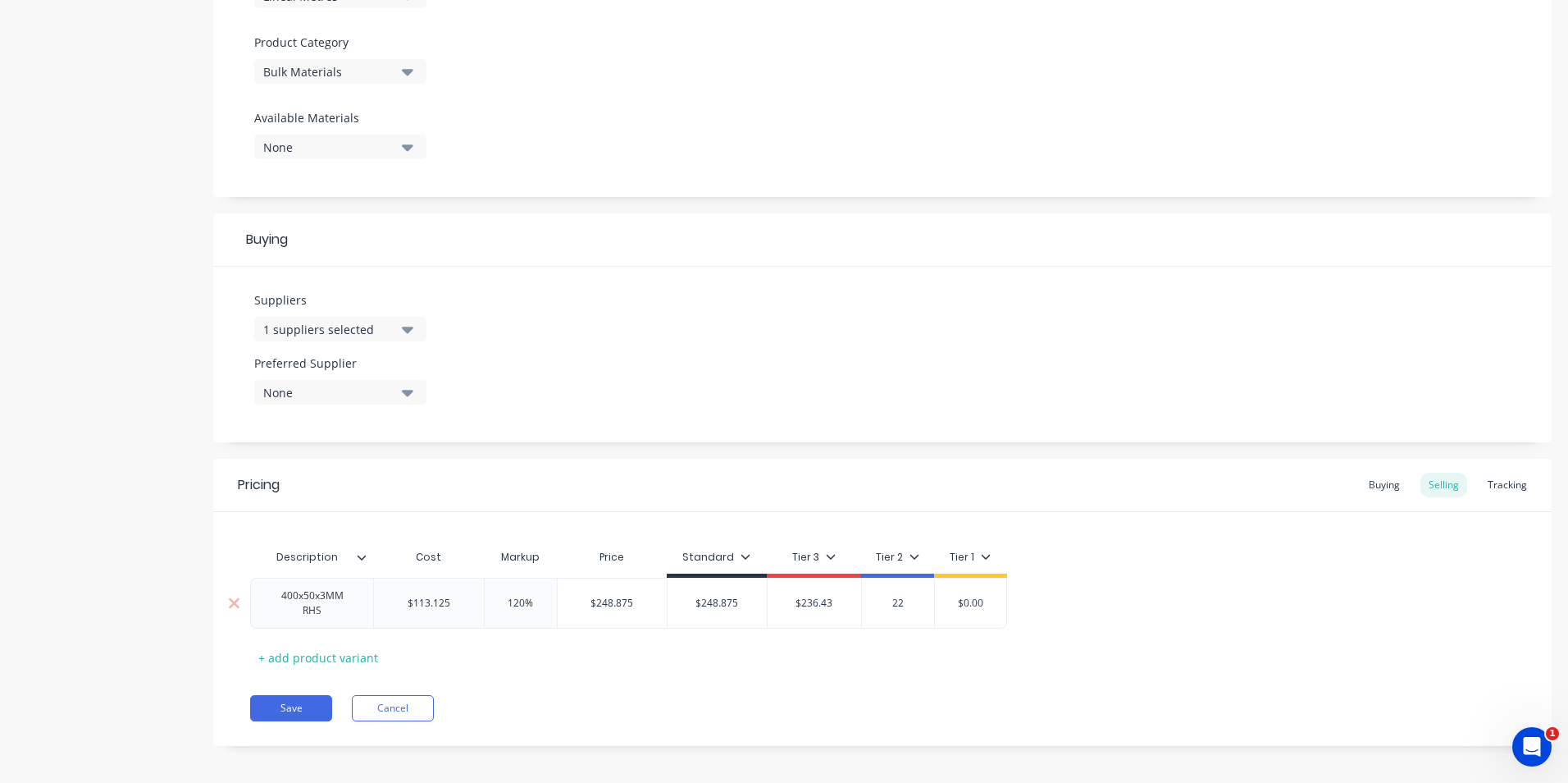
type input "223"
type textarea "x"
type input "223."
type textarea "x"
type input "223.9"
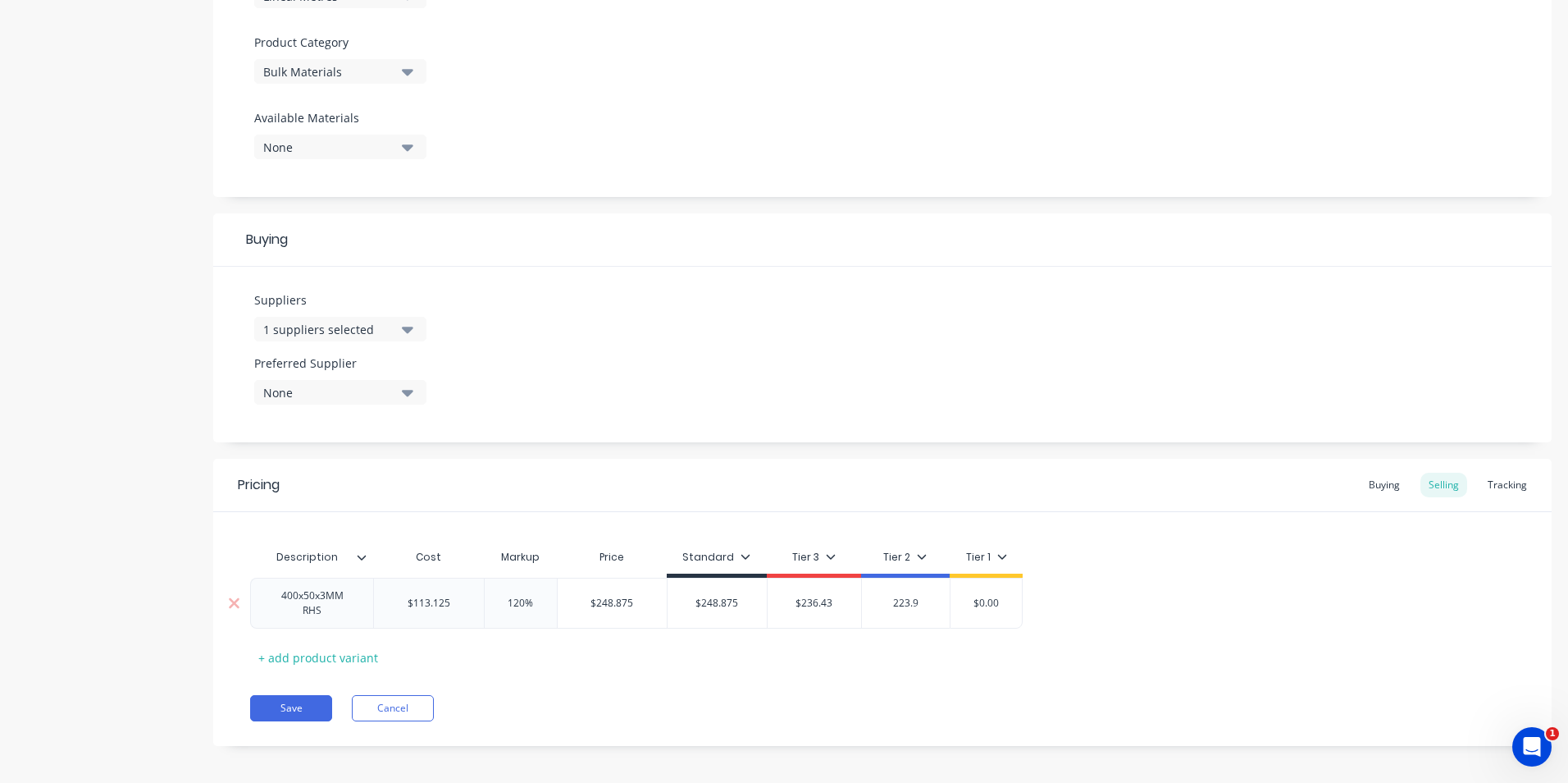
type textarea "x"
type input "223.99"
type textarea "x"
type input "2"
type textarea "x"
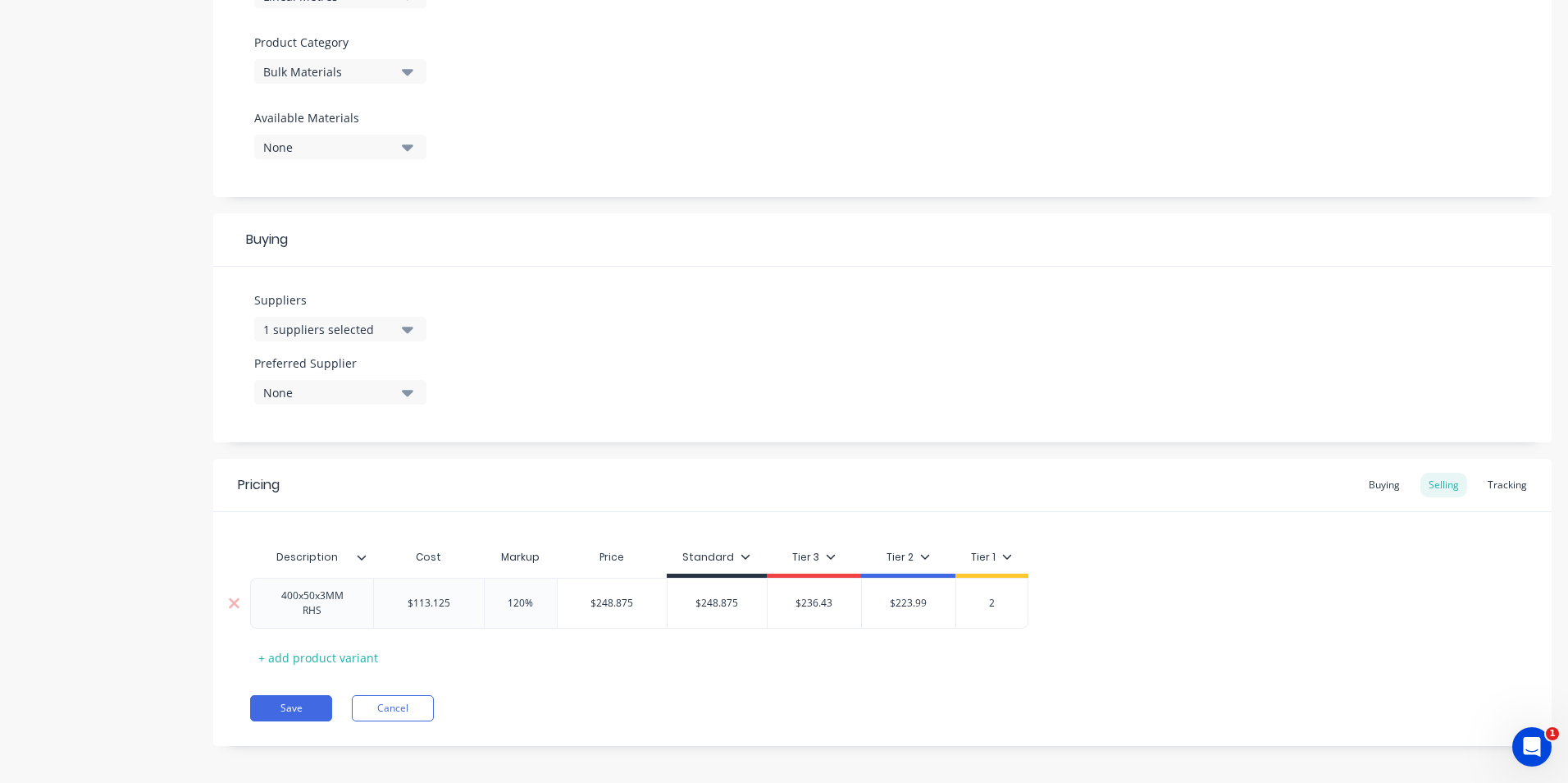
type input "21"
type textarea "x"
type input "211"
type textarea "x"
type input "211."
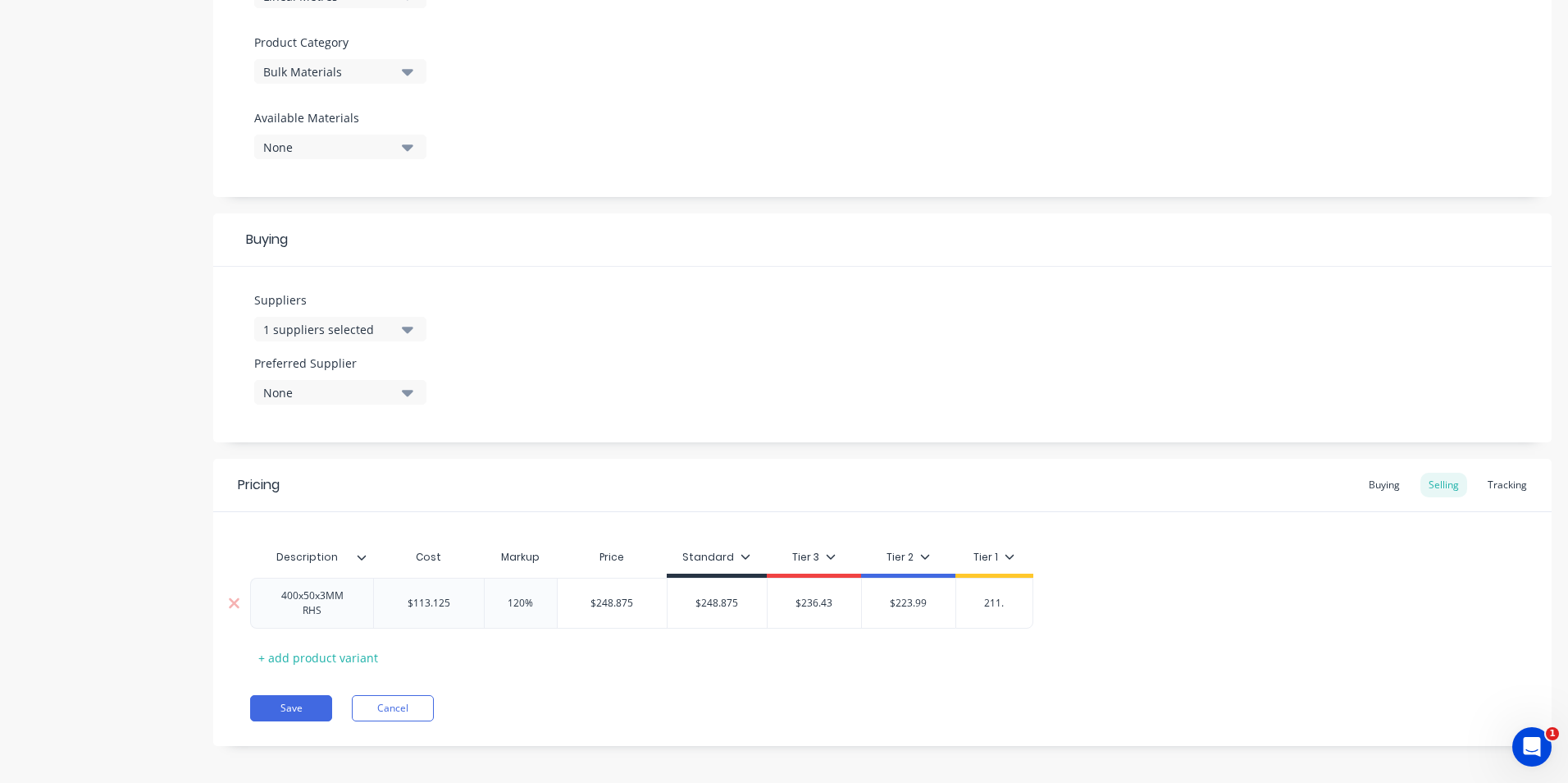
type textarea "x"
type input "211.5"
type textarea "x"
type input "211.54"
click at [795, 656] on div "Description Cost Markup Price Standard Tier 3 Tier 2 Tier 1 400x50x3MM RHS $113…" at bounding box center [882, 605] width 1264 height 129
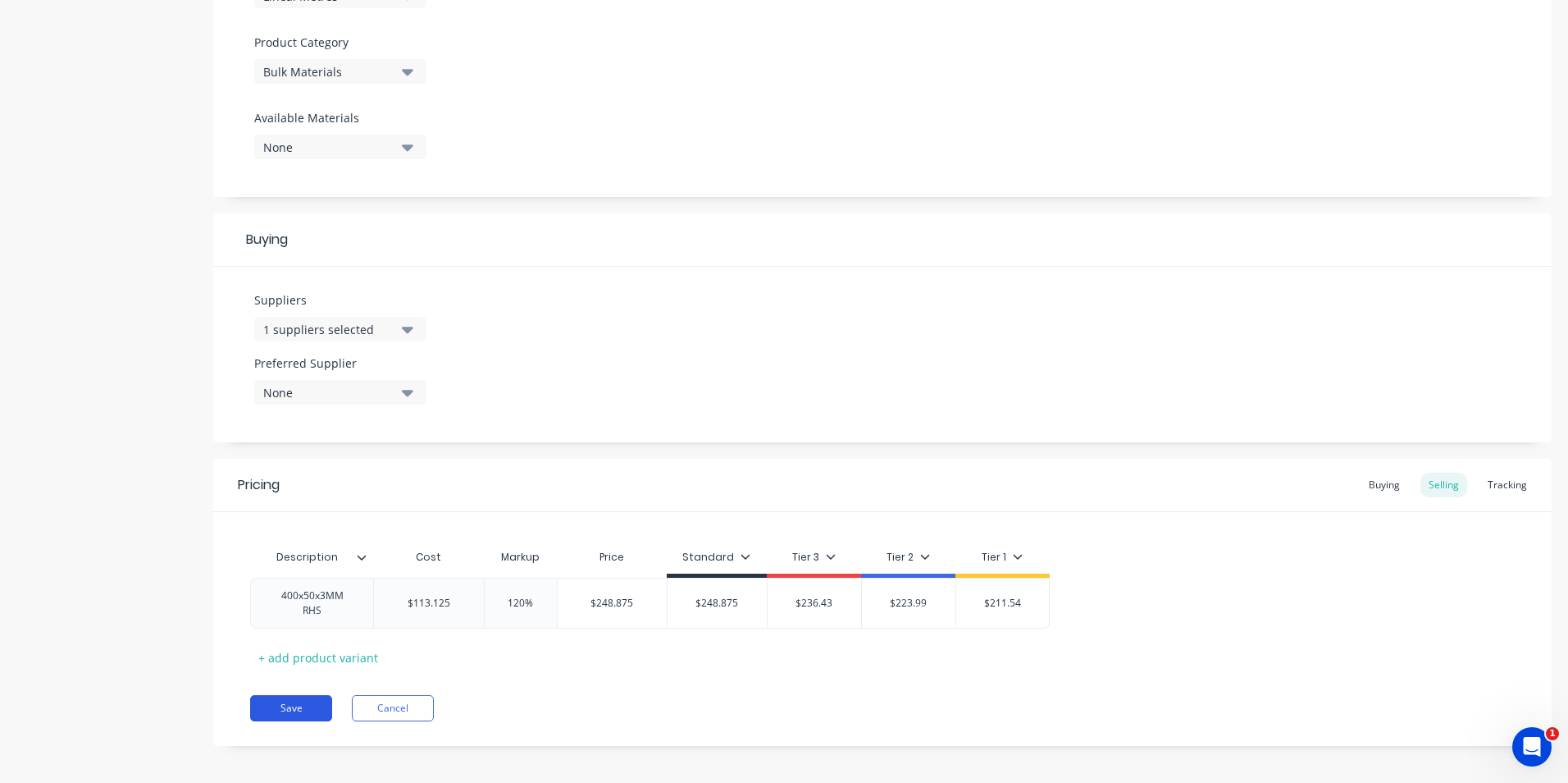
click at [287, 684] on button "Save" at bounding box center [291, 708] width 82 height 27
type textarea "x"
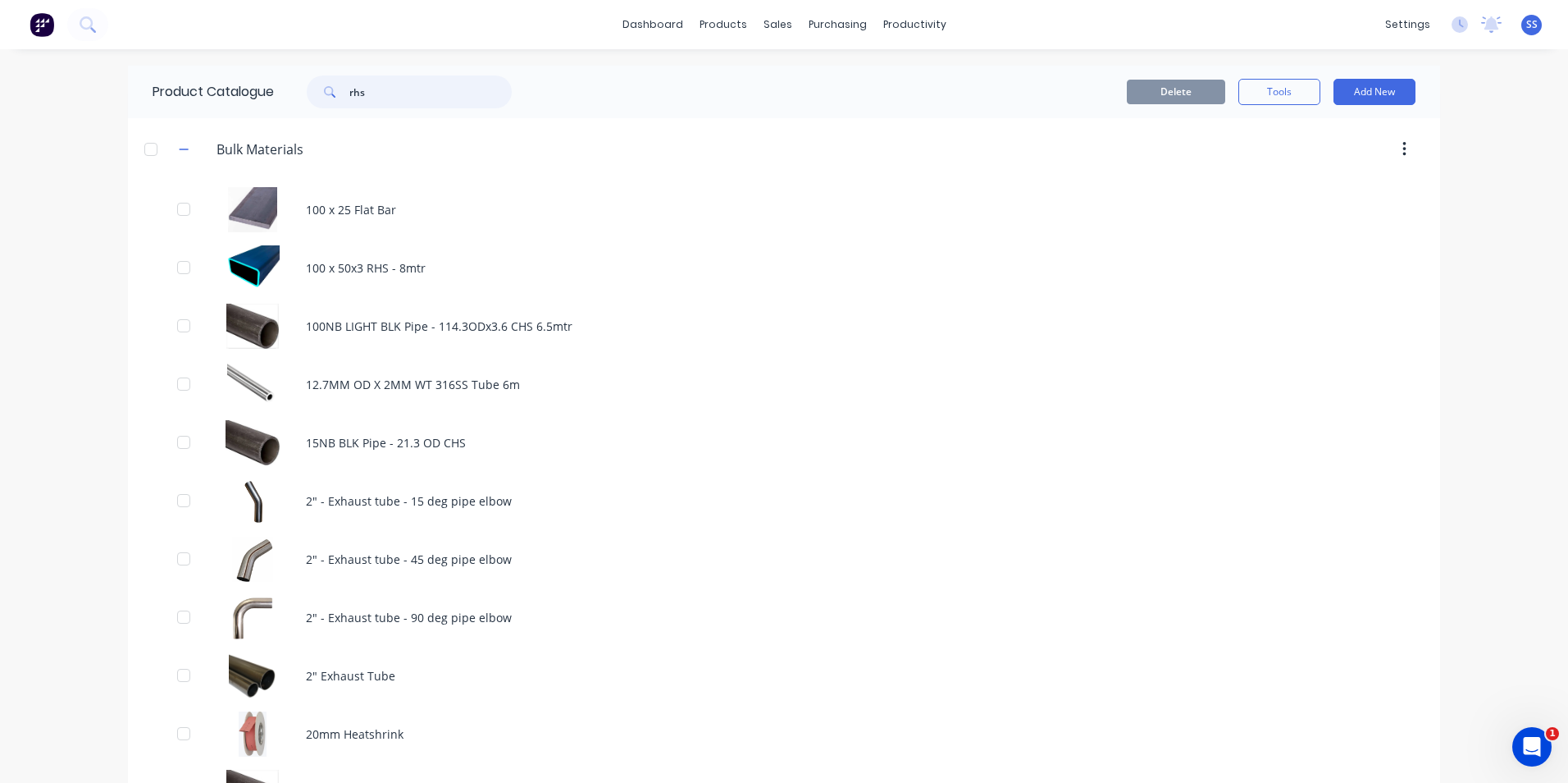
drag, startPoint x: 379, startPoint y: 86, endPoint x: 290, endPoint y: 93, distance: 89.3
click at [290, 93] on div "rhs" at bounding box center [400, 92] width 222 height 33
click at [428, 94] on input "text" at bounding box center [430, 92] width 163 height 33
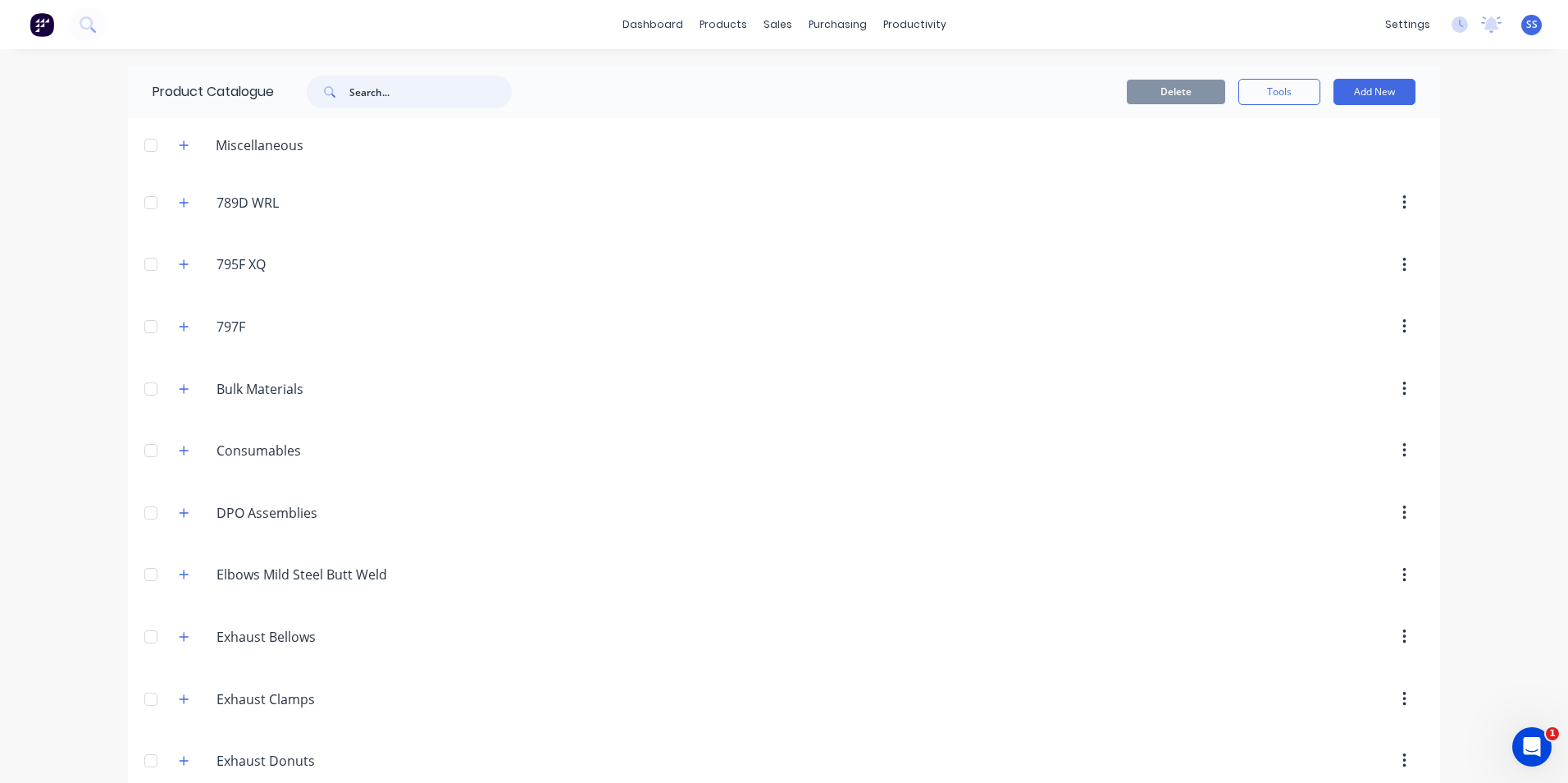
paste input "rhs"
type input "rhs"
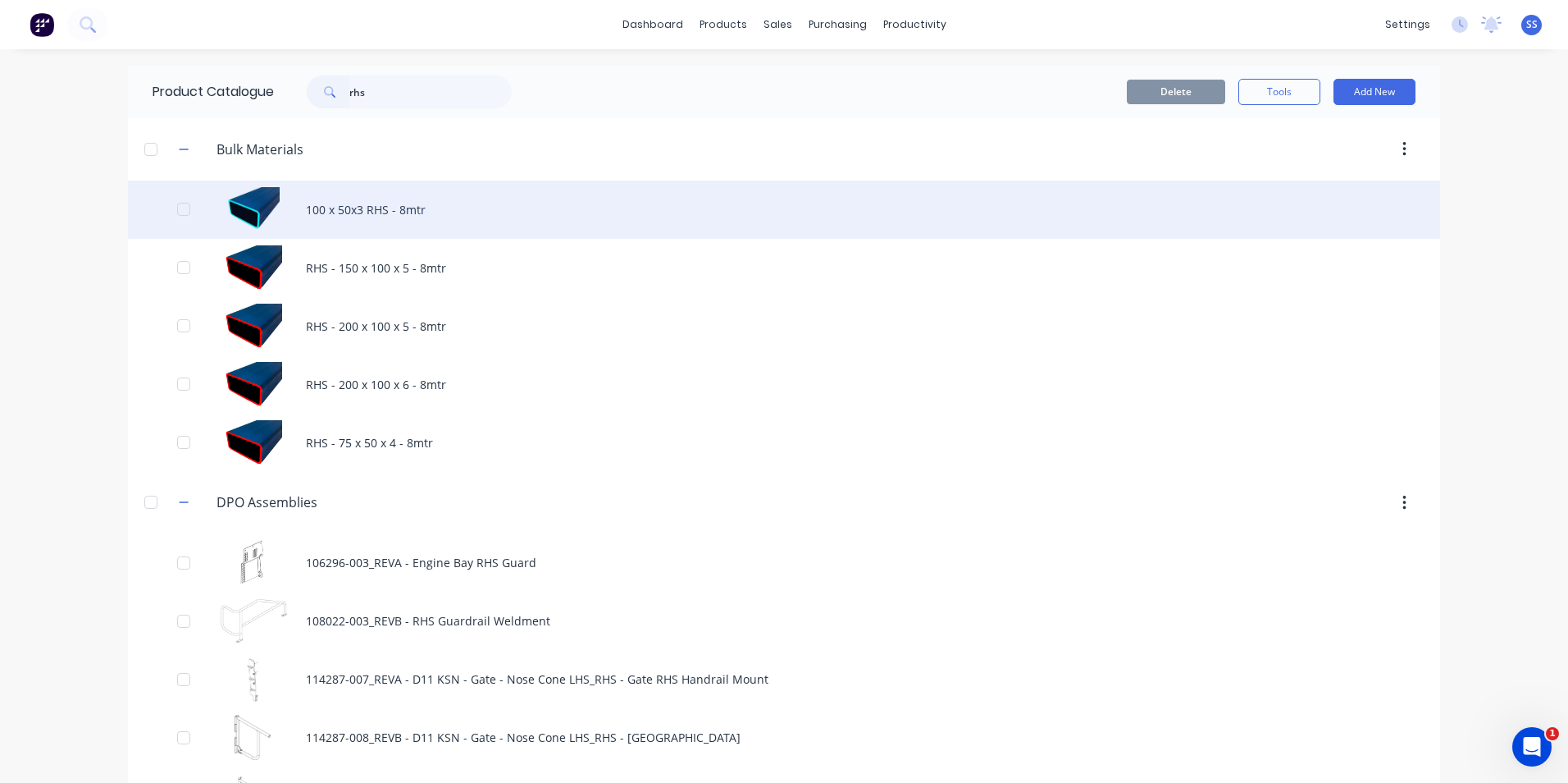
click at [363, 209] on div "100 x 50x3 RHS - 8mtr" at bounding box center [784, 210] width 1312 height 58
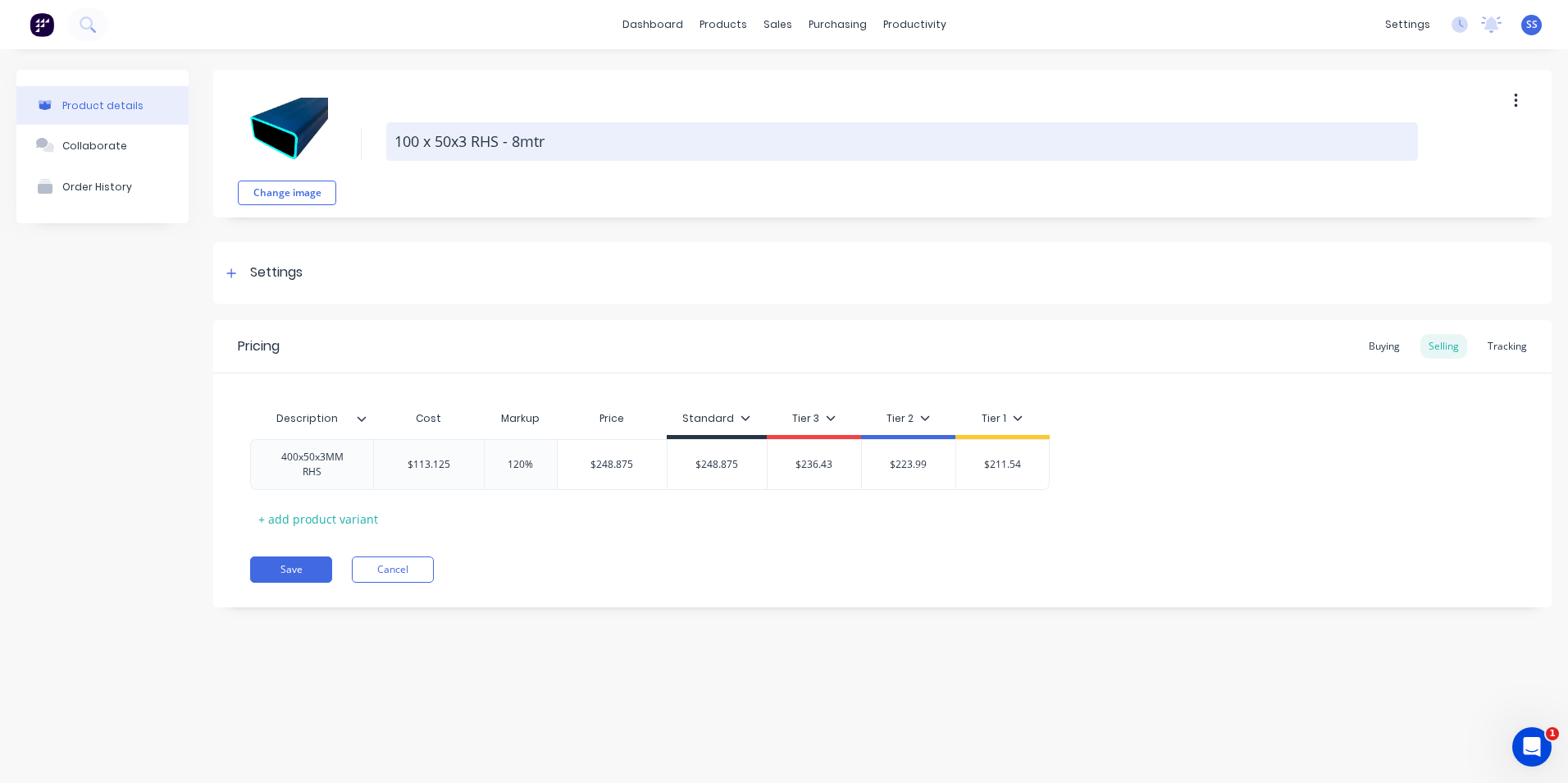
click at [391, 142] on textarea "100 x 50x3 RHS - 8mtr" at bounding box center [902, 141] width 1032 height 39
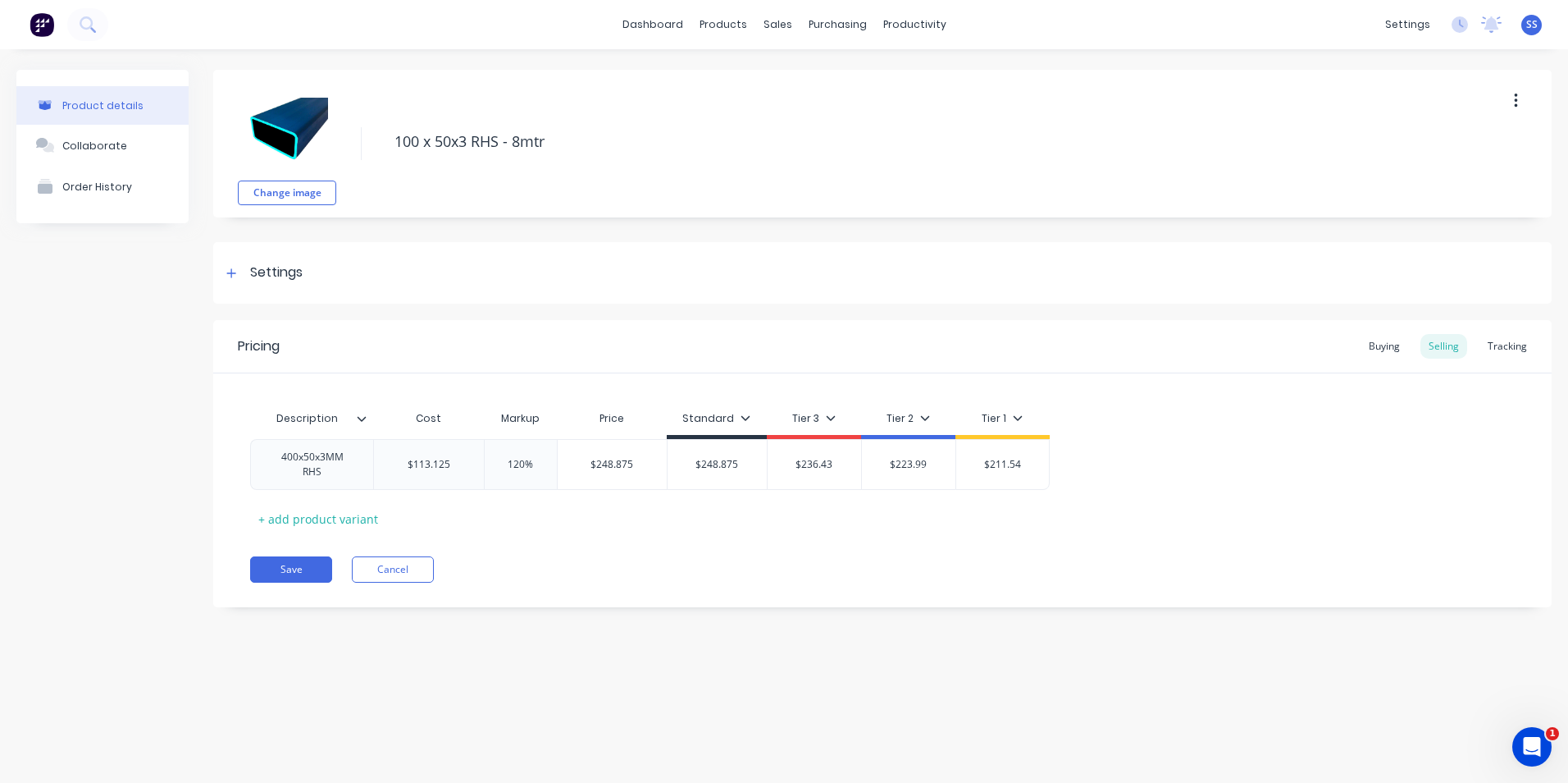
type textarea "x"
type textarea "R100 x 50x3 RHS - 8mtr"
type textarea "x"
type textarea "RH100 x 50x3 RHS - 8mtr"
type textarea "x"
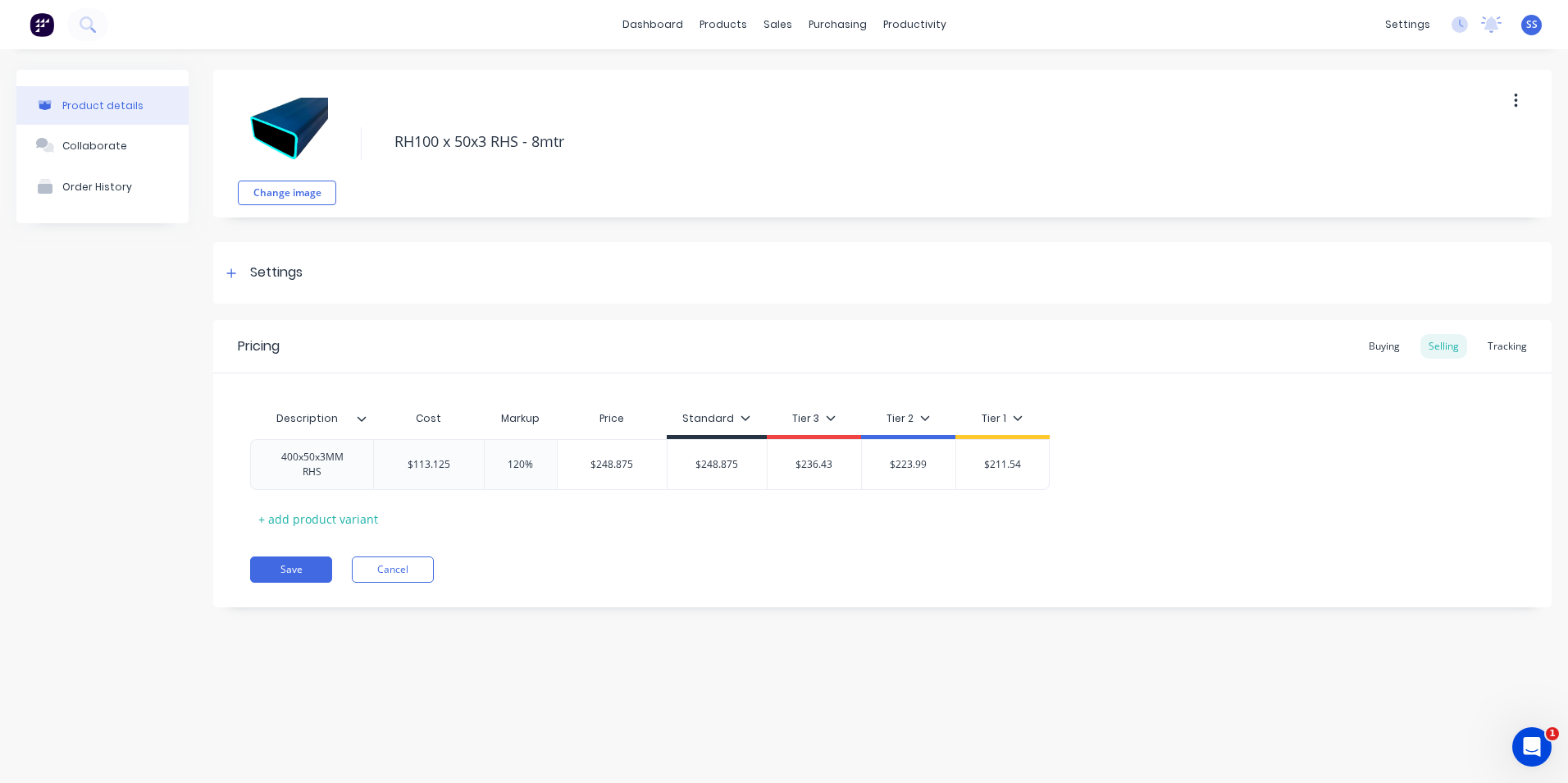
type textarea "RHS100 x 50x3 RHS - 8mtr"
type textarea "x"
type textarea "RHS 100 x 50x3 RHS - 8mtr"
type textarea "x"
type textarea "RHS 100 x 50x3 HS - 8mtr"
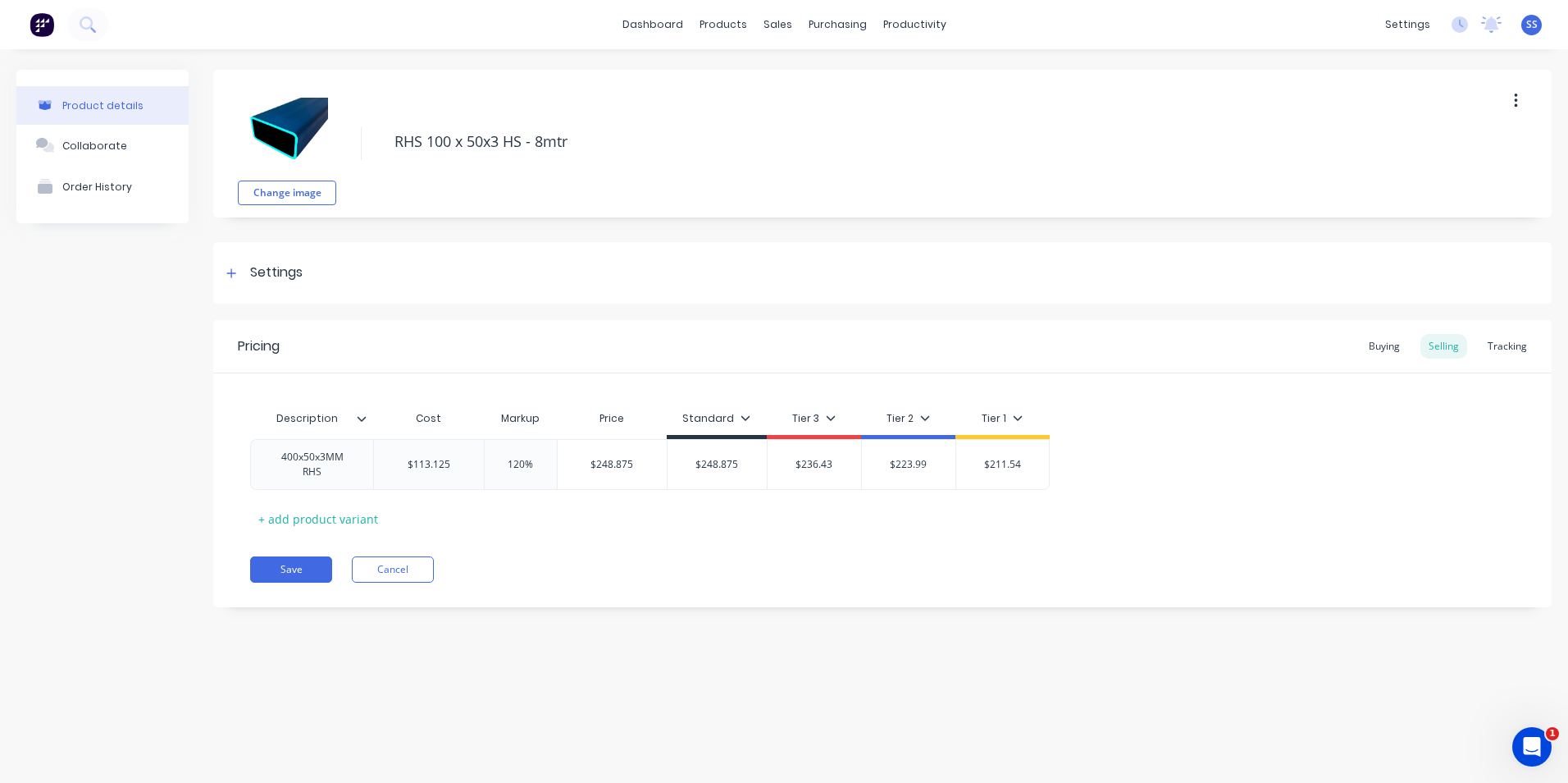
type textarea "x"
type textarea "RHS 100 x 50x3 S - 8mtr"
type textarea "x"
type textarea "RHS 100 x 50x3 - 8mtr"
type textarea "x"
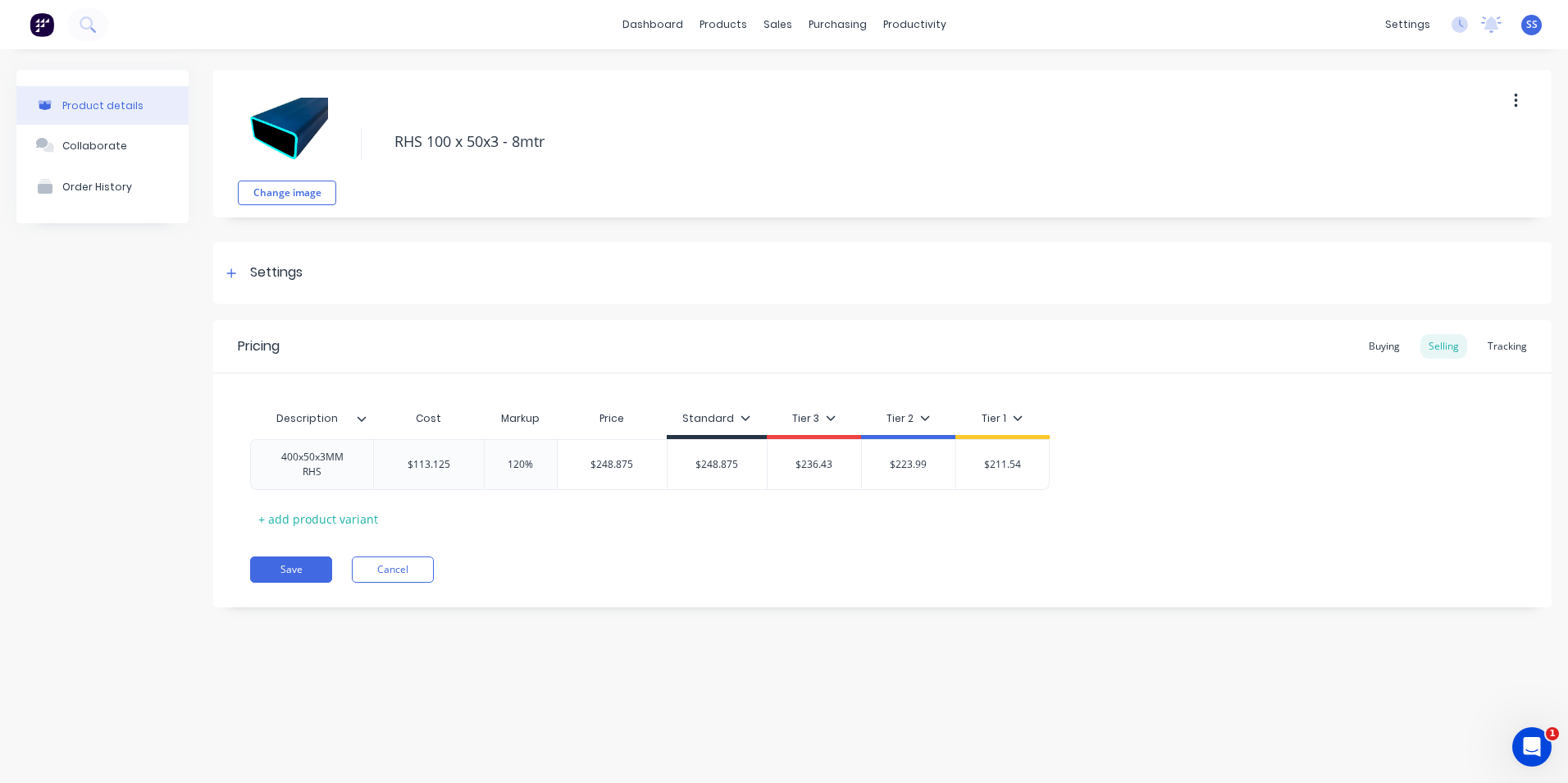
type textarea "RHS 100 x 50x3 - 8mtr"
type textarea "x"
type textarea "RHS 100 x 50x3 - 8mtr"
click at [55, 352] on div "Product details Collaborate Order History" at bounding box center [102, 350] width 172 height 562
click at [275, 572] on button "Save" at bounding box center [291, 569] width 82 height 27
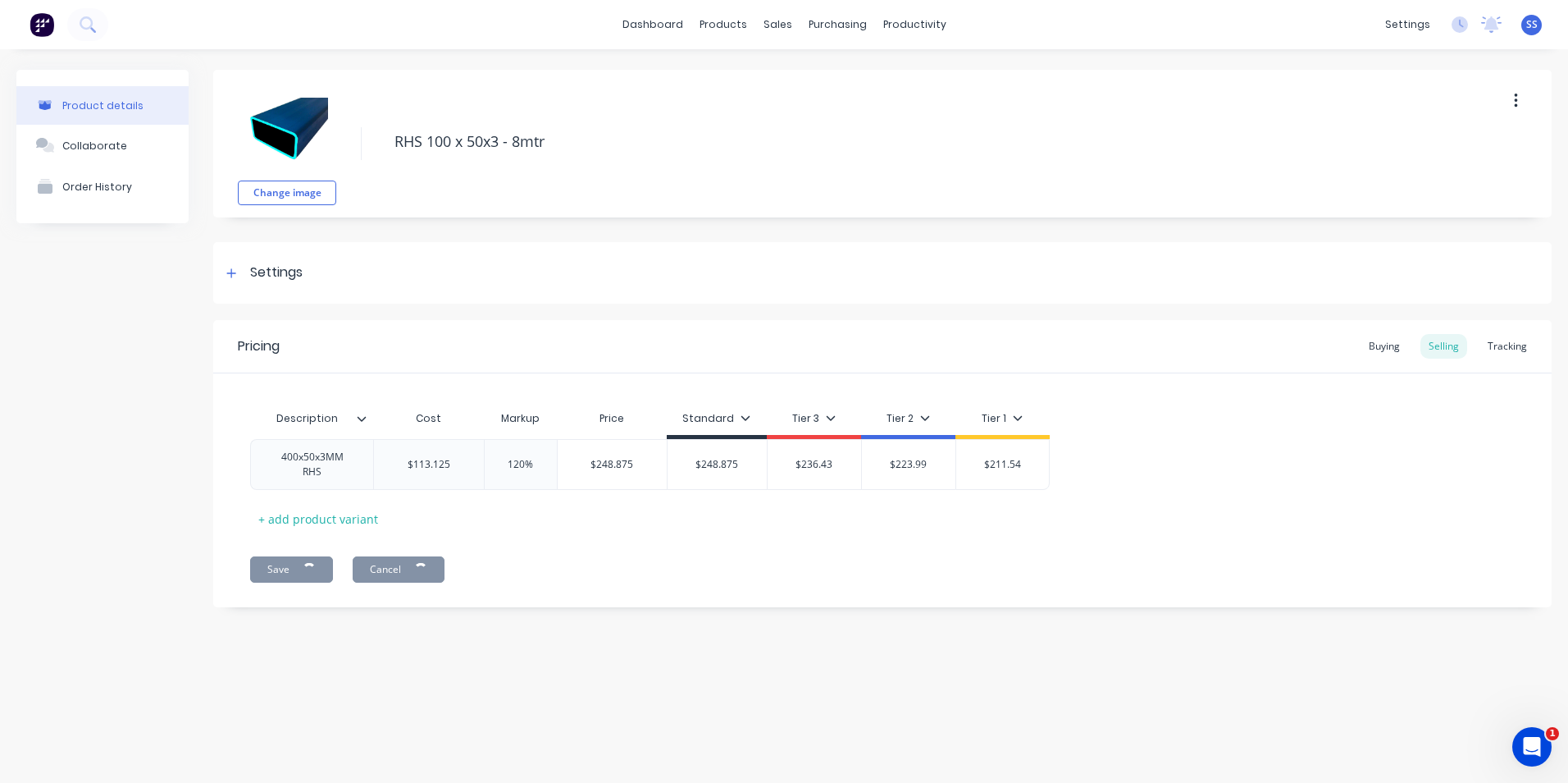
type textarea "x"
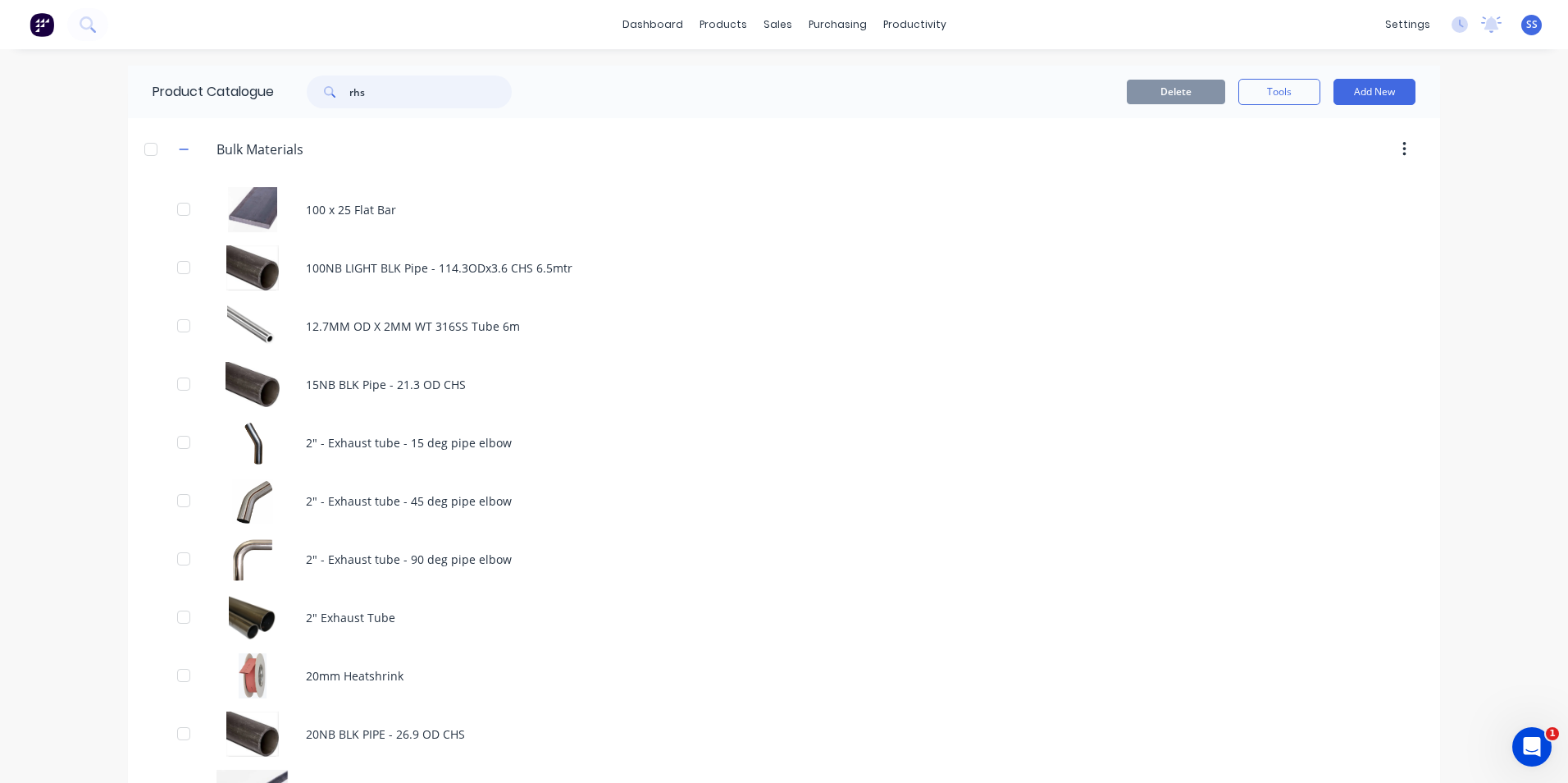
click at [286, 76] on div "rhs" at bounding box center [405, 92] width 263 height 33
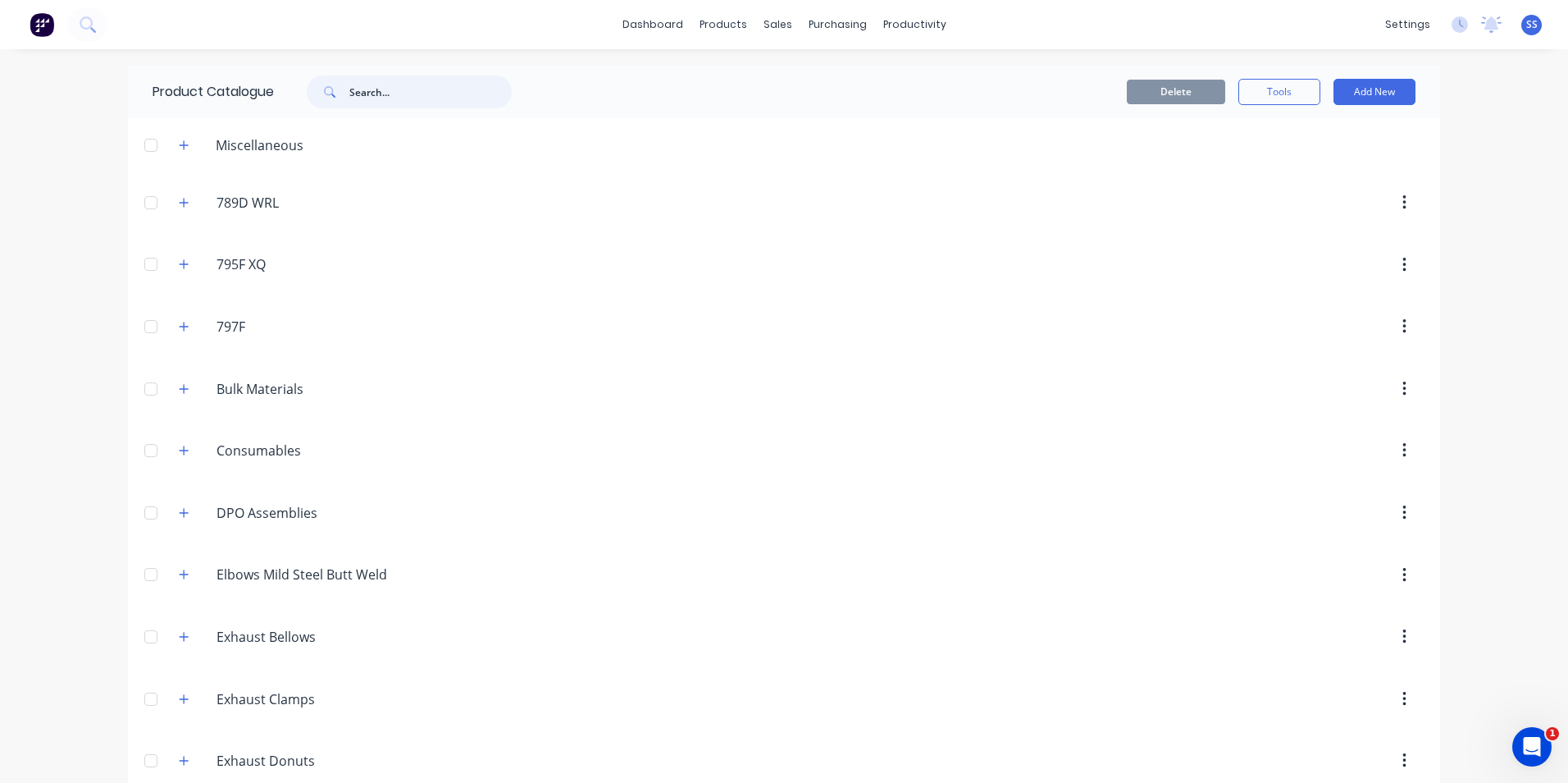
click at [448, 87] on input "text" at bounding box center [430, 92] width 163 height 33
paste input "rhs"
type input "rhs"
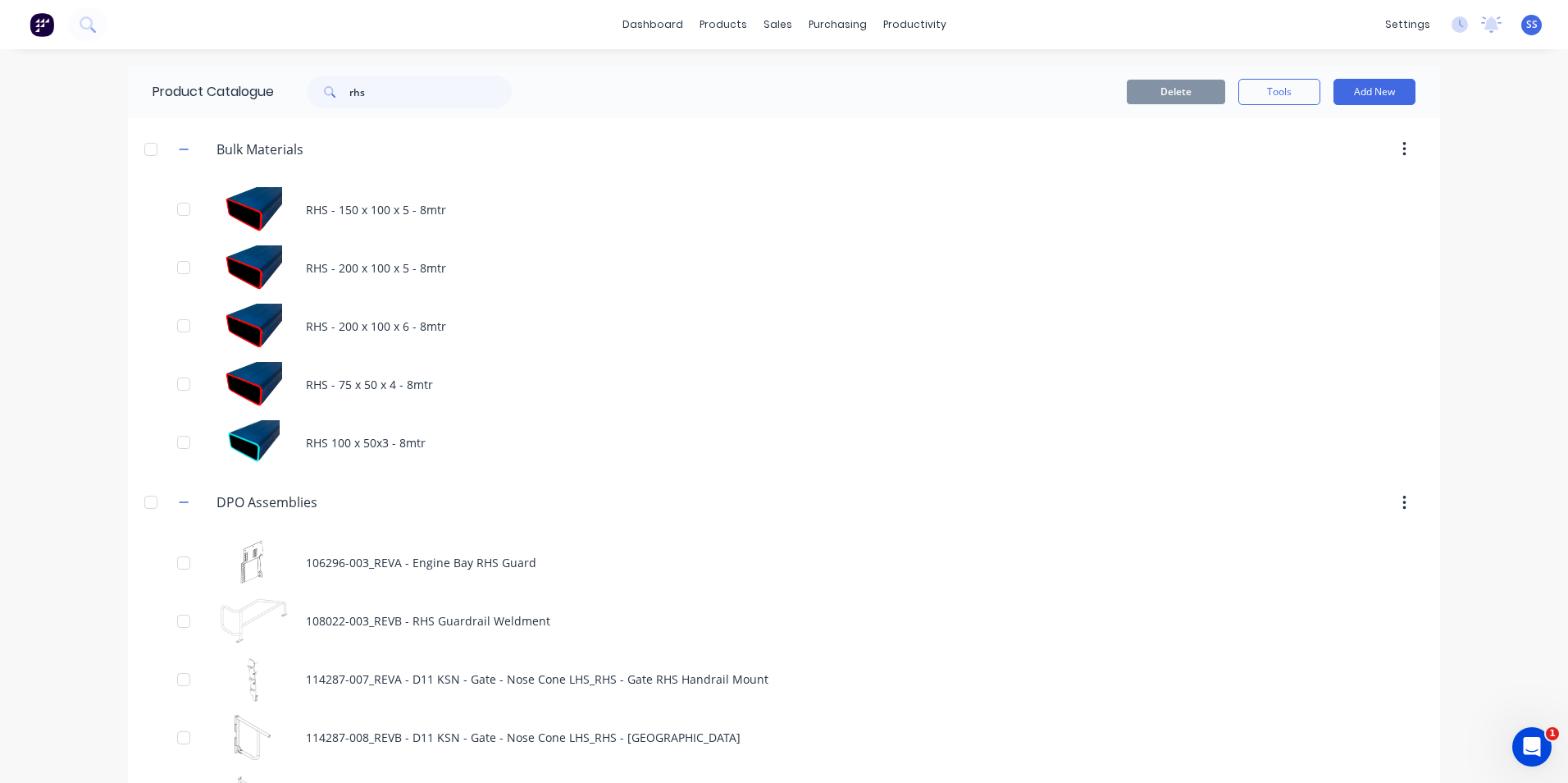
click at [10, 241] on div "dashboard products sales purchasing productivity dashboard products Product Cat…" at bounding box center [784, 391] width 1568 height 783
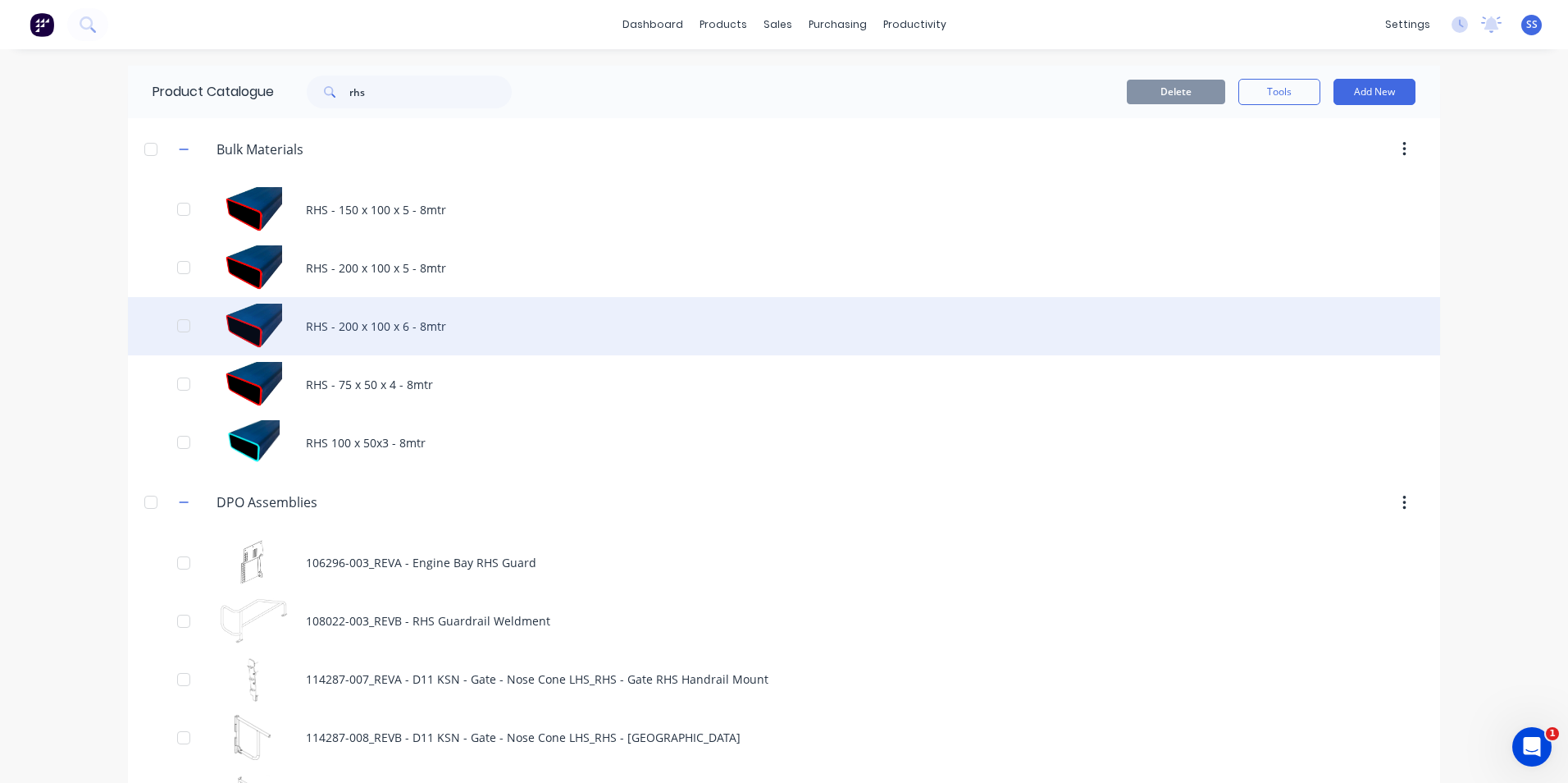
click at [364, 335] on div "RHS - 200 x 100 x 6 - 8mtr" at bounding box center [784, 326] width 1312 height 58
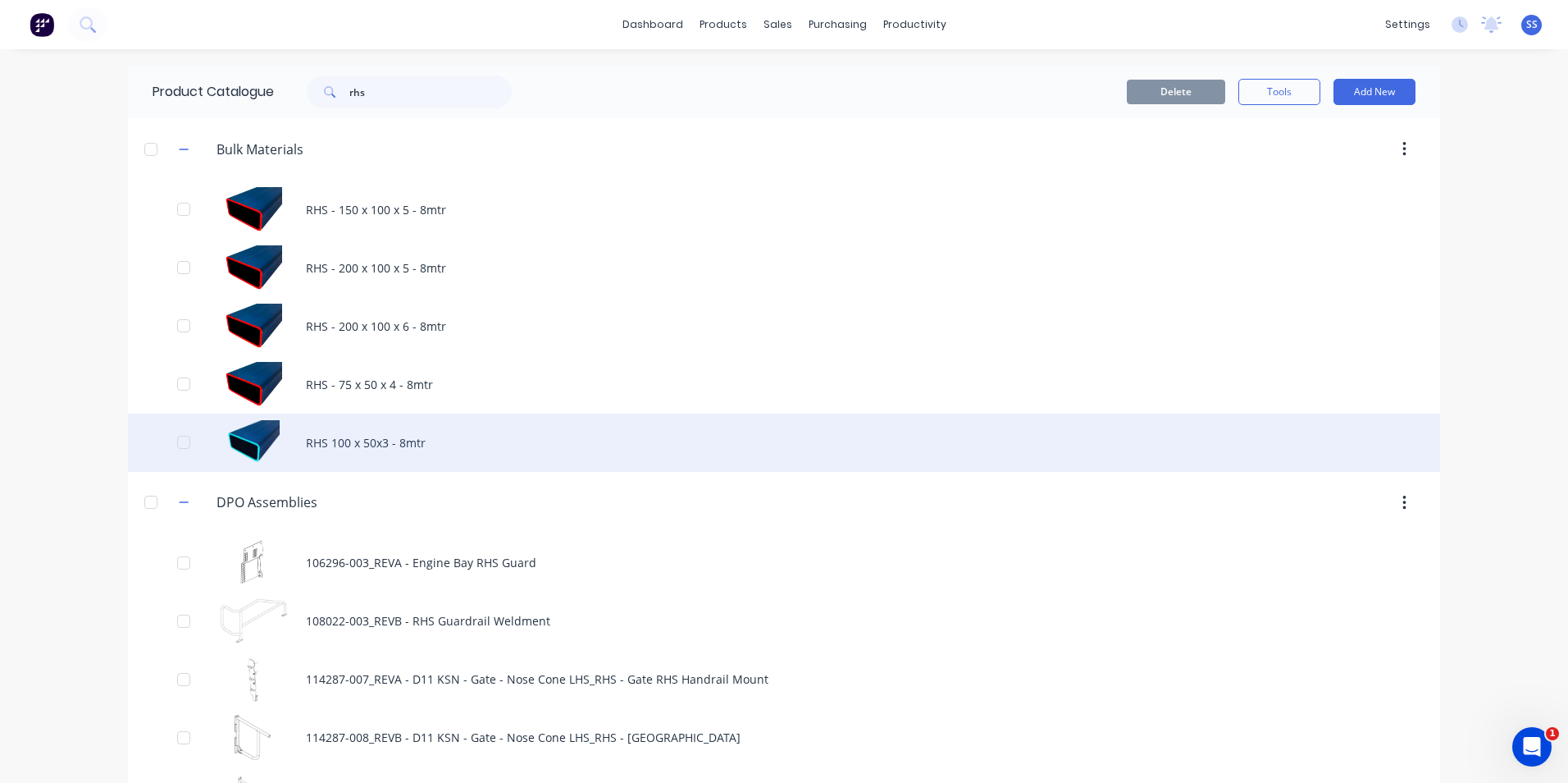
click at [364, 430] on div "RHS 100 x 50x3 - 8mtr" at bounding box center [784, 442] width 1312 height 58
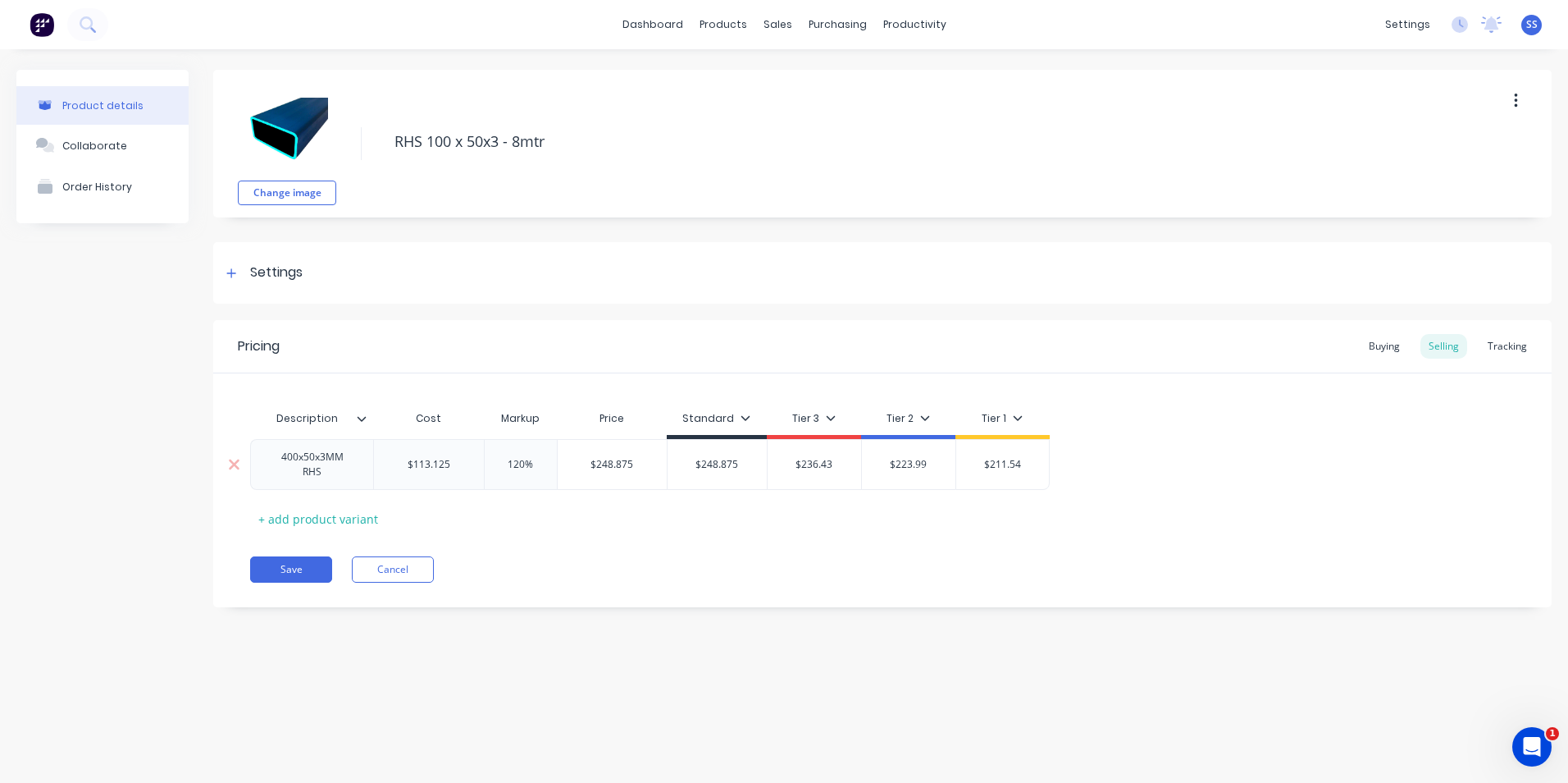
type textarea "x"
drag, startPoint x: 459, startPoint y: 466, endPoint x: 385, endPoint y: 456, distance: 74.7
click at [385, 456] on div "$113.125 $113.125" at bounding box center [429, 465] width 109 height 41
type input "2"
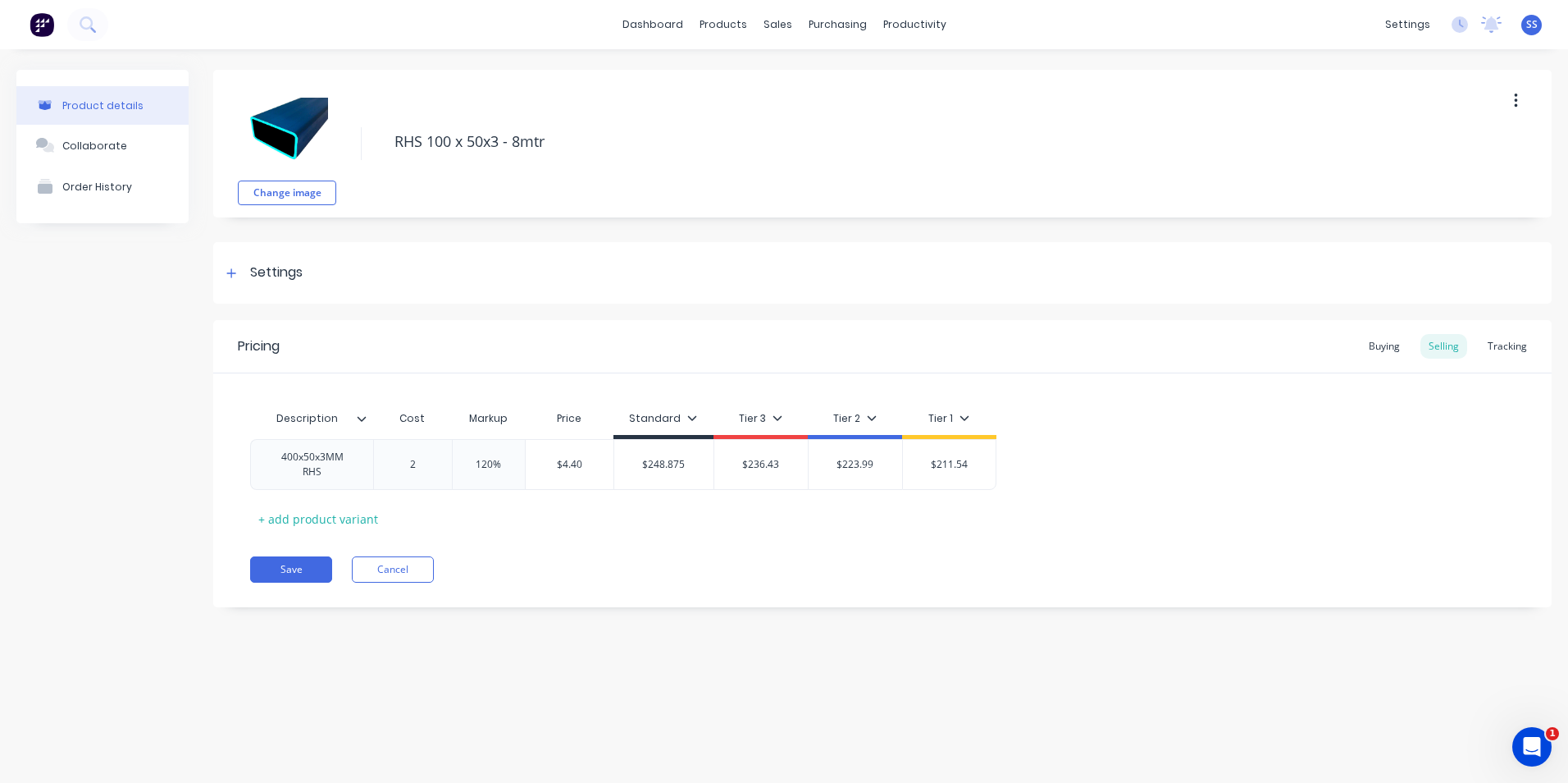
type textarea "x"
type input "23."
type textarea "x"
click at [578, 472] on div "$51.70" at bounding box center [588, 465] width 93 height 41
type input "23.5"
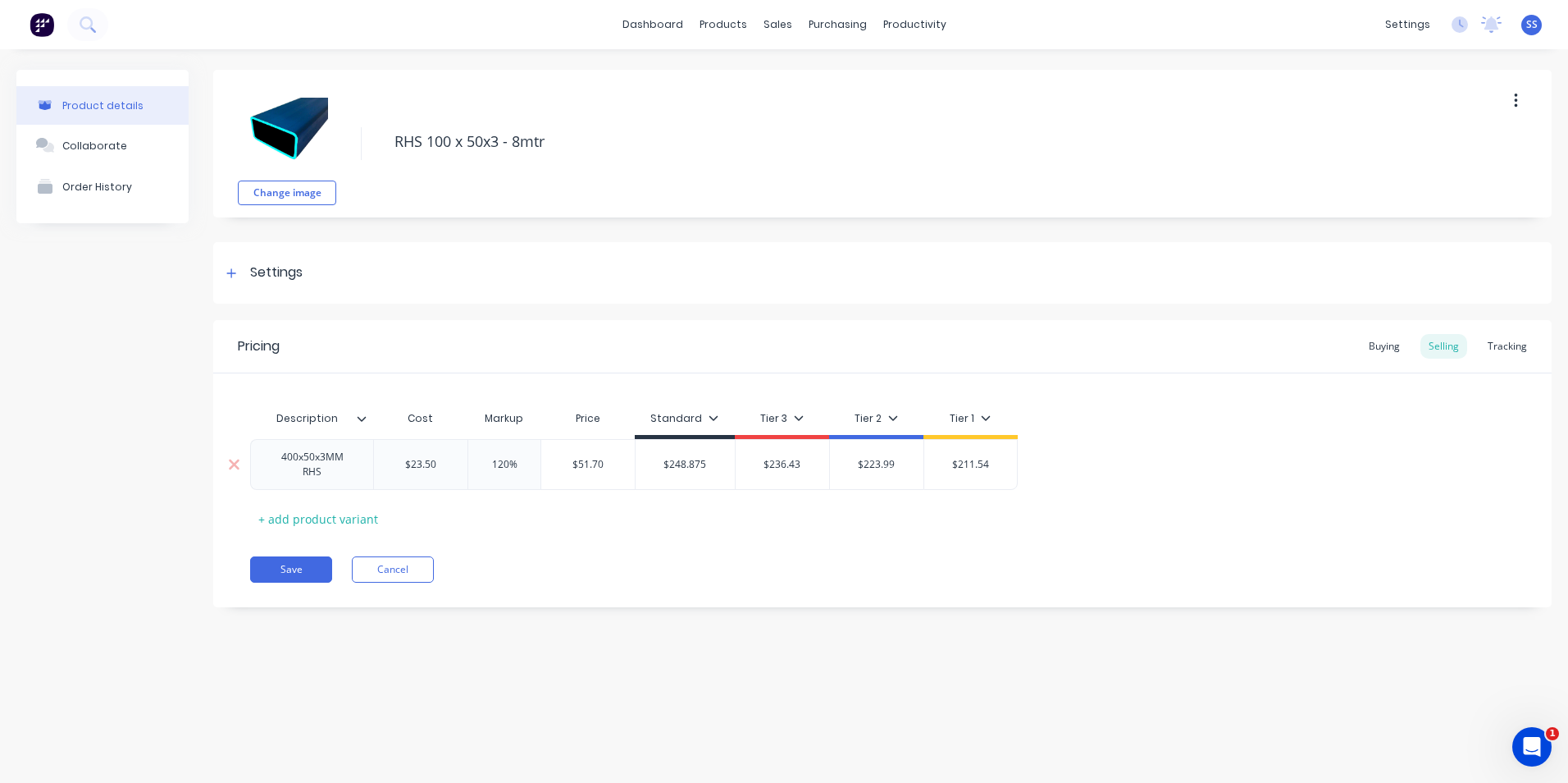
type input "$51.70"
drag, startPoint x: 611, startPoint y: 468, endPoint x: 547, endPoint y: 475, distance: 64.4
click at [547, 475] on div "$51.70 $51.70" at bounding box center [588, 465] width 93 height 41
type input "$248.875"
drag, startPoint x: 714, startPoint y: 466, endPoint x: 635, endPoint y: 464, distance: 79.0
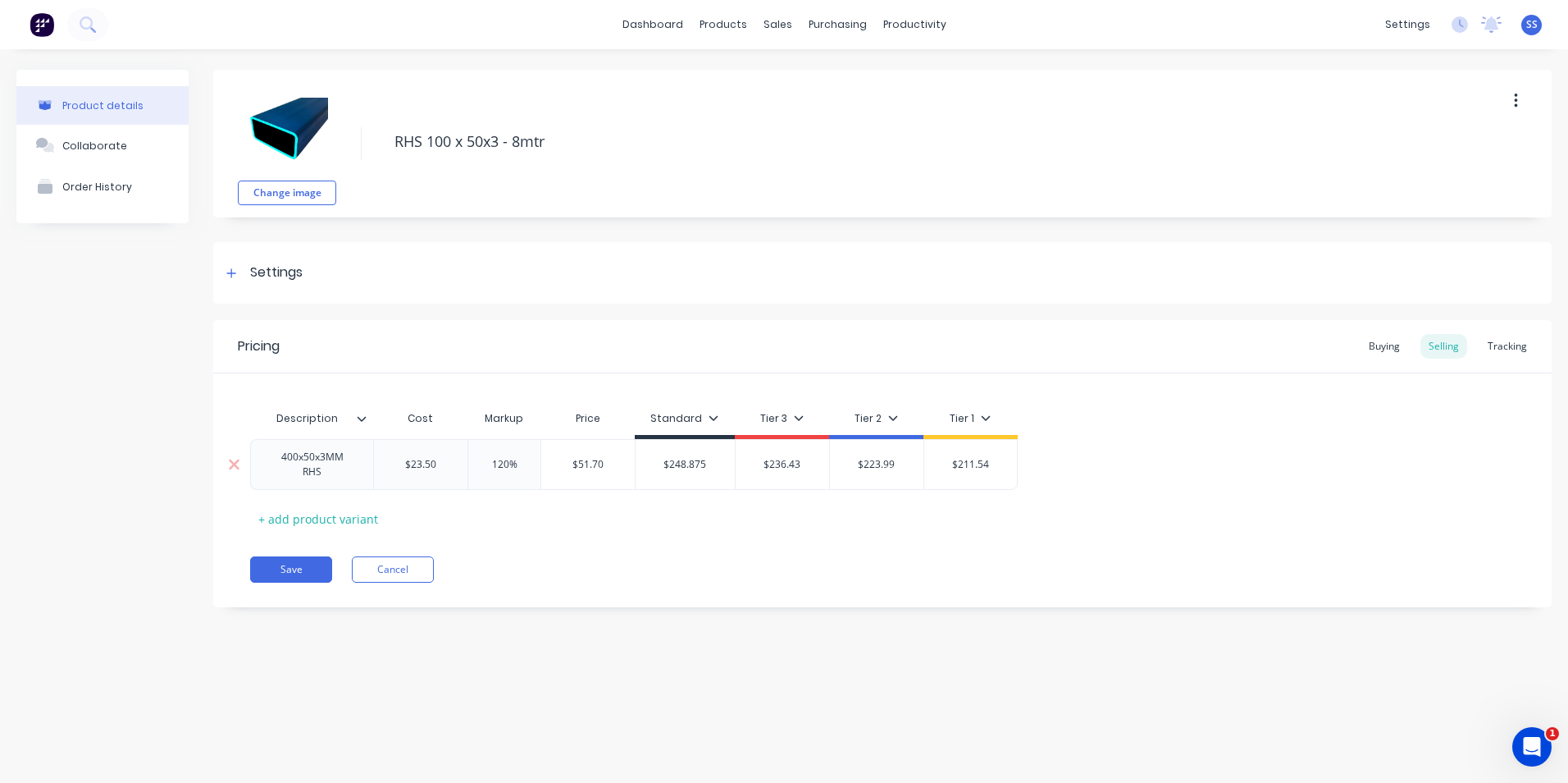
click at [635, 464] on div "$248.875 $248.875" at bounding box center [684, 464] width 100 height 50
paste input "51.70"
type textarea "x"
type input "$51.70"
type input "$236.43"
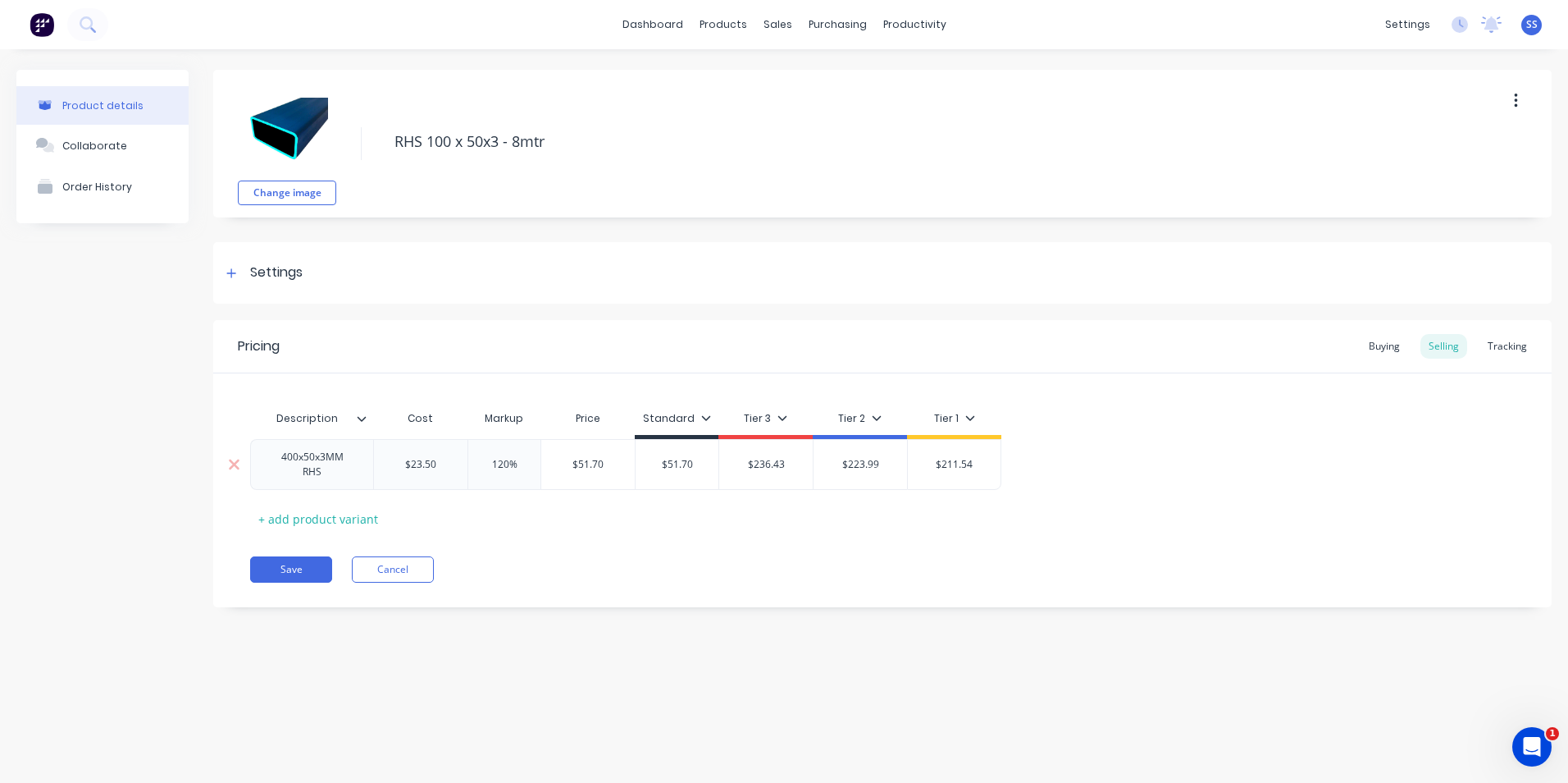
click at [797, 466] on input "$236.43" at bounding box center [766, 464] width 93 height 15
drag, startPoint x: 708, startPoint y: 461, endPoint x: 647, endPoint y: 462, distance: 61.0
click at [647, 462] on input "$51.70" at bounding box center [677, 464] width 83 height 15
drag, startPoint x: 794, startPoint y: 466, endPoint x: 725, endPoint y: 467, distance: 69.0
click at [725, 467] on input "$236.43" at bounding box center [766, 464] width 93 height 15
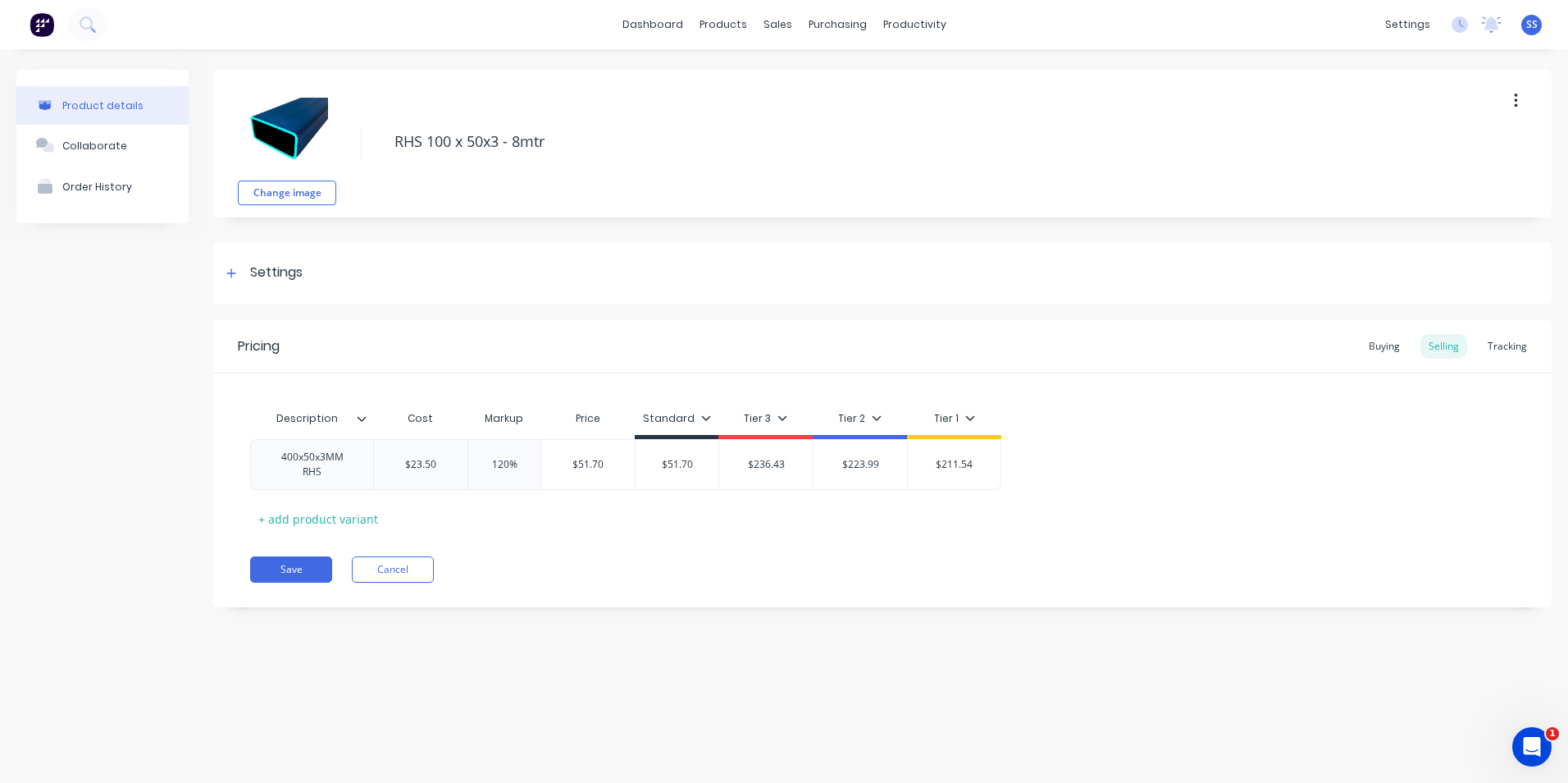
type textarea "x"
type input "4"
type textarea "x"
type input "49"
type textarea "x"
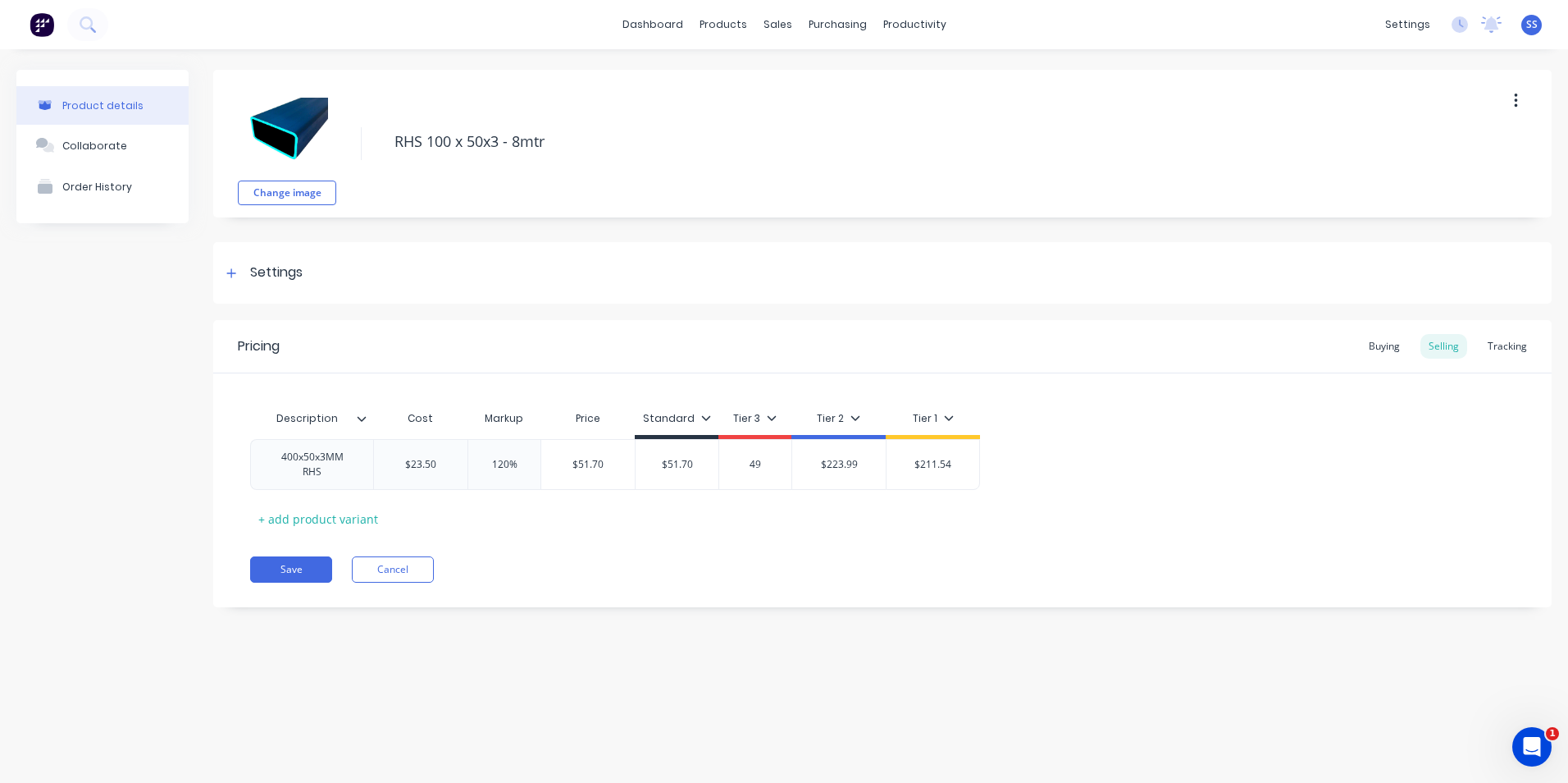
type input "49."
type textarea "x"
type input "49.1"
type textarea "x"
type input "49.12"
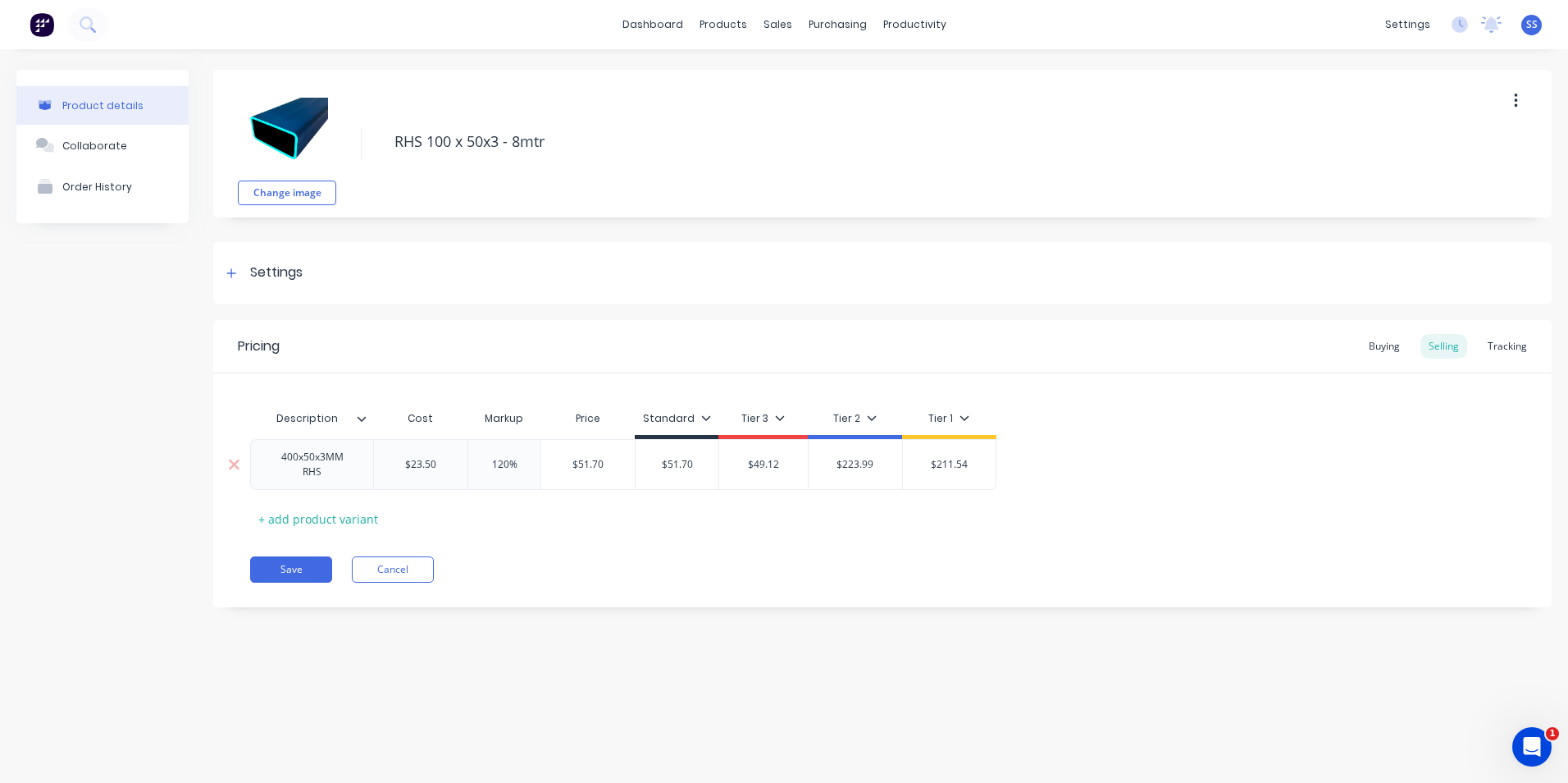
drag, startPoint x: 886, startPoint y: 466, endPoint x: 820, endPoint y: 466, distance: 66.0
click at [820, 466] on input "$223.99" at bounding box center [855, 464] width 93 height 15
type input "4"
type textarea "x"
type input "46"
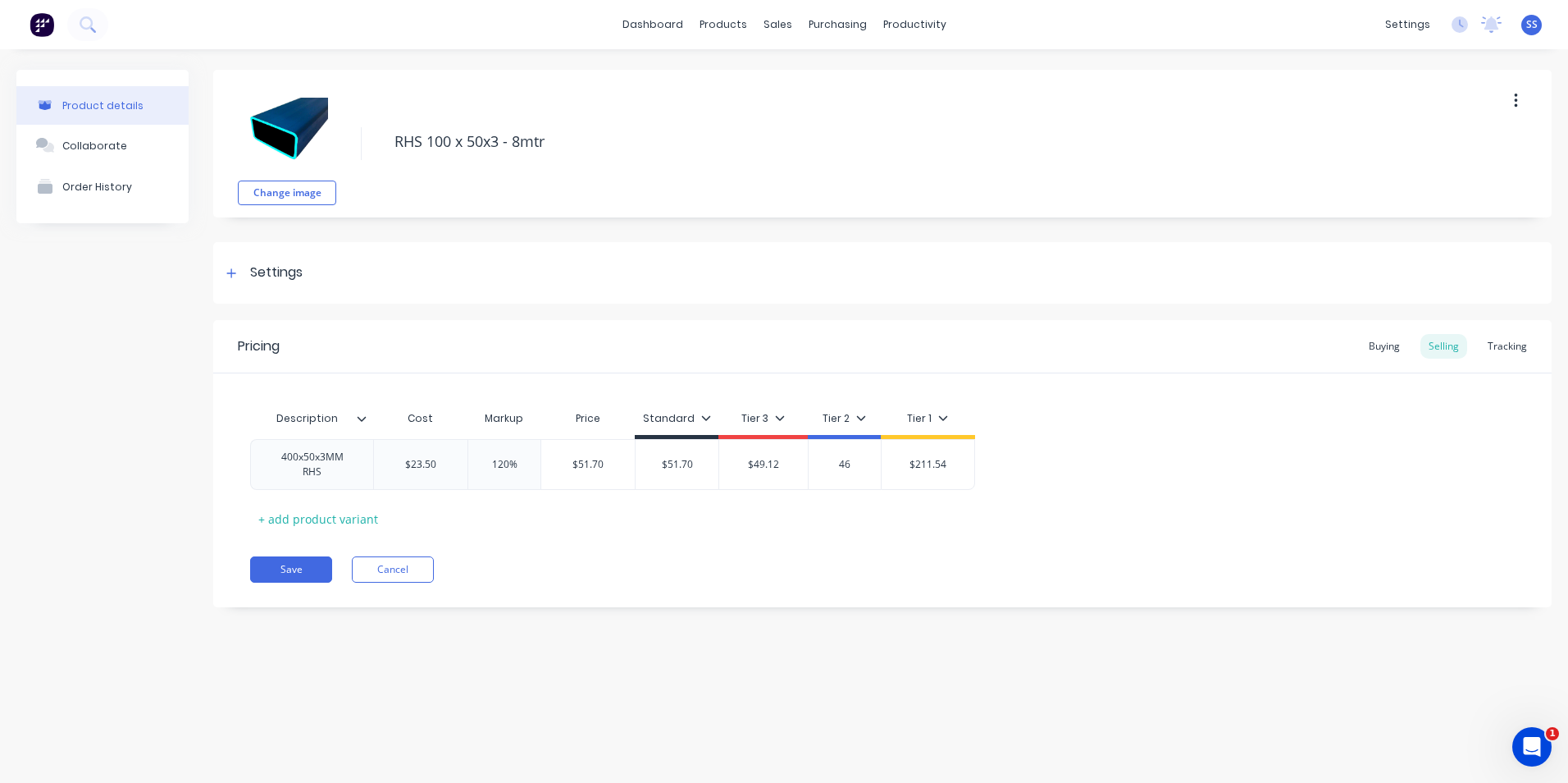
type textarea "x"
type input "46."
type textarea "x"
type input "46.5"
click at [869, 585] on div "Pricing Buying Selling Tracking Description Cost Markup Price Standard Tier 3 T…" at bounding box center [882, 464] width 1339 height 288
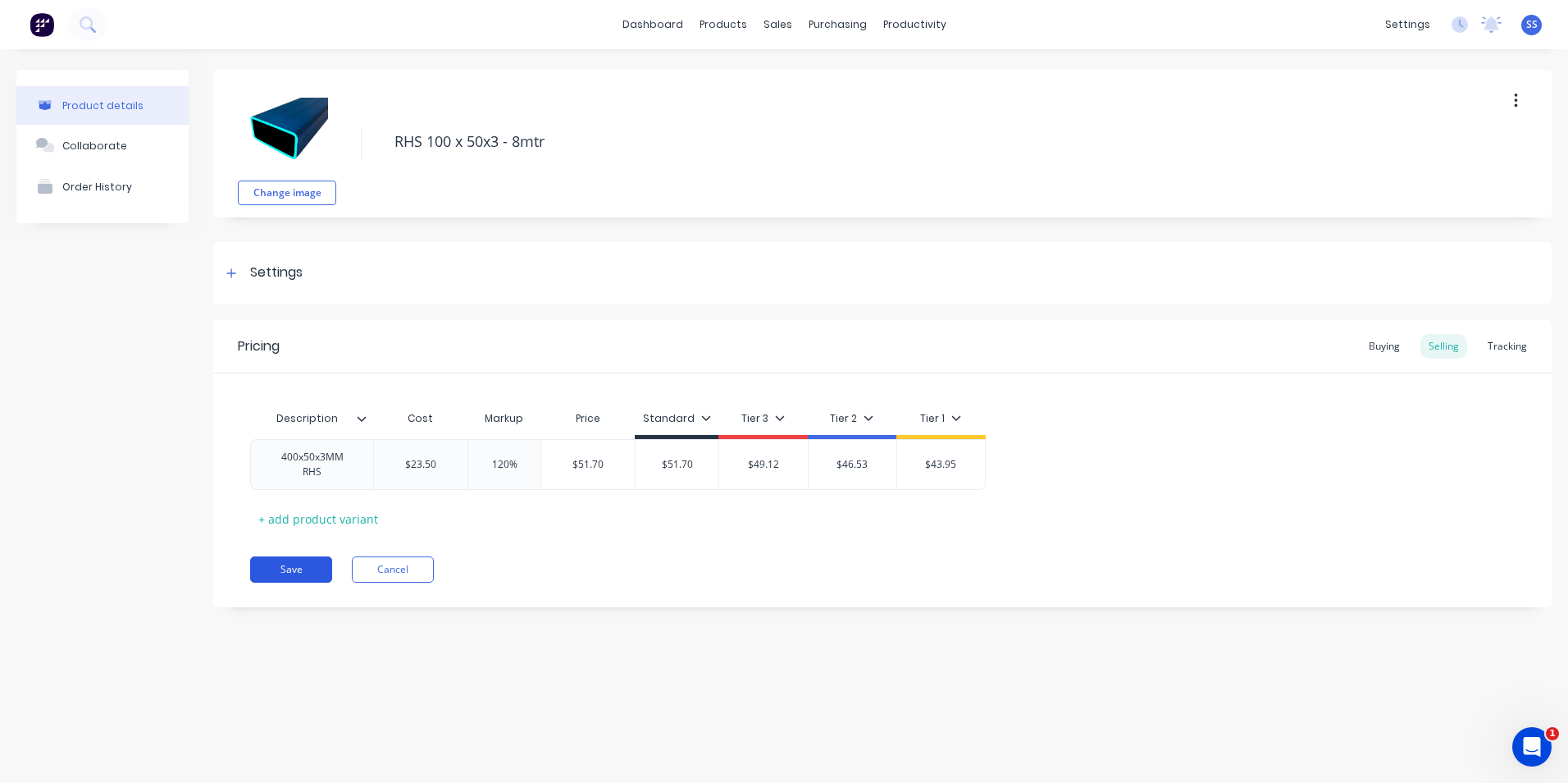
click at [307, 564] on button "Save" at bounding box center [291, 569] width 82 height 27
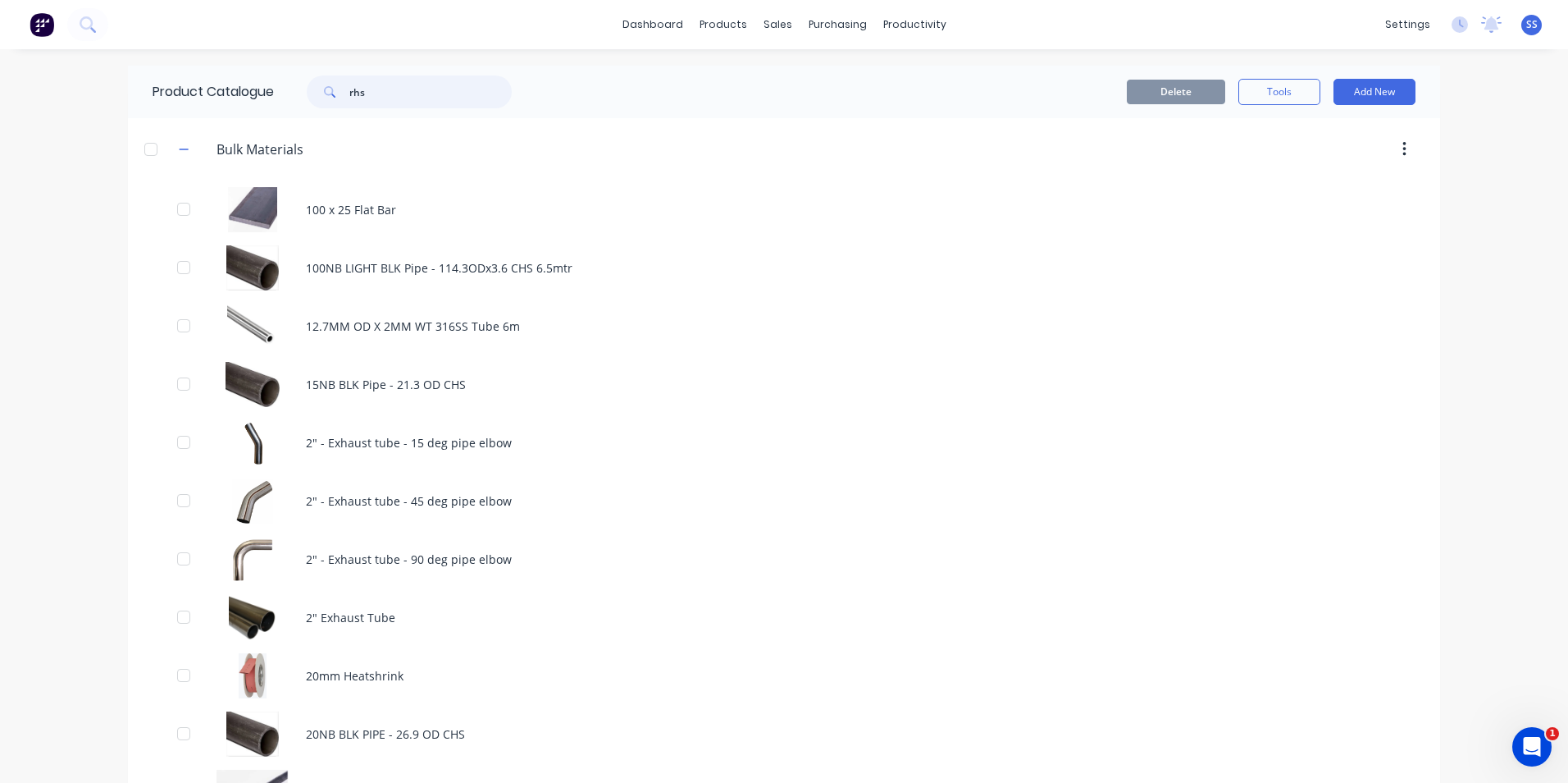
drag, startPoint x: 319, startPoint y: 94, endPoint x: 260, endPoint y: 101, distance: 59.4
click at [260, 101] on div "Product Catalogue rhs" at bounding box center [340, 92] width 425 height 52
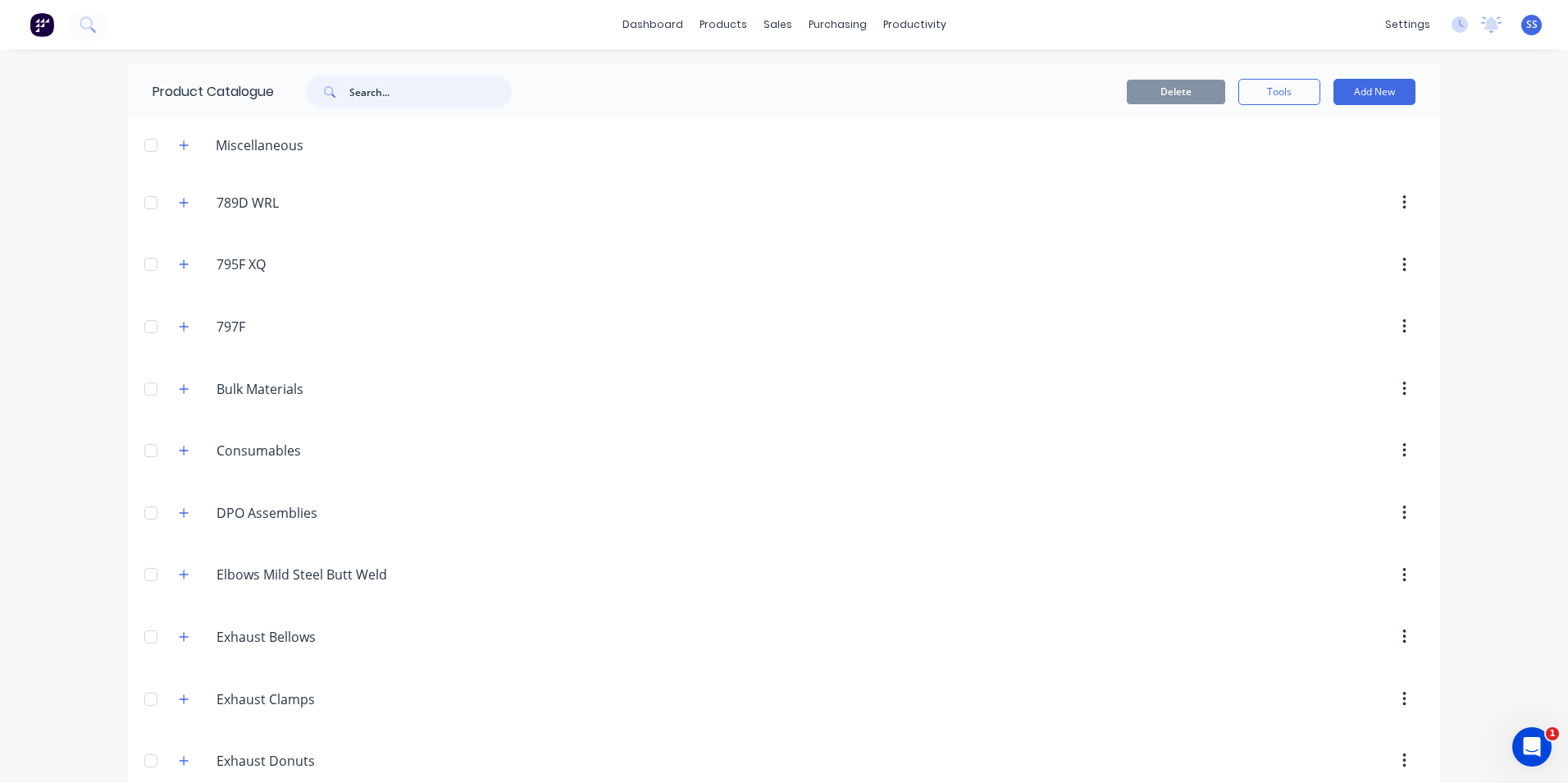
click at [367, 95] on input "text" at bounding box center [430, 92] width 163 height 33
paste input "rhs"
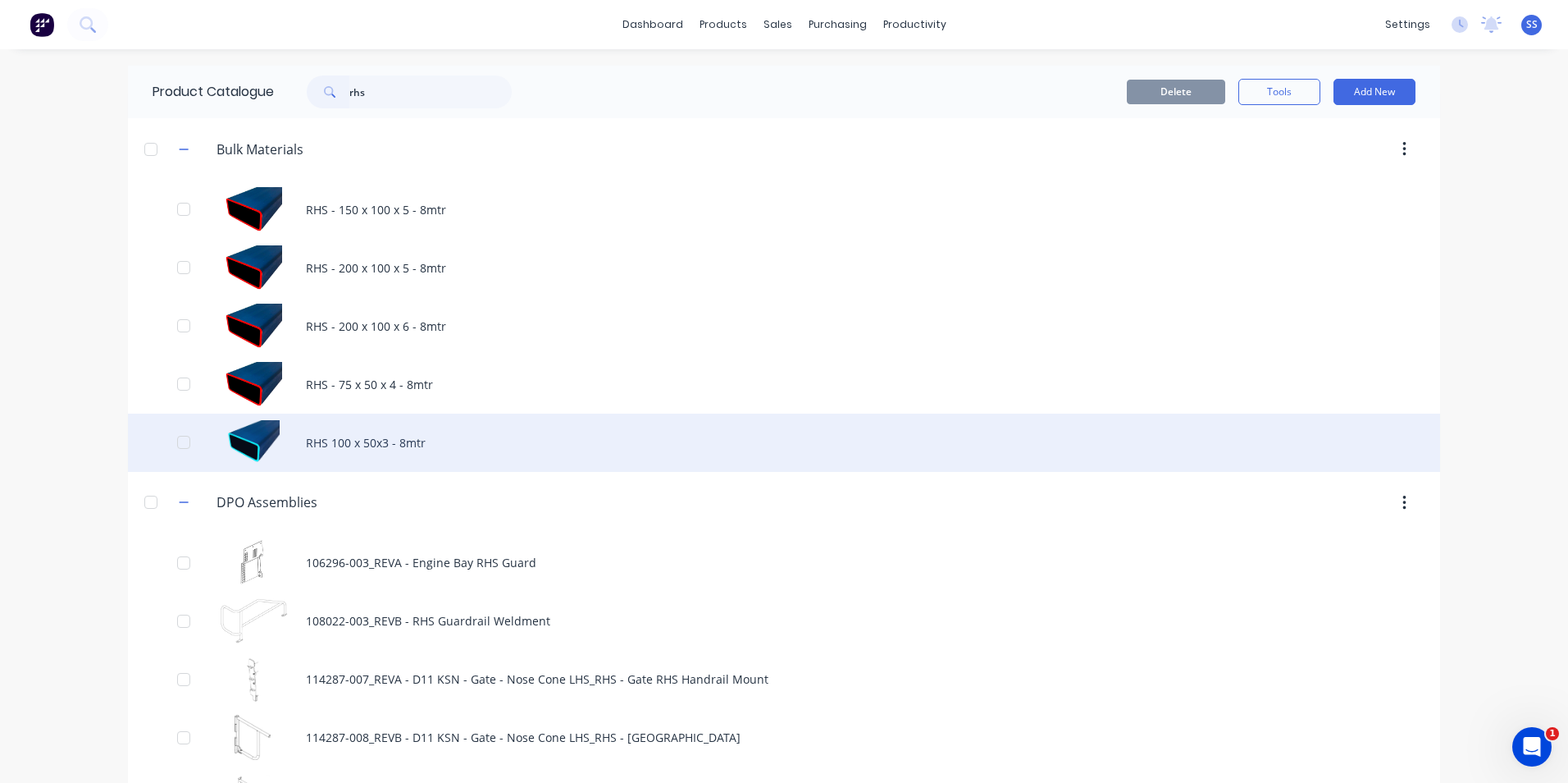
click at [415, 439] on div "RHS 100 x 50x3 - 8mtr" at bounding box center [784, 442] width 1312 height 58
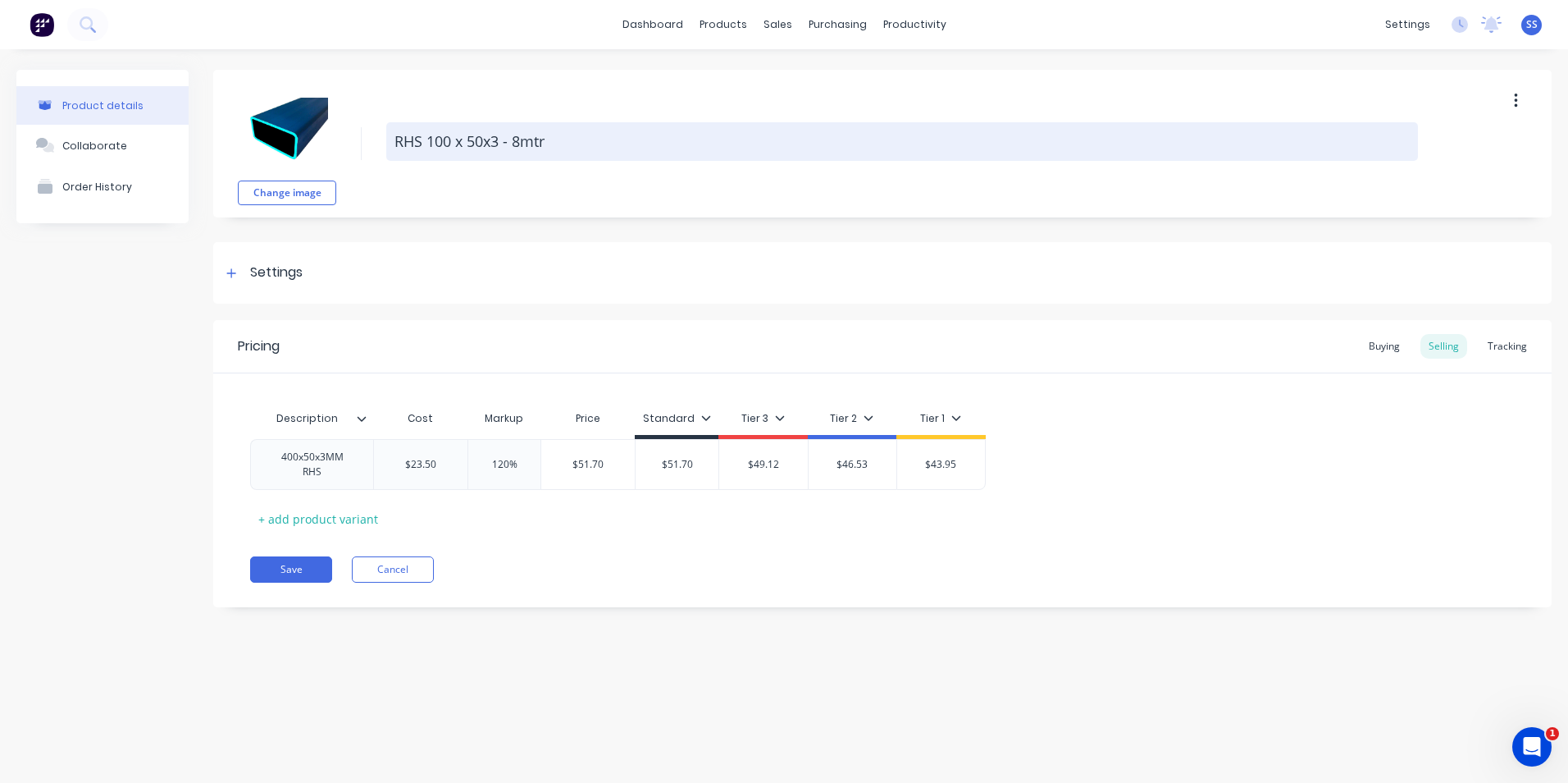
click at [488, 141] on textarea "RHS 100 x 50x3 - 8mtr" at bounding box center [902, 141] width 1032 height 39
click at [483, 140] on textarea "RHS 100 x 50x3 - 8mtr" at bounding box center [902, 141] width 1032 height 39
click at [497, 139] on textarea "RHS 100 x 50 x3 - 8mtr" at bounding box center [902, 141] width 1032 height 39
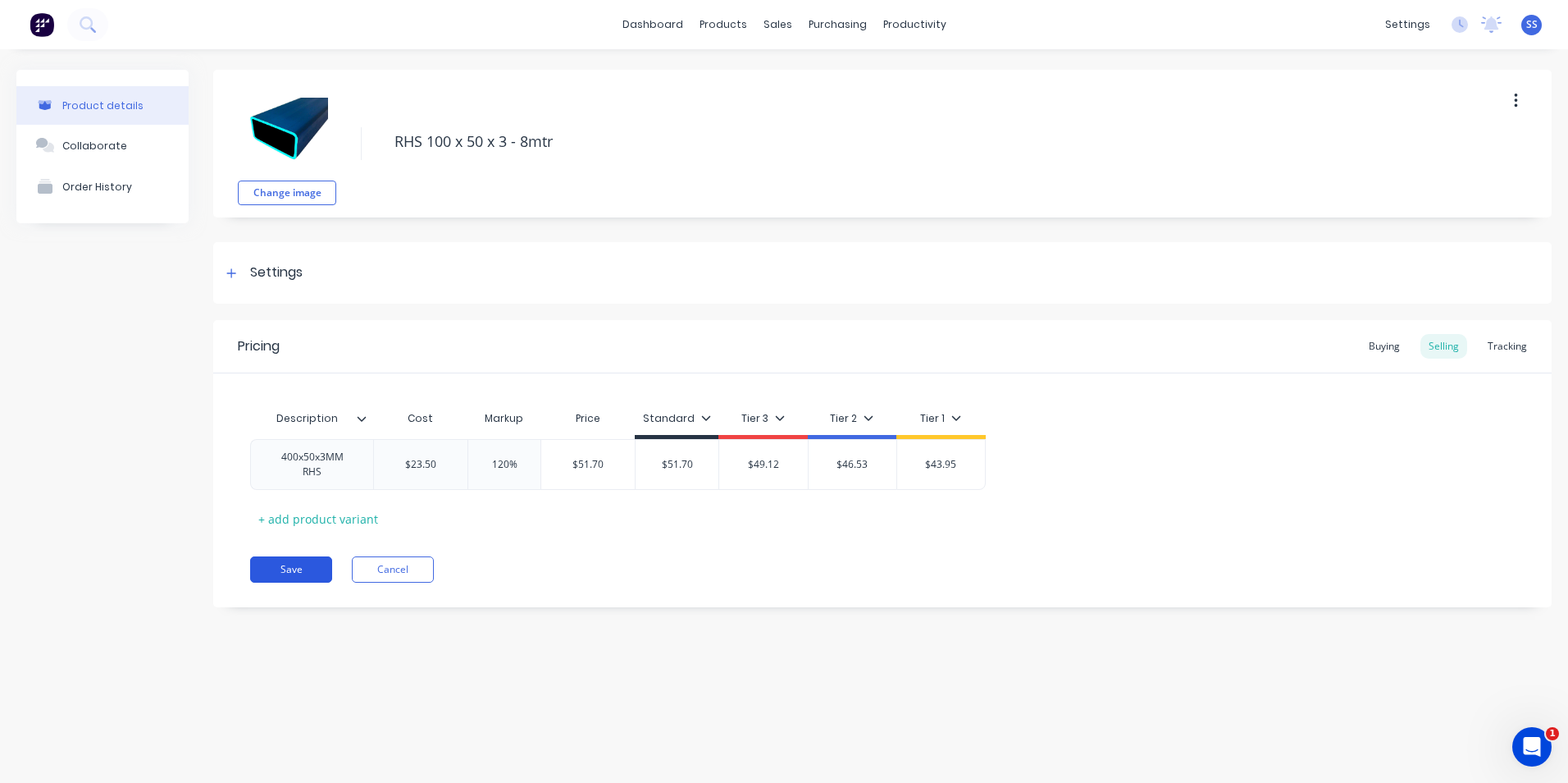
click at [303, 570] on button "Save" at bounding box center [291, 569] width 82 height 27
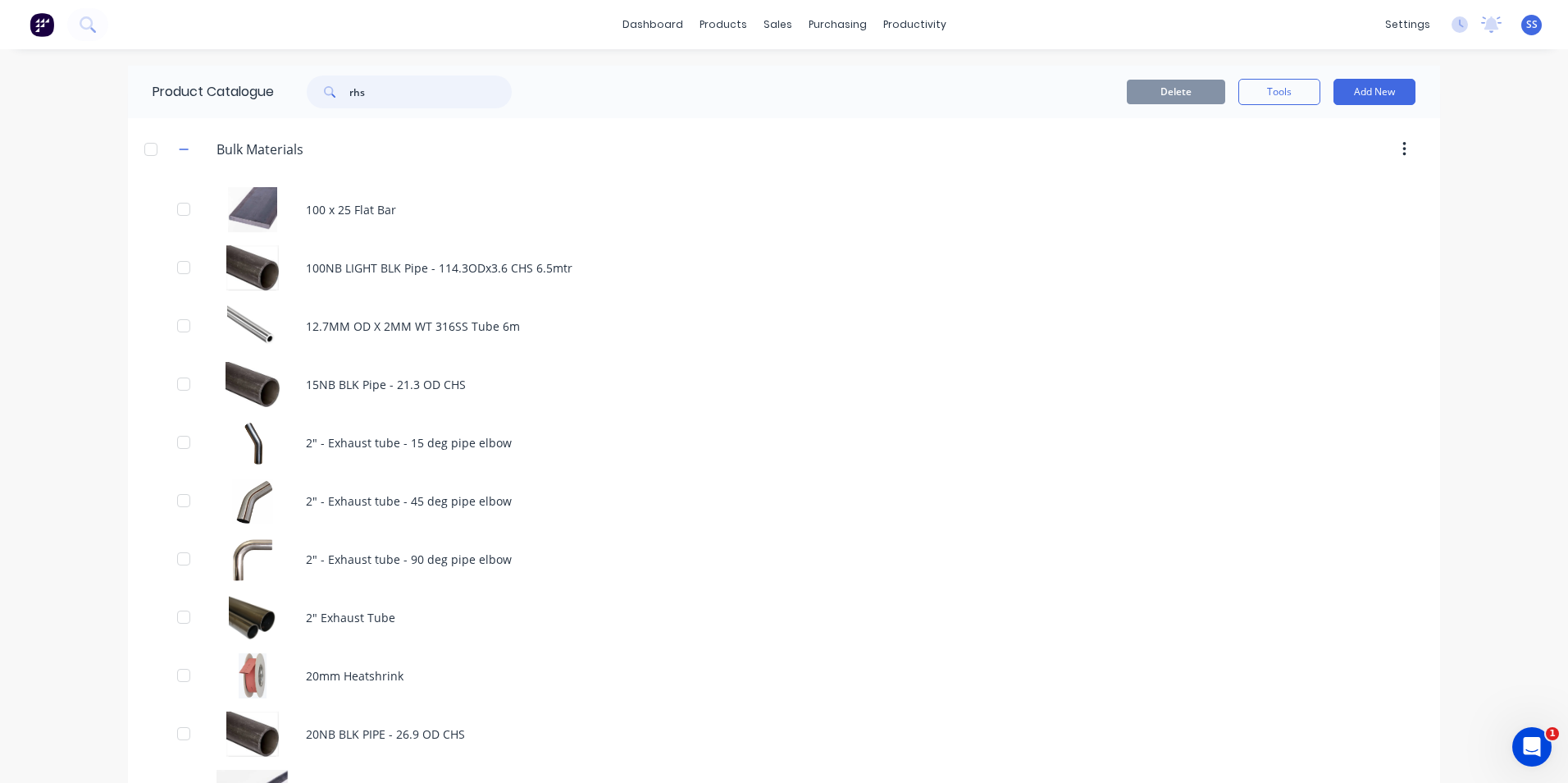
drag, startPoint x: 403, startPoint y: 82, endPoint x: 271, endPoint y: 96, distance: 132.7
click at [274, 96] on div "rhs" at bounding box center [405, 92] width 263 height 33
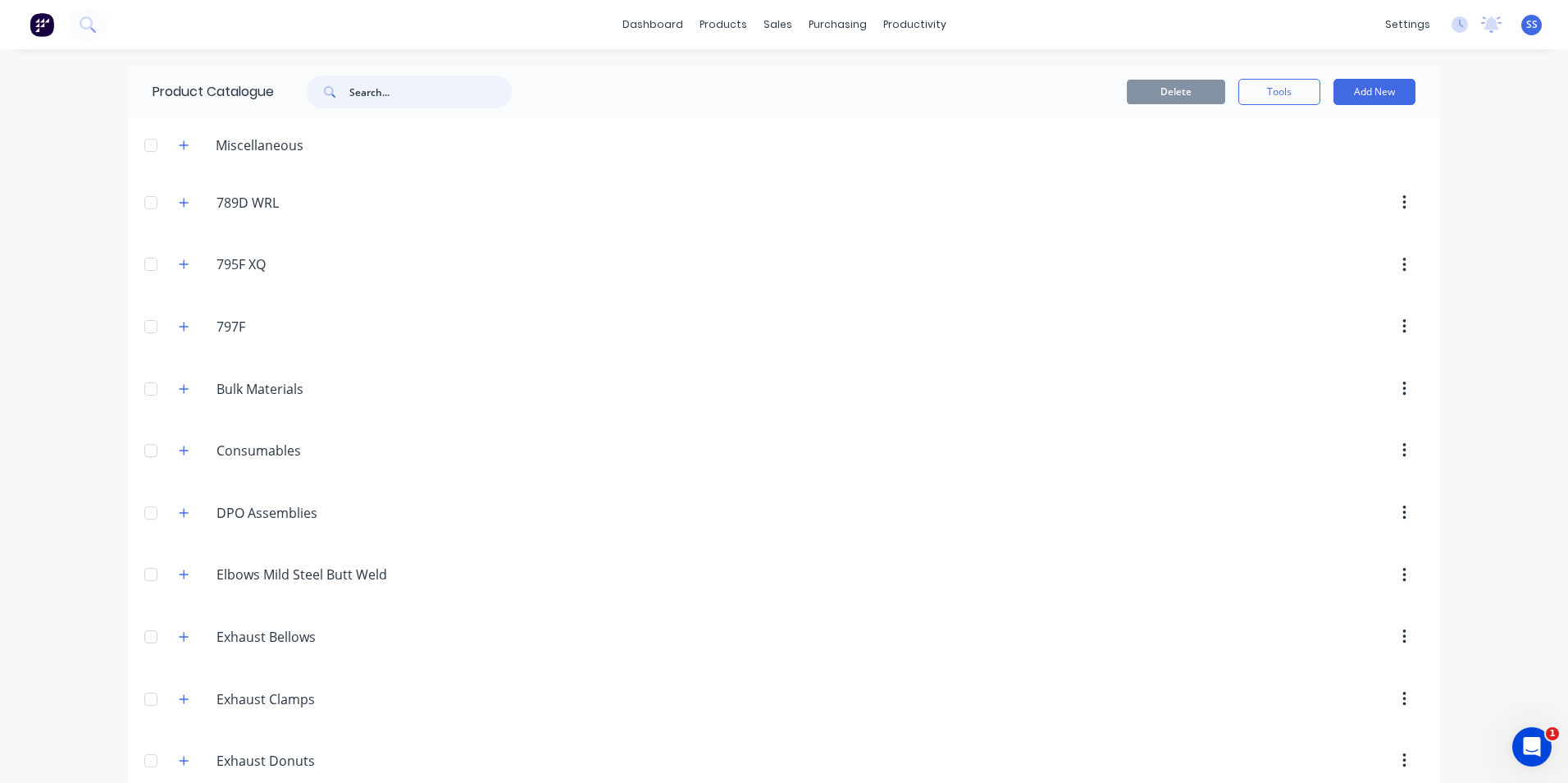
click at [385, 91] on input "text" at bounding box center [430, 92] width 163 height 33
paste input "rhs"
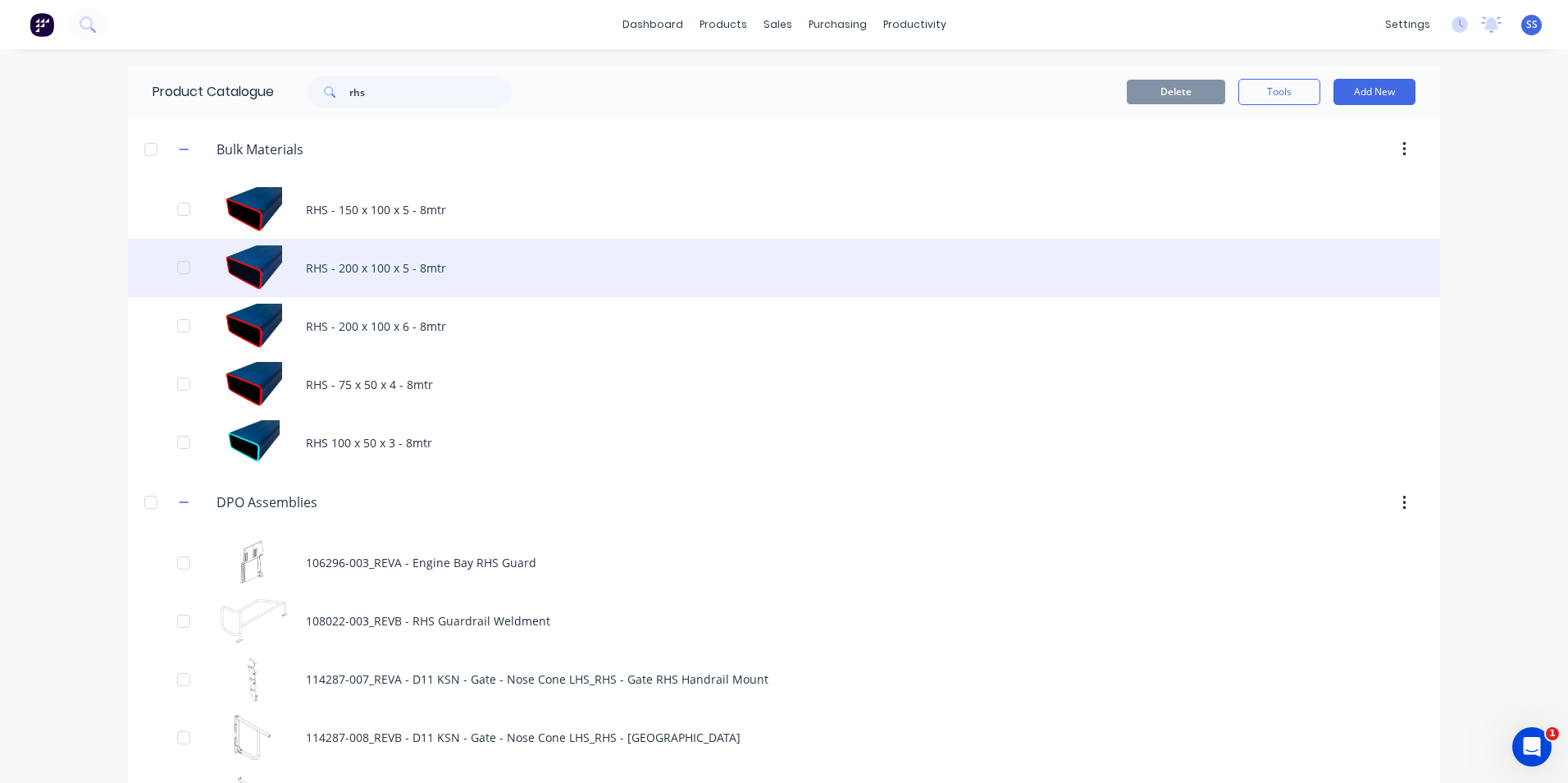
click at [414, 258] on div "RHS - 200 x 100 x 5 - 8mtr" at bounding box center [784, 268] width 1312 height 58
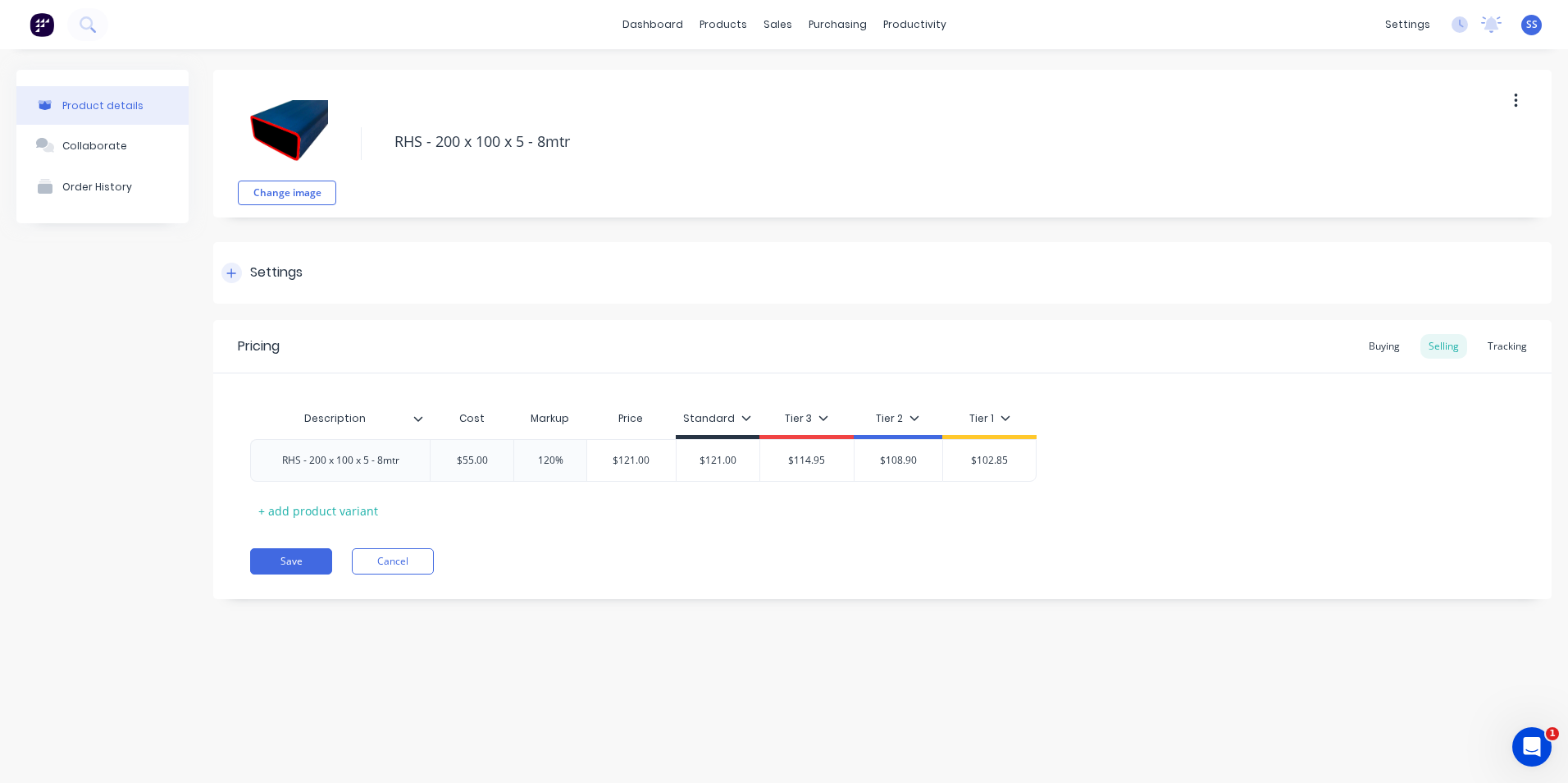
click at [226, 269] on div at bounding box center [232, 273] width 21 height 21
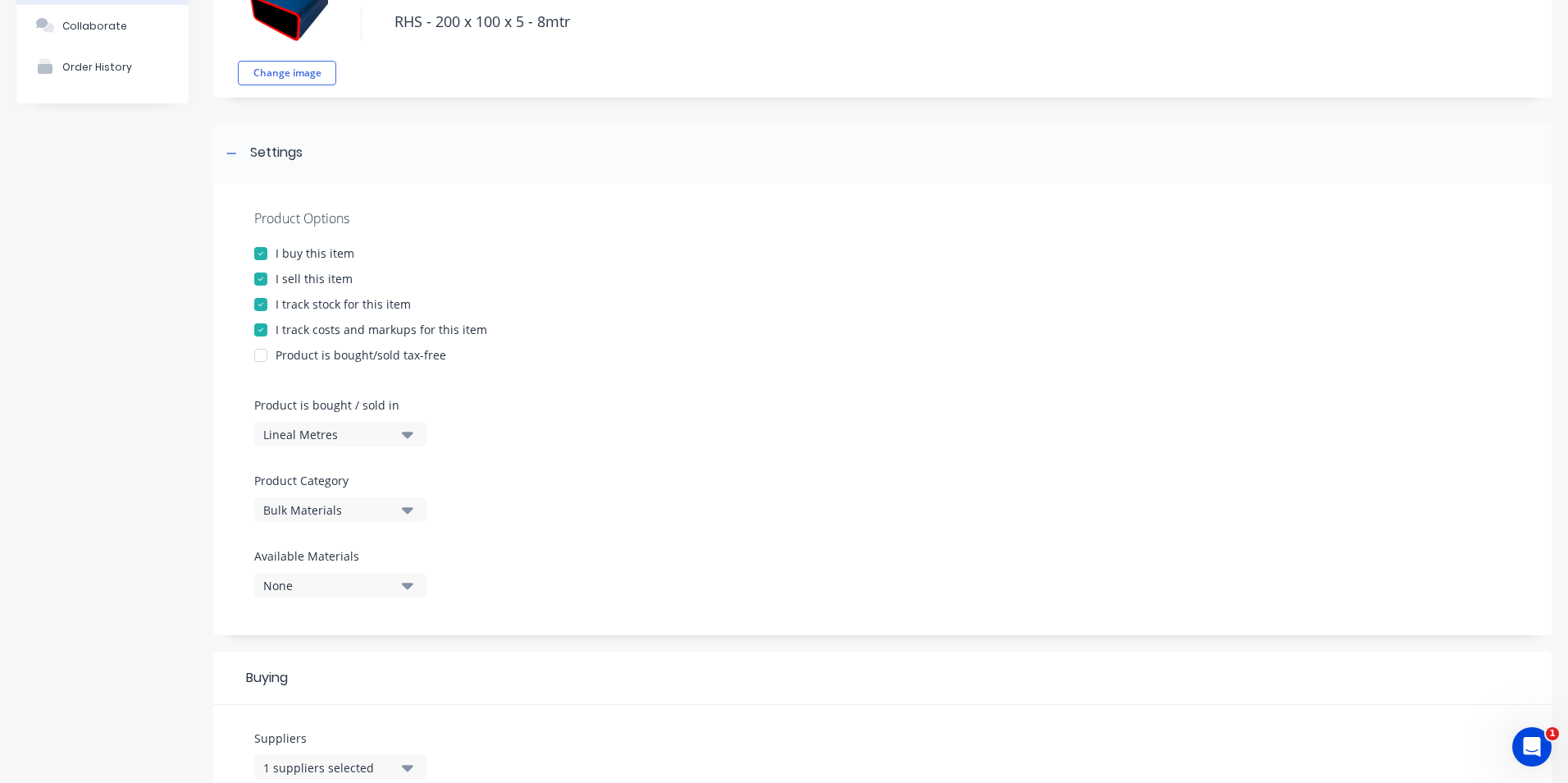
scroll to position [82, 0]
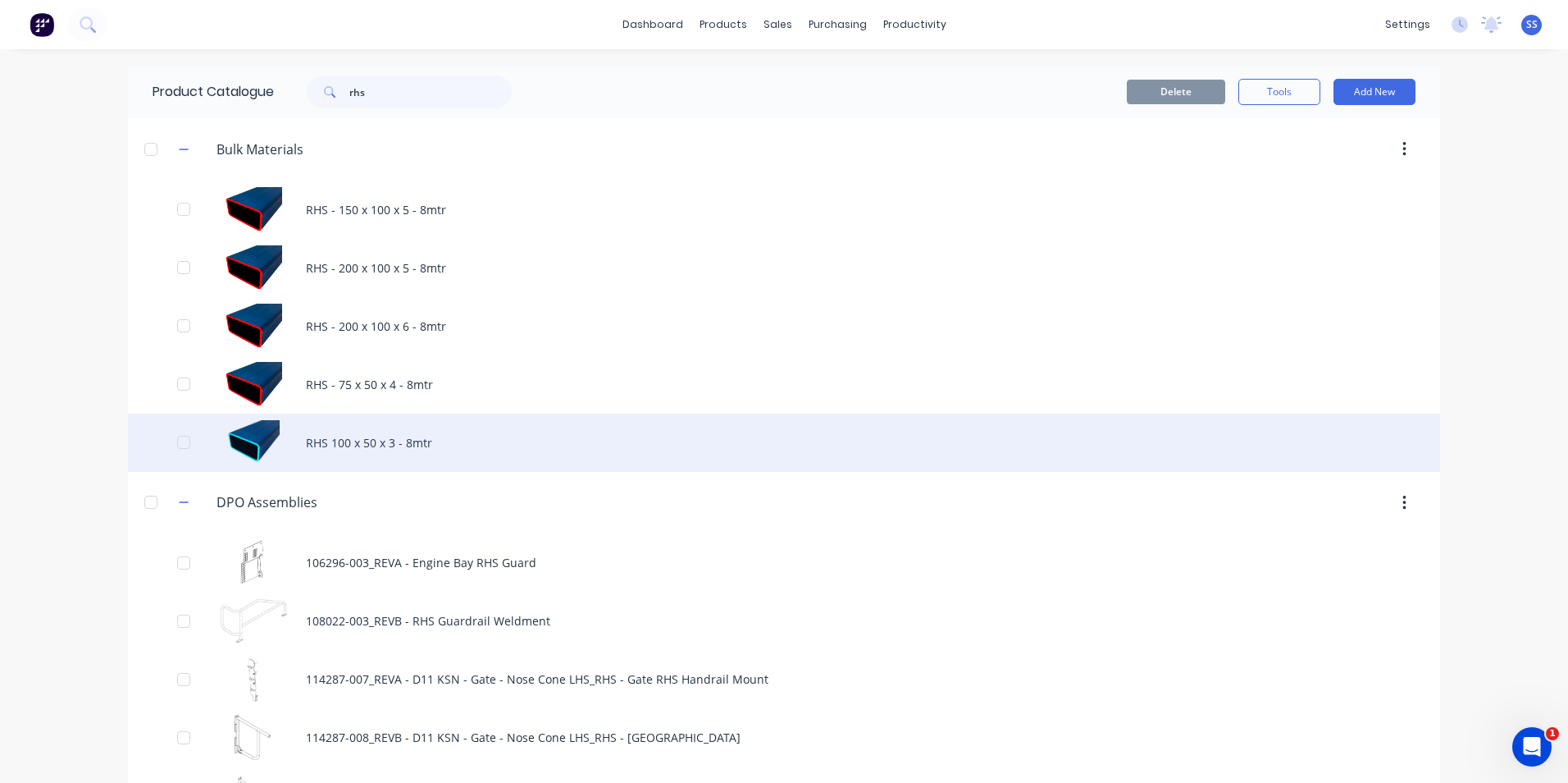
click at [356, 448] on div "RHS 100 x 50 x 3 - 8mtr" at bounding box center [784, 442] width 1312 height 58
